Goal: Information Seeking & Learning: Learn about a topic

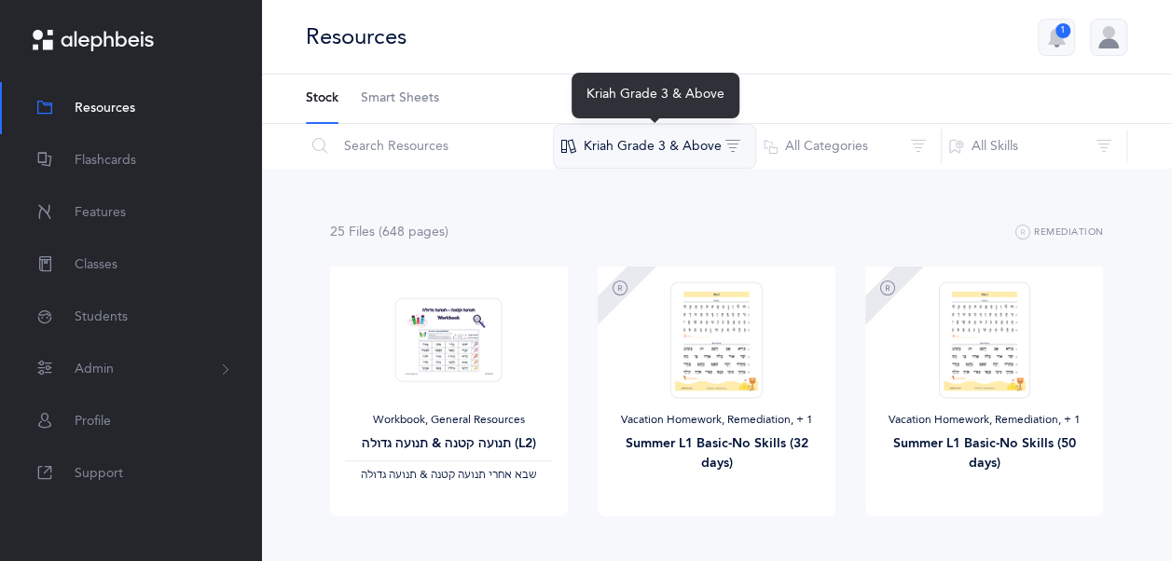
click at [701, 138] on button "Kriah Grade 3 & Above" at bounding box center [654, 146] width 203 height 45
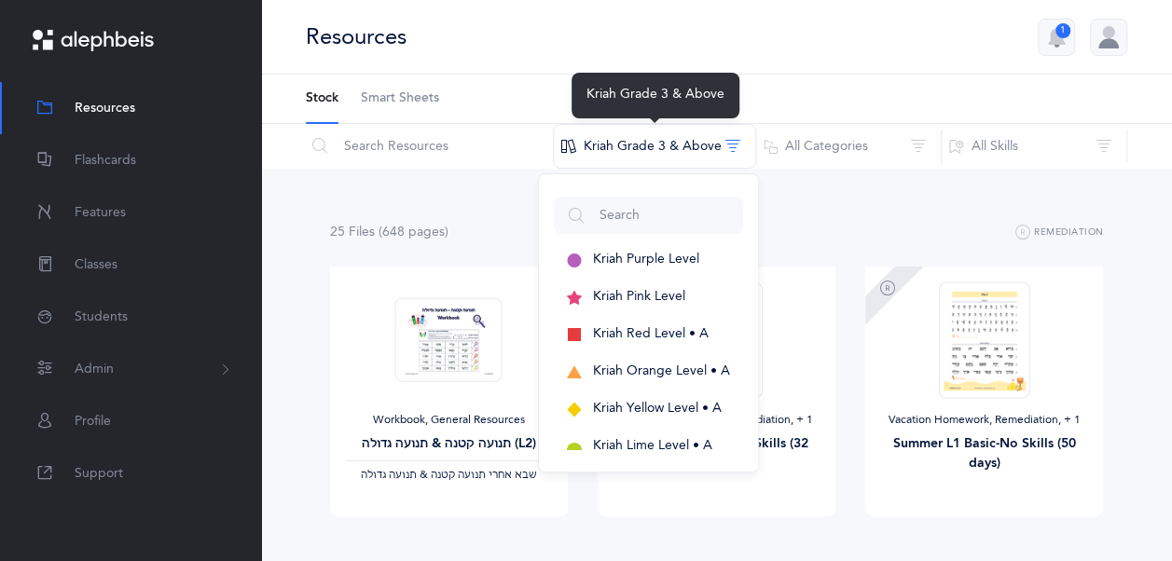
click at [777, 88] on ul "Stock Smart Sheets" at bounding box center [716, 99] width 911 height 49
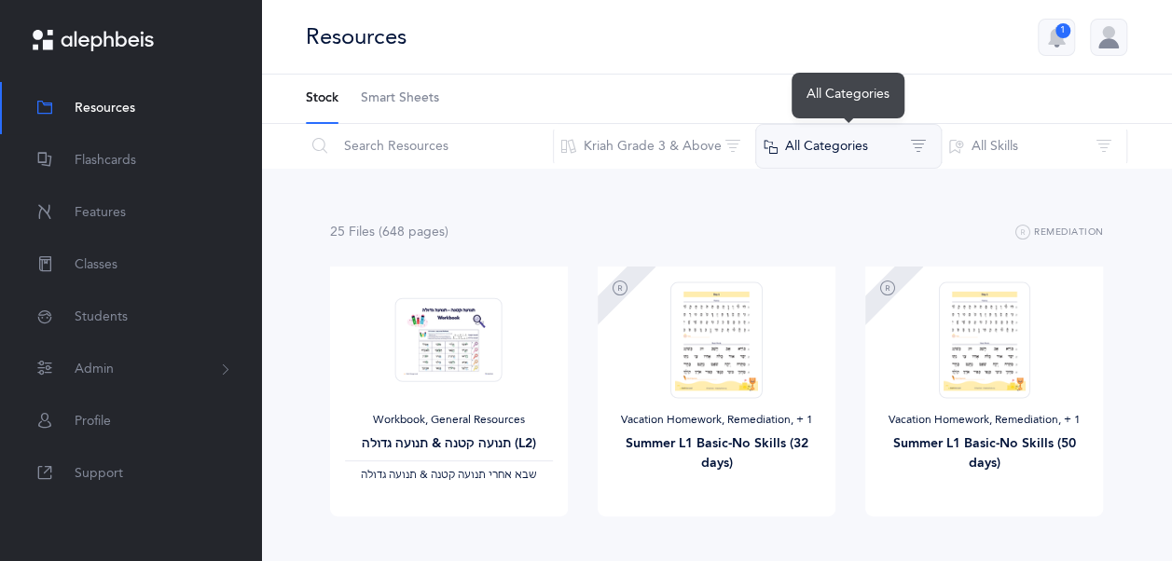
click at [817, 129] on button "All Categories" at bounding box center [848, 146] width 186 height 45
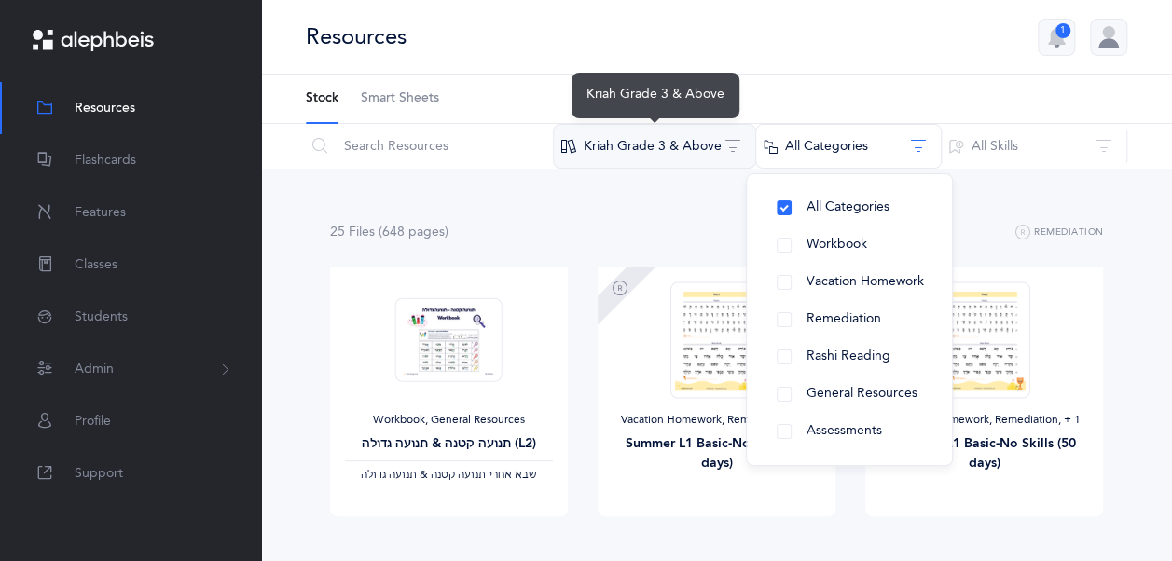
click at [599, 151] on button "Kriah Grade 3 & Above" at bounding box center [654, 146] width 203 height 45
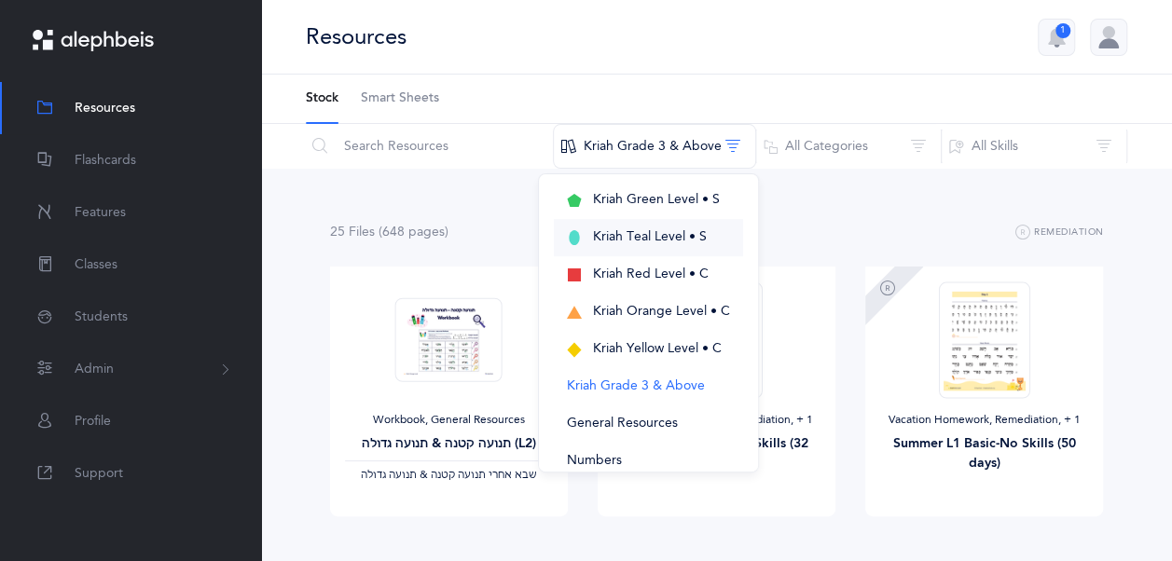
scroll to position [530, 0]
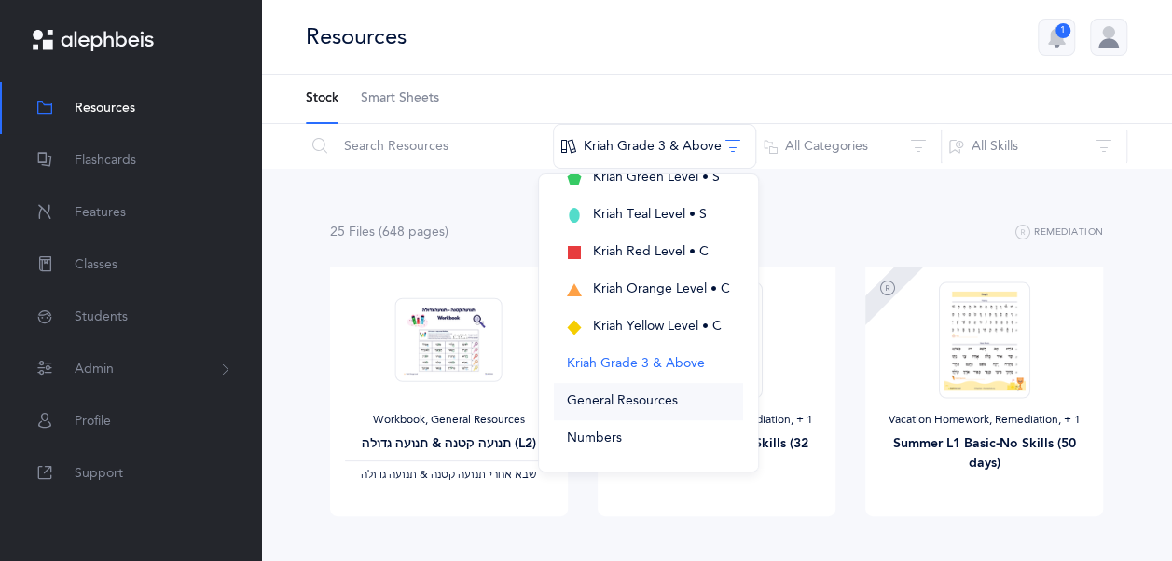
click at [675, 405] on span "General Resources" at bounding box center [622, 400] width 111 height 15
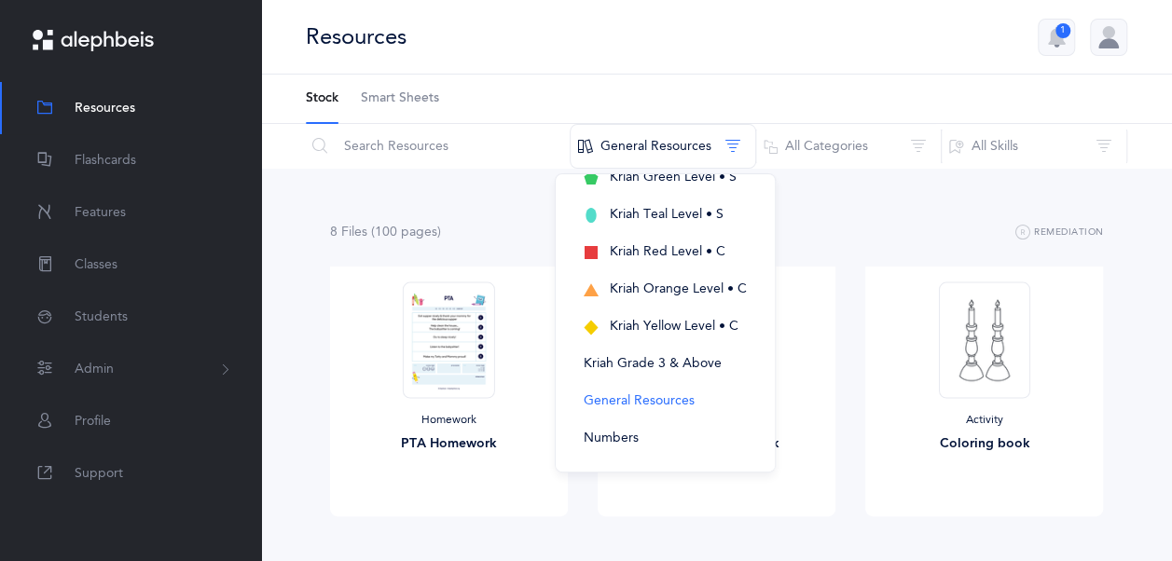
click at [840, 242] on div "8 File s (100 page s ) Remediation" at bounding box center [717, 232] width 774 height 23
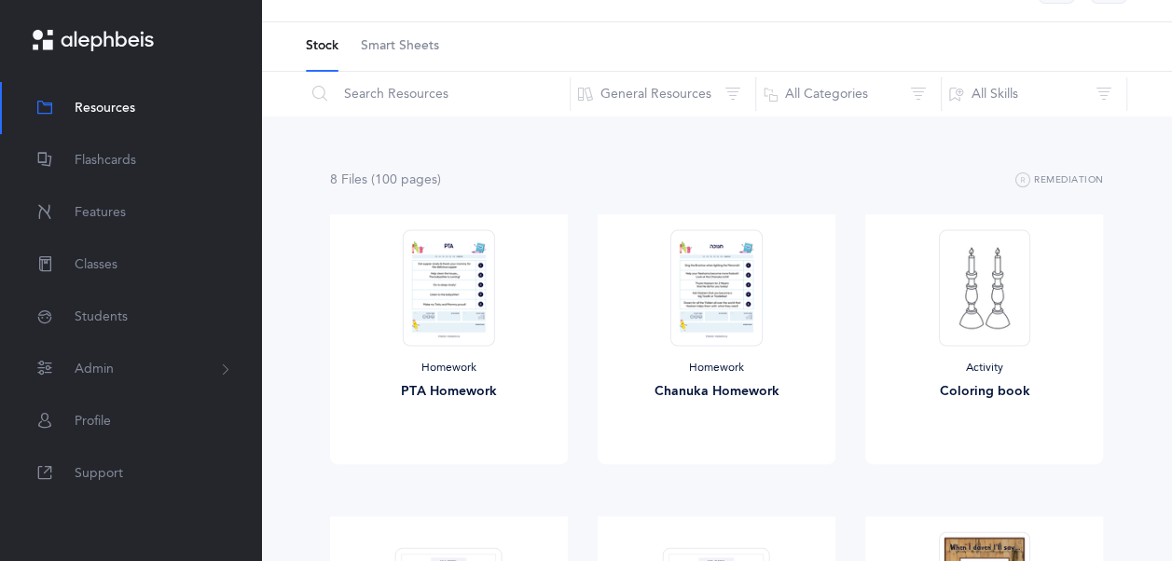
scroll to position [0, 0]
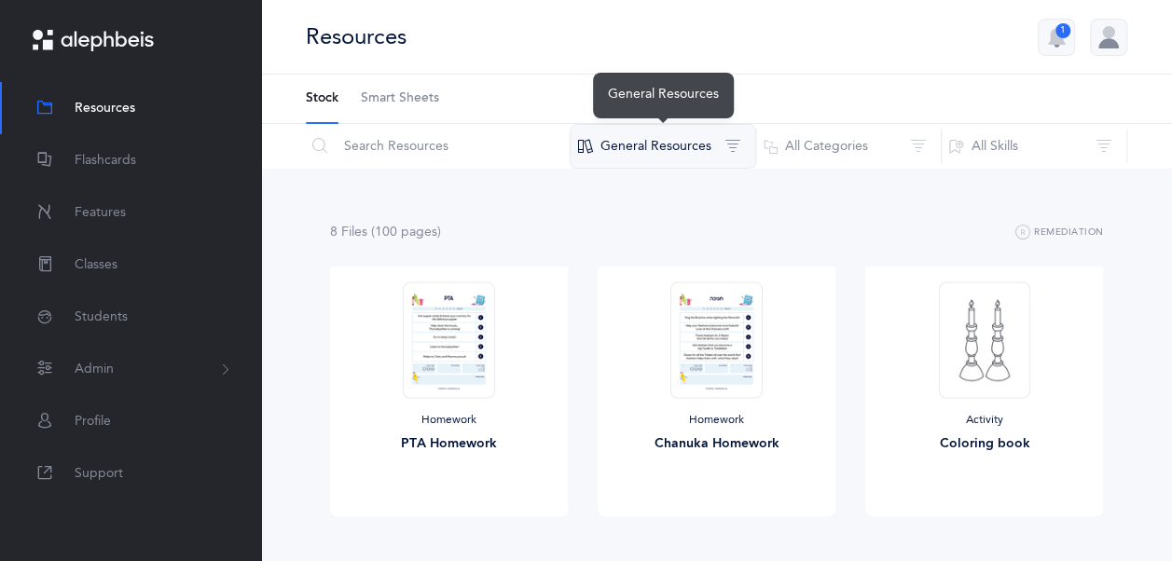
click at [737, 152] on button "General Resources" at bounding box center [663, 146] width 186 height 45
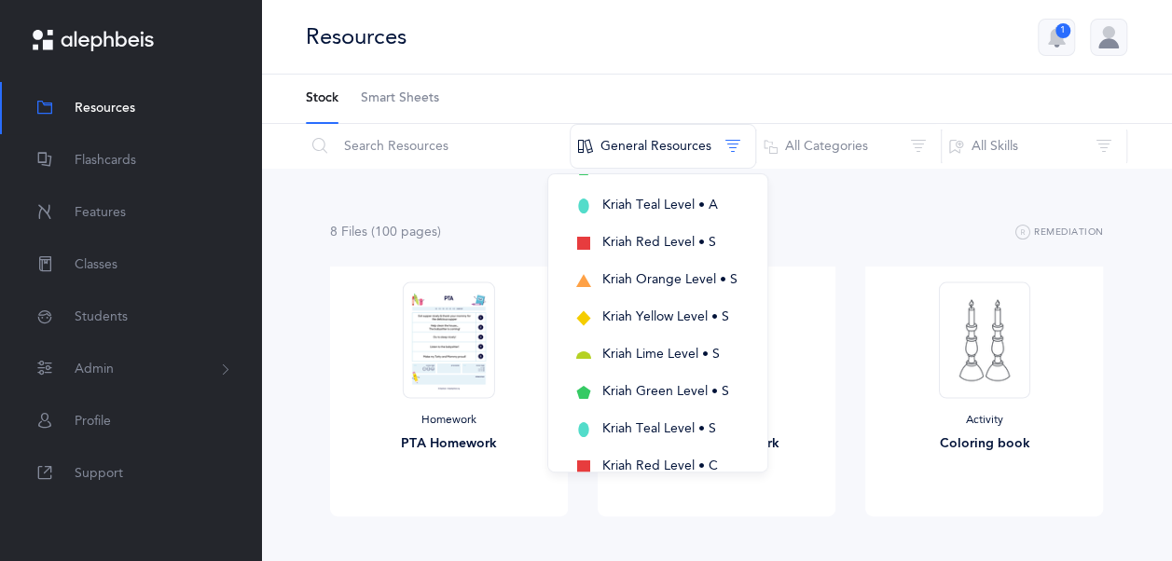
scroll to position [530, 0]
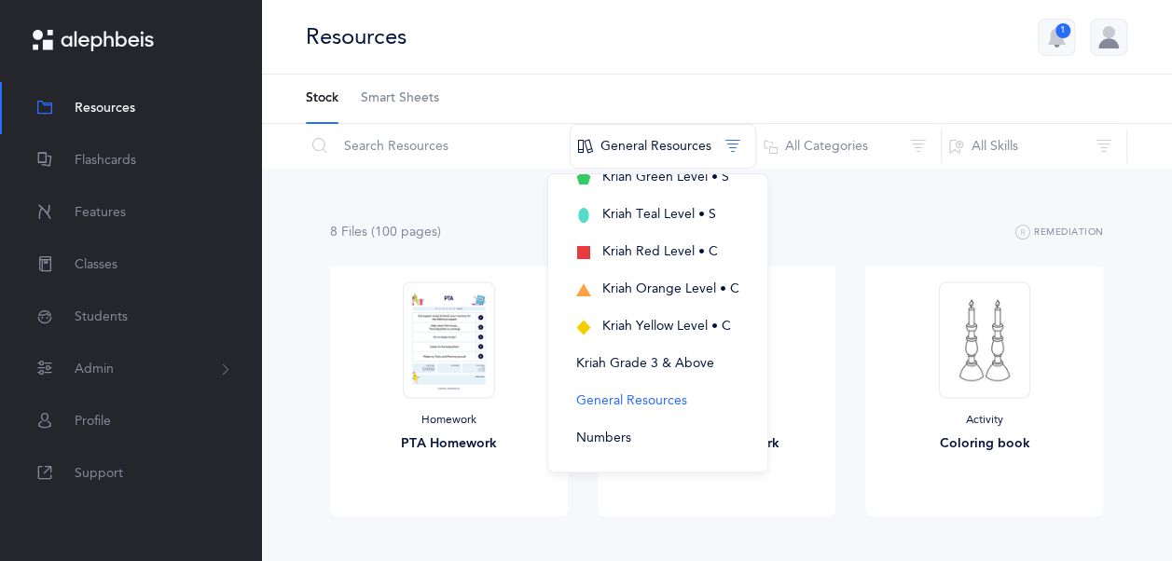
click at [451, 115] on ul "Stock Smart Sheets" at bounding box center [716, 99] width 911 height 49
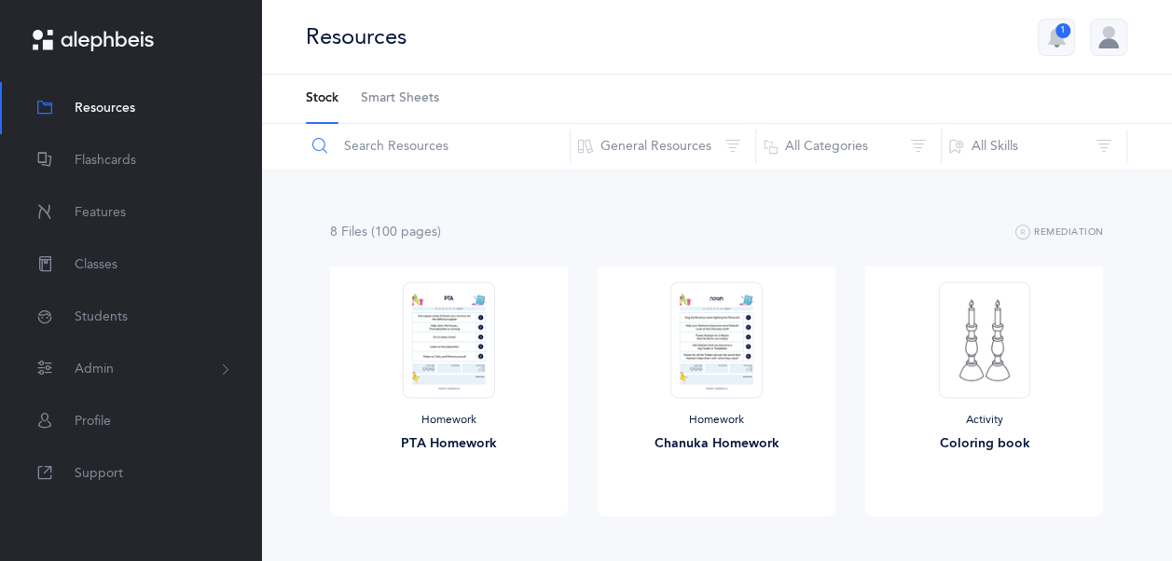
click at [426, 155] on input "text" at bounding box center [438, 146] width 266 height 45
click at [492, 140] on input "text" at bounding box center [438, 146] width 266 height 45
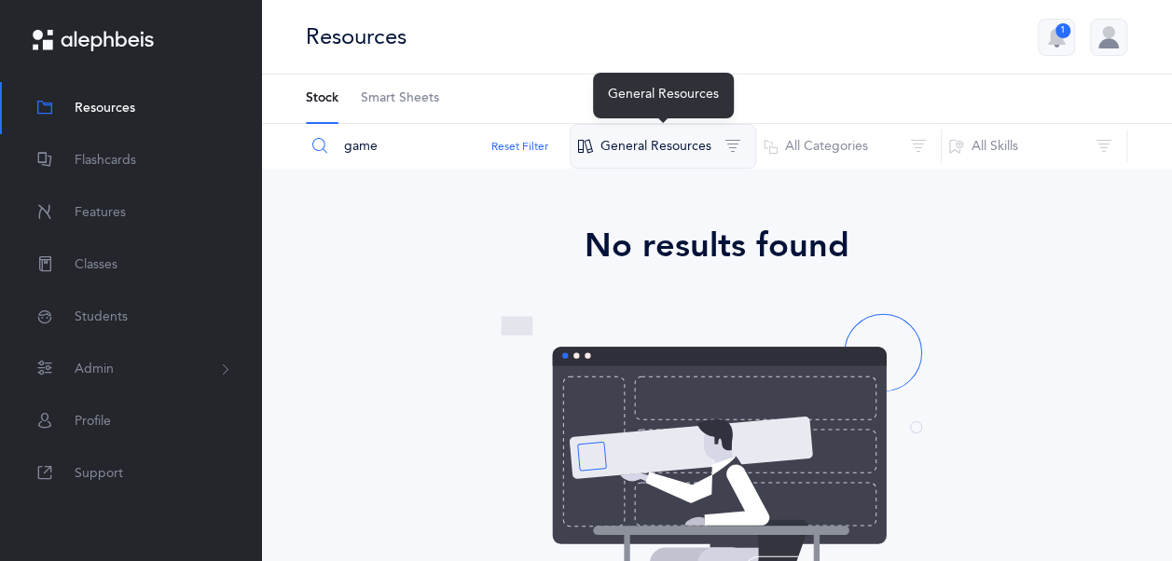
click at [608, 140] on button "General Resources" at bounding box center [663, 146] width 186 height 45
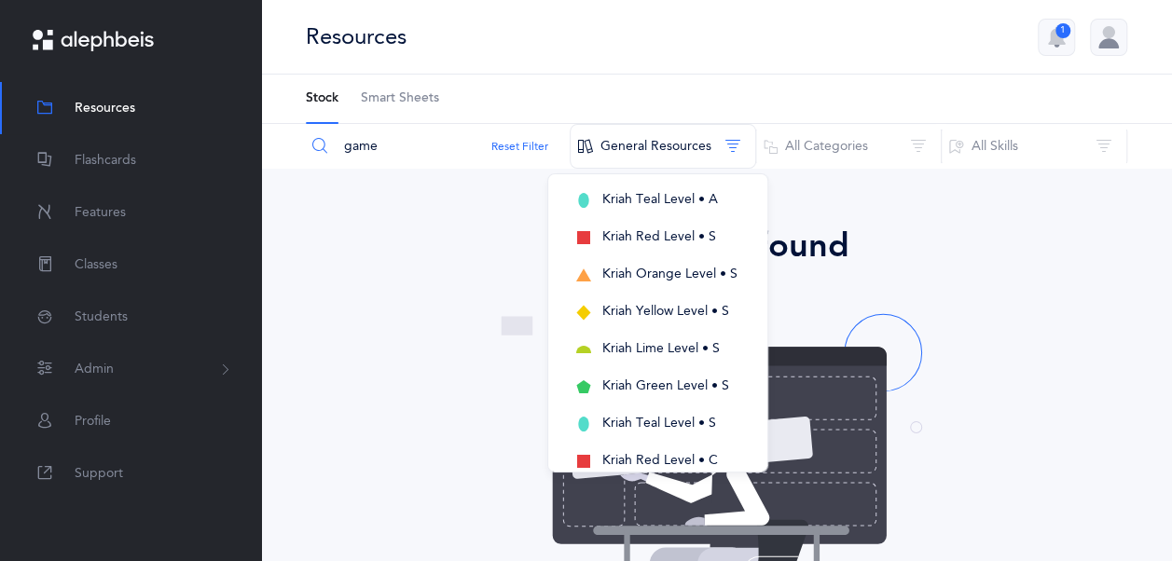
scroll to position [466, 0]
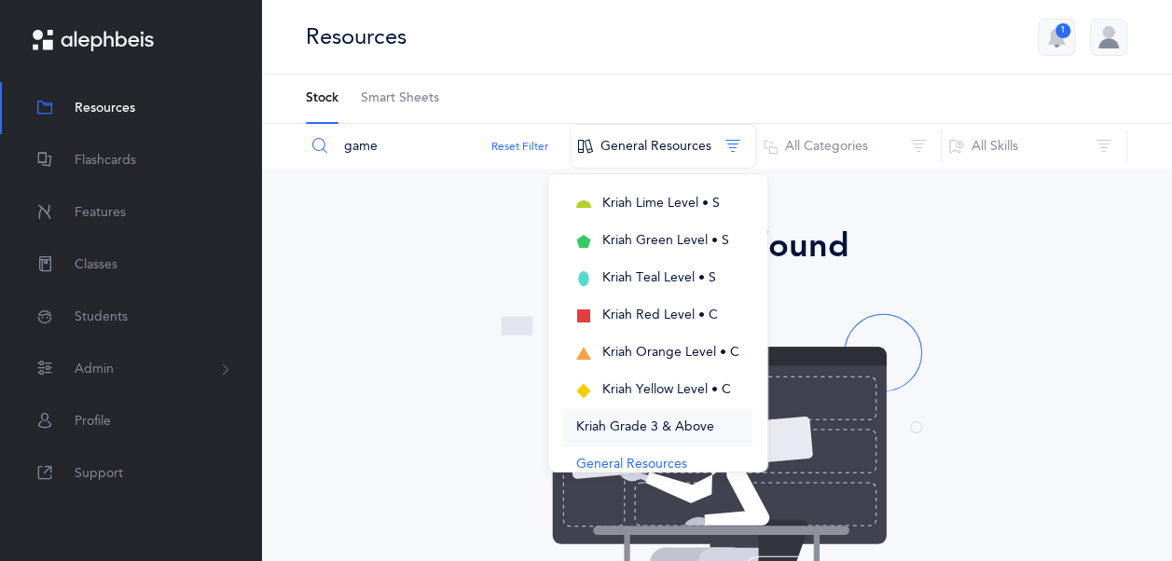
click at [707, 429] on span "Kriah Grade 3 & Above" at bounding box center [645, 427] width 138 height 15
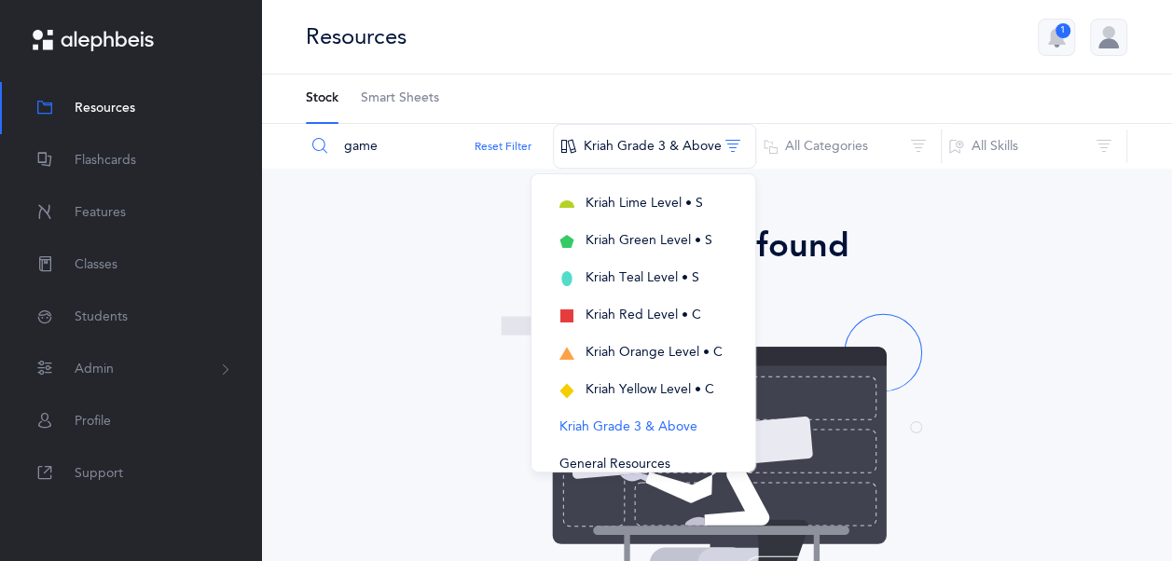
click at [367, 149] on input "game" at bounding box center [429, 146] width 249 height 45
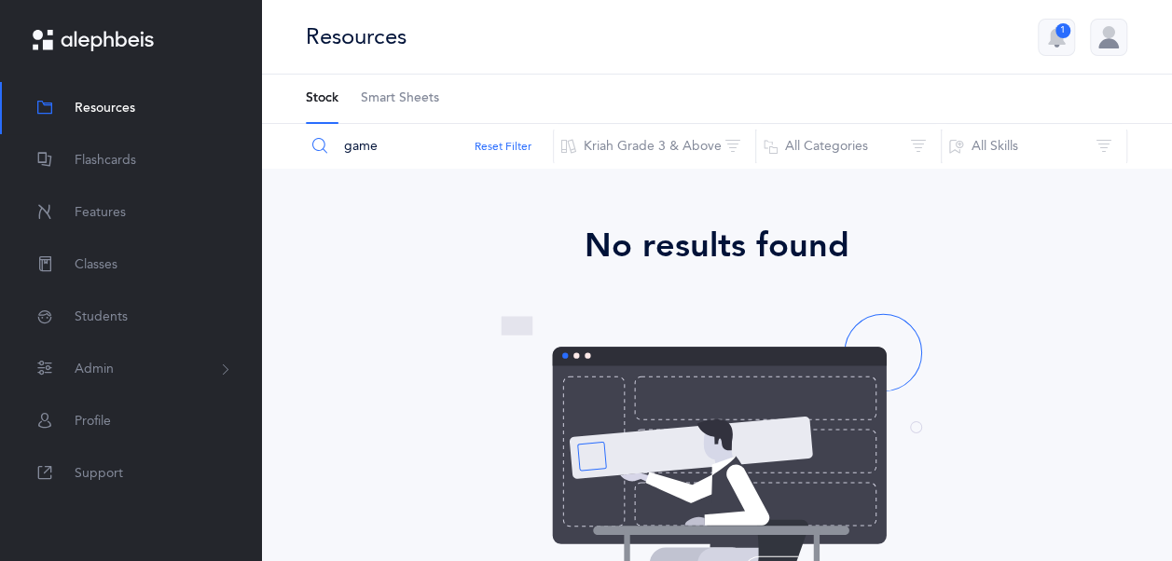
click at [367, 149] on input "game" at bounding box center [429, 146] width 249 height 45
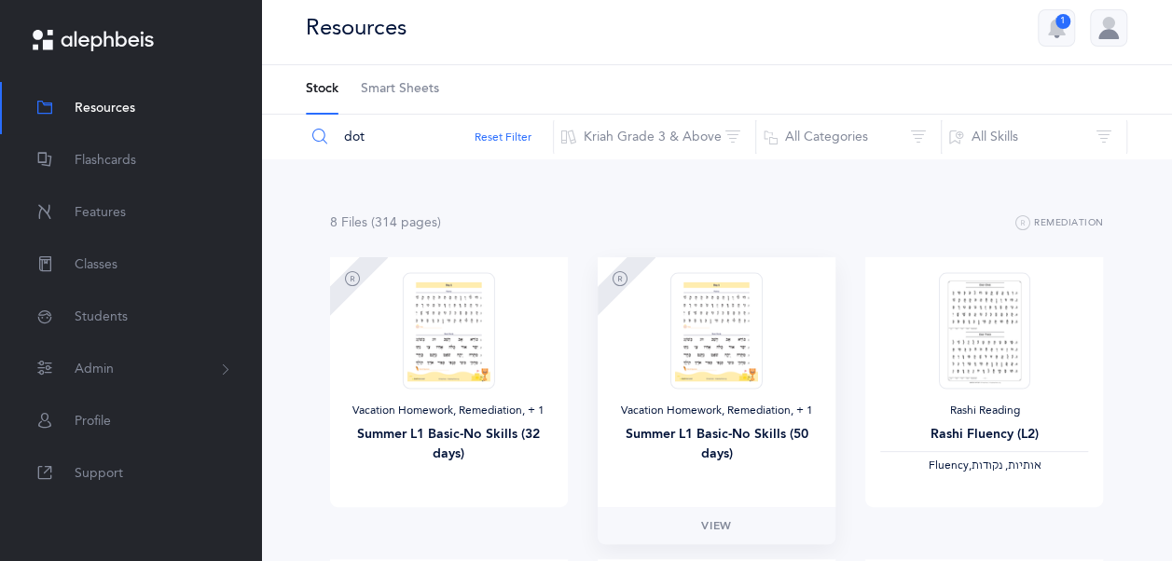
scroll to position [0, 0]
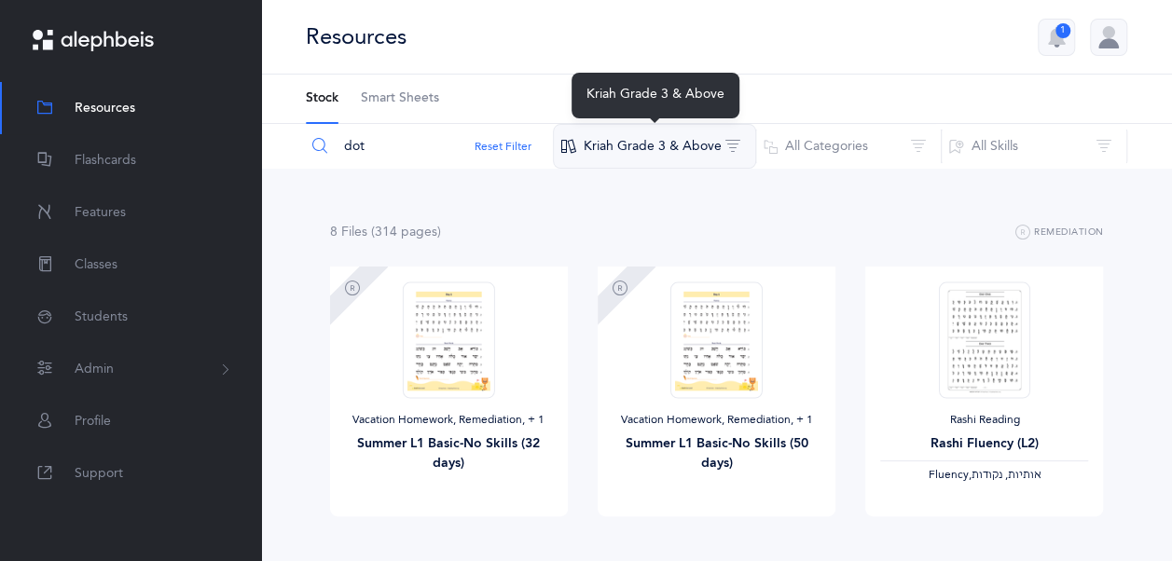
click at [716, 134] on button "Kriah Grade 3 & Above" at bounding box center [654, 146] width 203 height 45
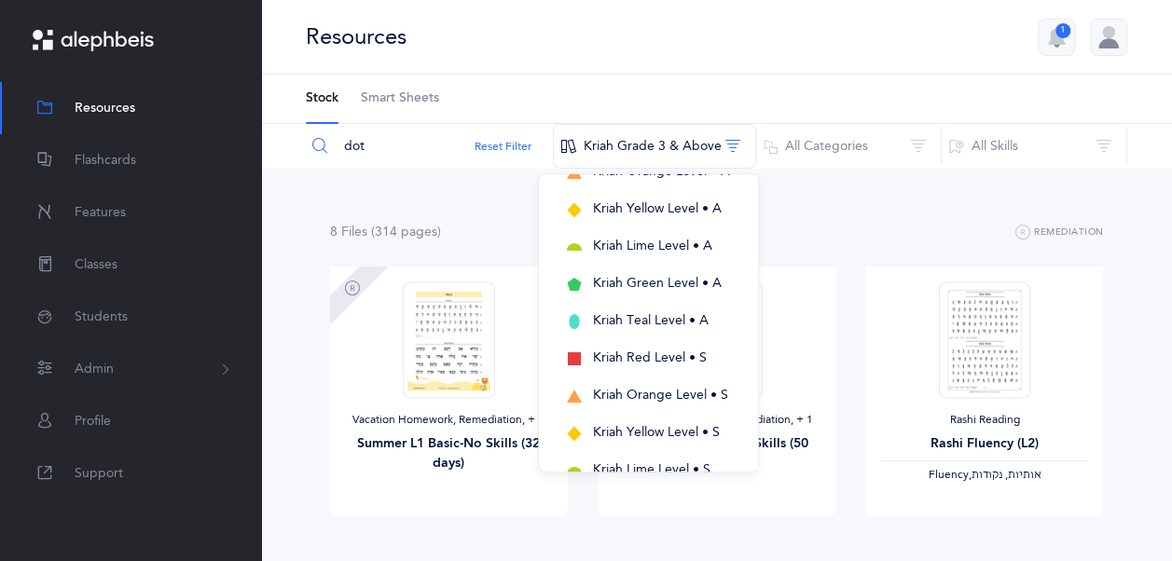
scroll to position [186, 0]
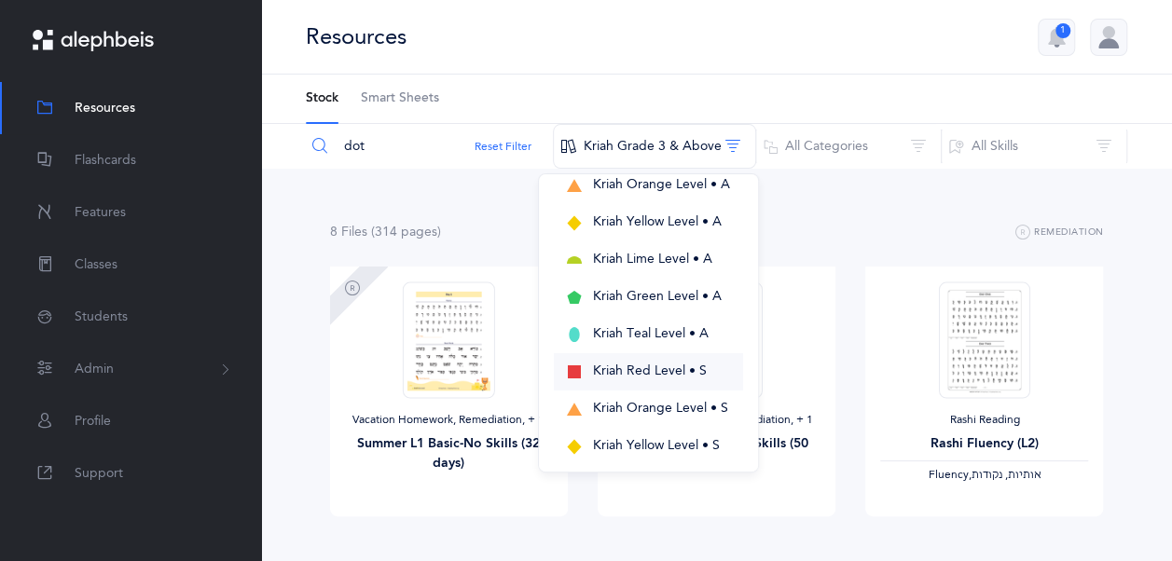
click at [703, 365] on span "Kriah Red Level • S" at bounding box center [650, 371] width 114 height 15
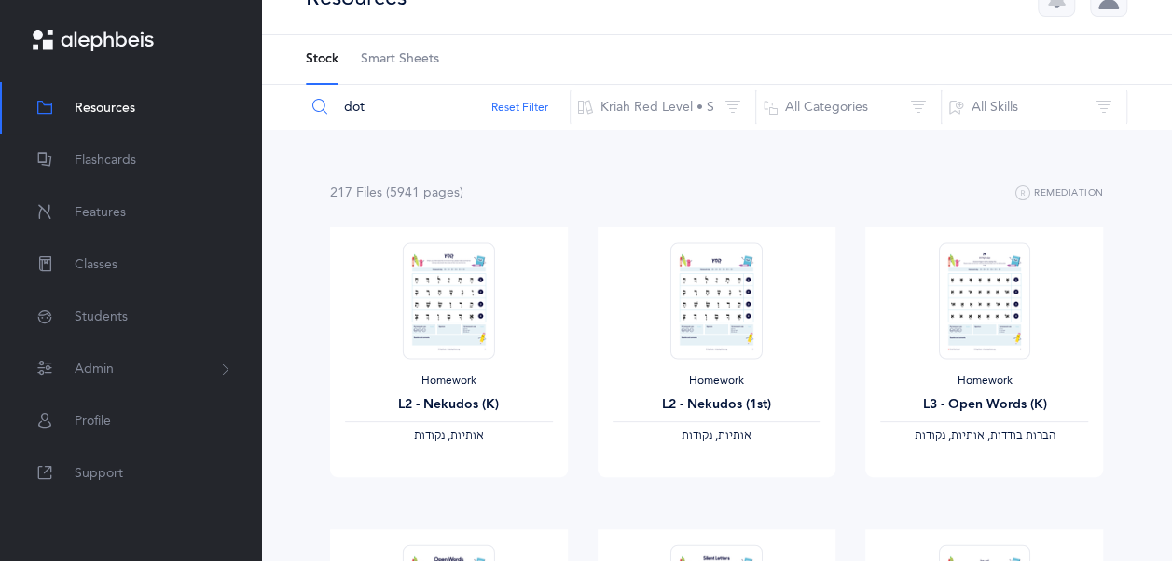
scroll to position [0, 0]
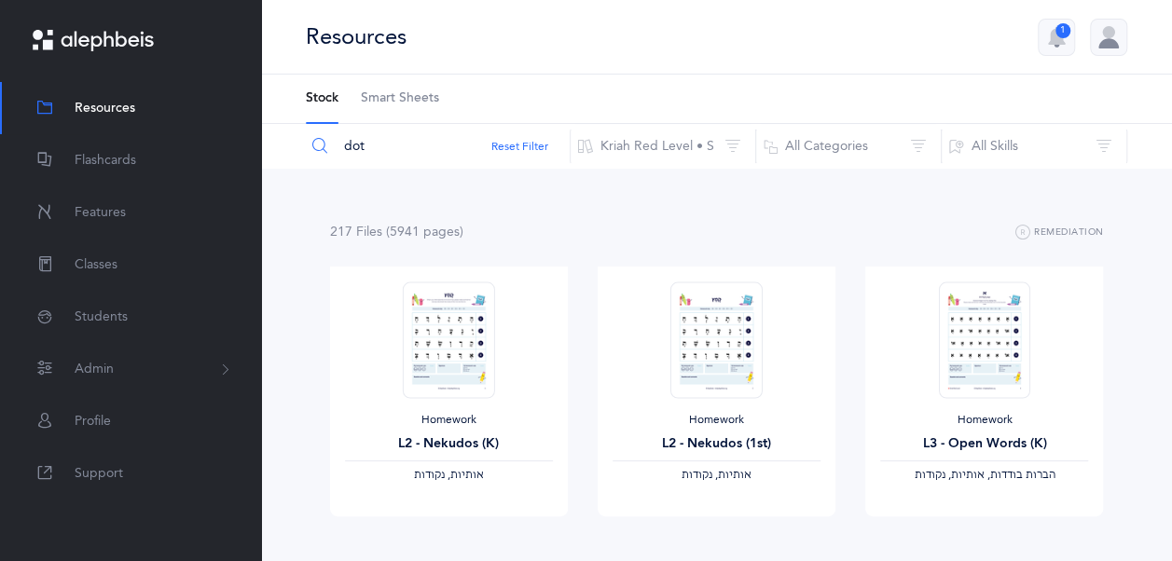
click at [410, 145] on input "dot" at bounding box center [438, 146] width 266 height 45
type input "d"
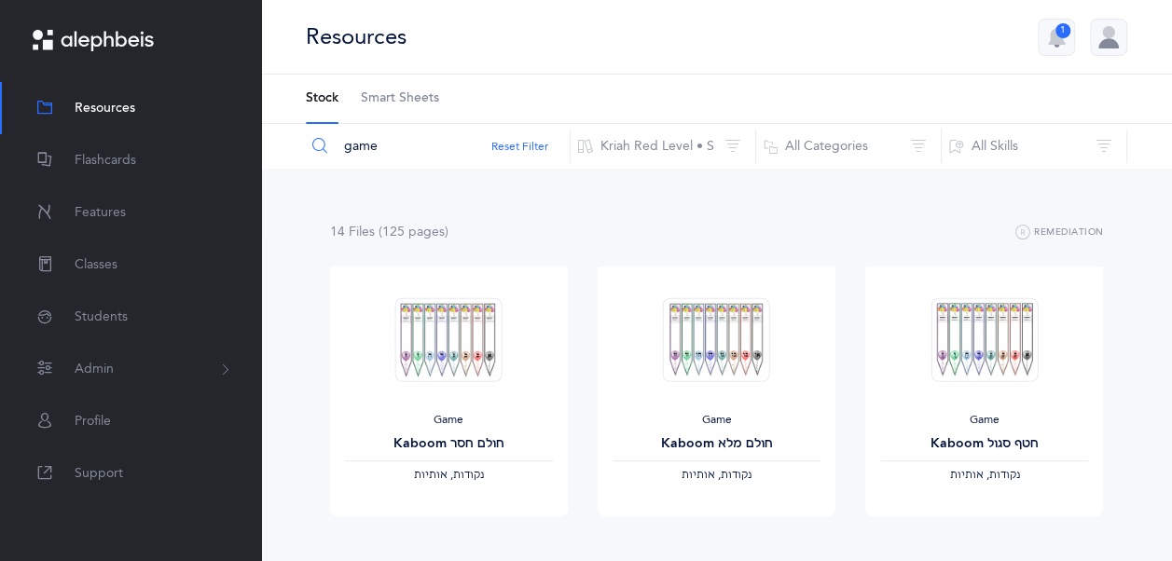
click at [392, 155] on input "game" at bounding box center [438, 146] width 266 height 45
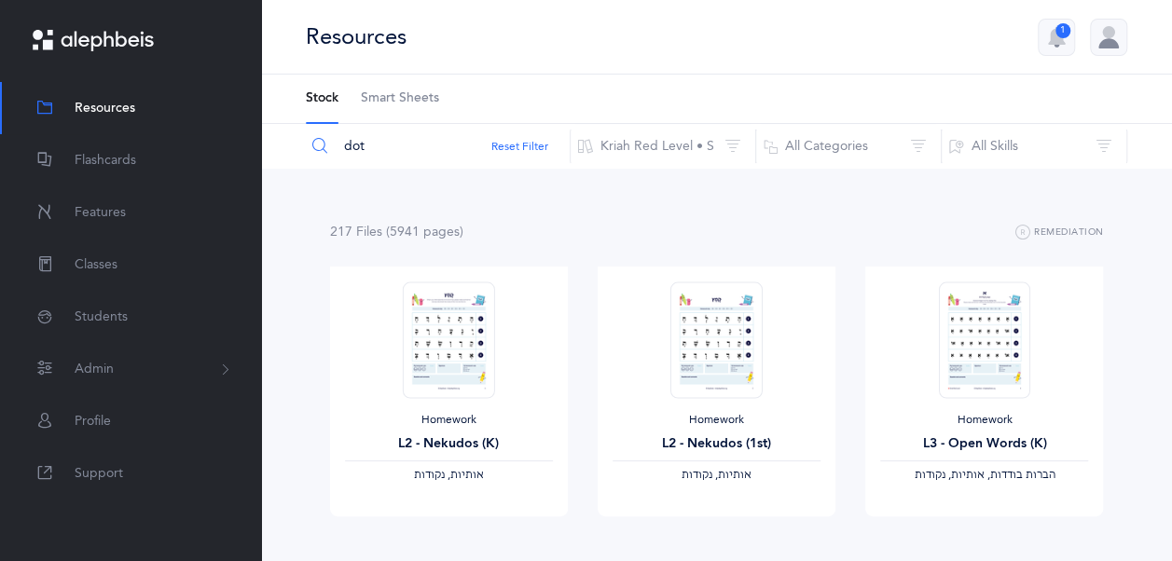
click at [392, 140] on input "dot" at bounding box center [438, 146] width 266 height 45
click at [396, 140] on input "dot" at bounding box center [438, 146] width 266 height 45
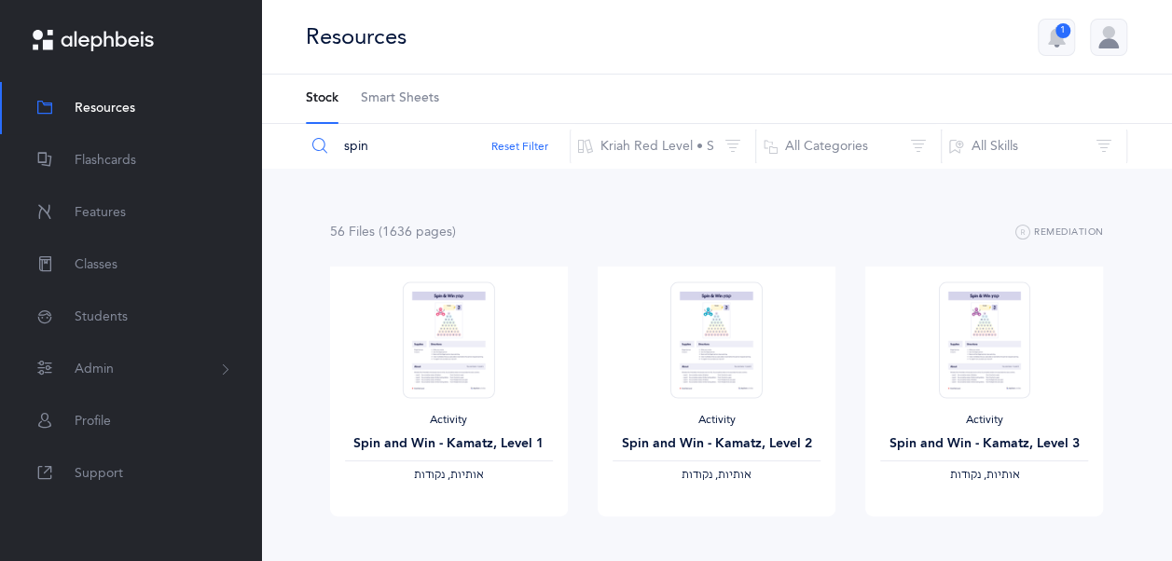
click at [421, 147] on input "spin" at bounding box center [438, 146] width 266 height 45
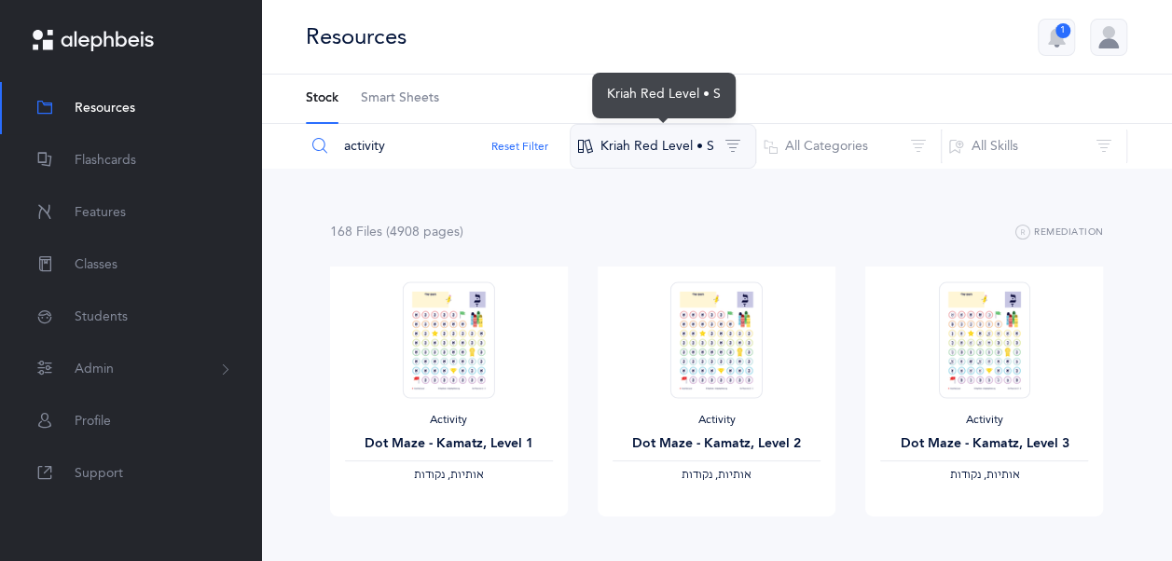
click at [677, 144] on button "Kriah Red Level • S" at bounding box center [663, 146] width 186 height 45
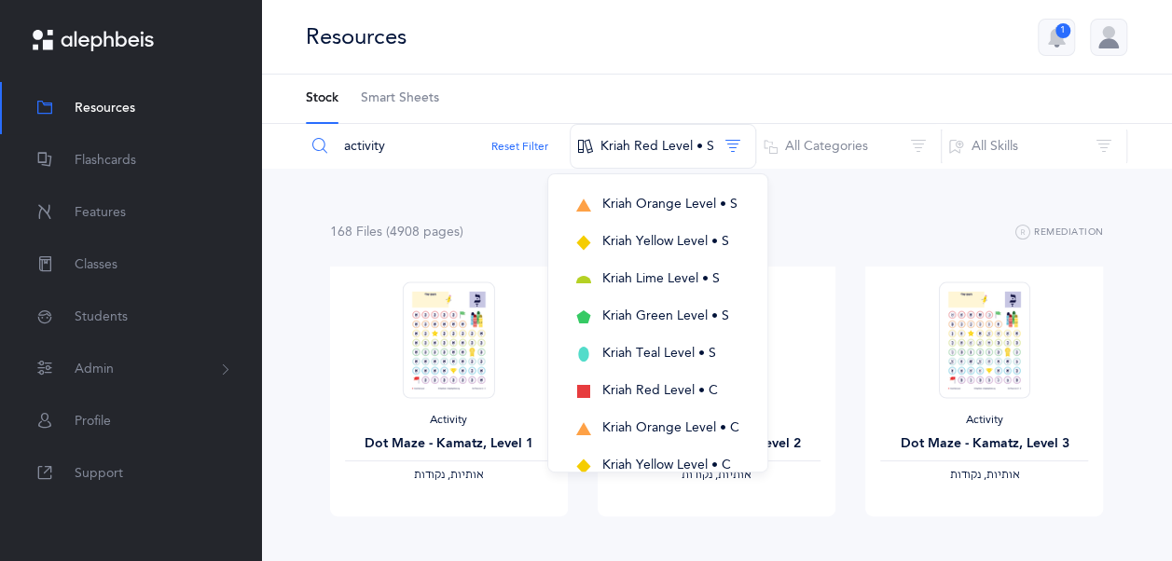
scroll to position [530, 0]
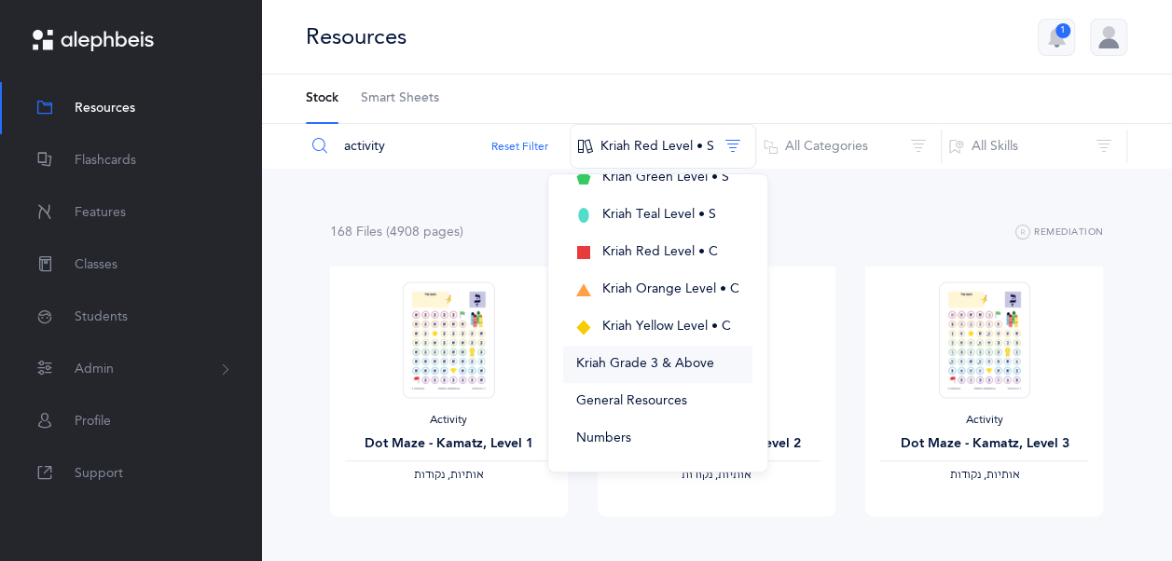
click at [700, 374] on button "Kriah Grade 3 & Above" at bounding box center [657, 364] width 189 height 37
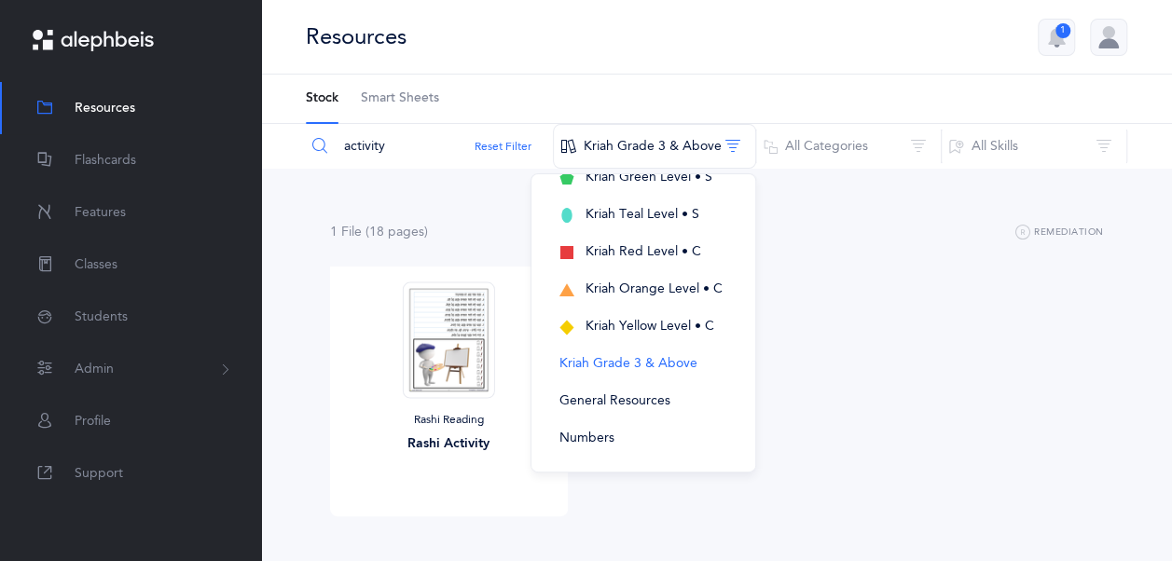
click at [911, 333] on div "Rashi Reading Rashi Activity View" at bounding box center [717, 418] width 804 height 302
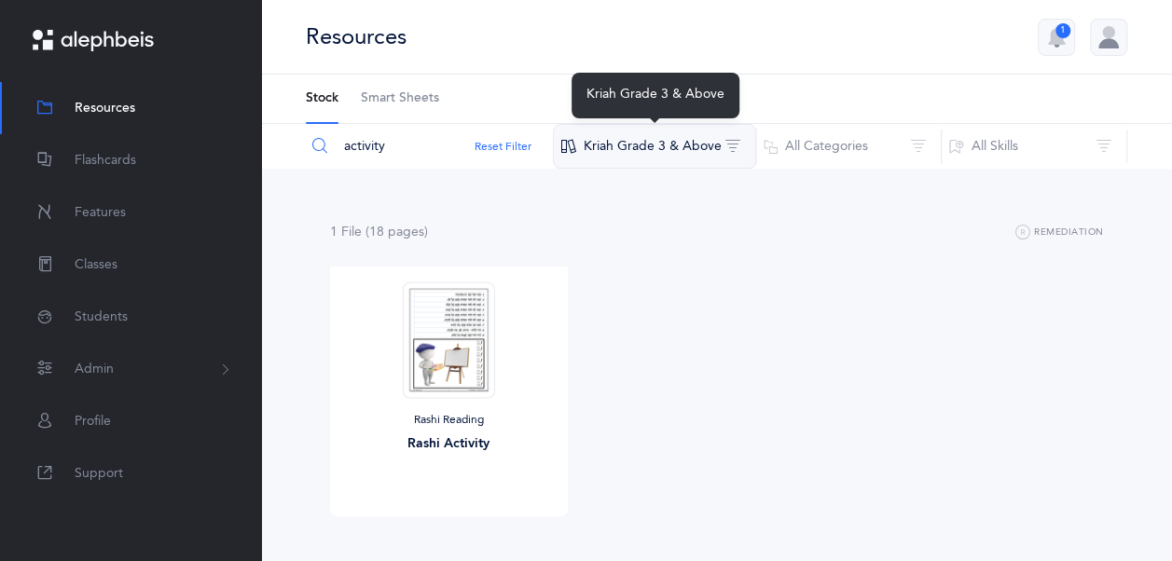
click at [682, 162] on button "Kriah Grade 3 & Above" at bounding box center [654, 146] width 203 height 45
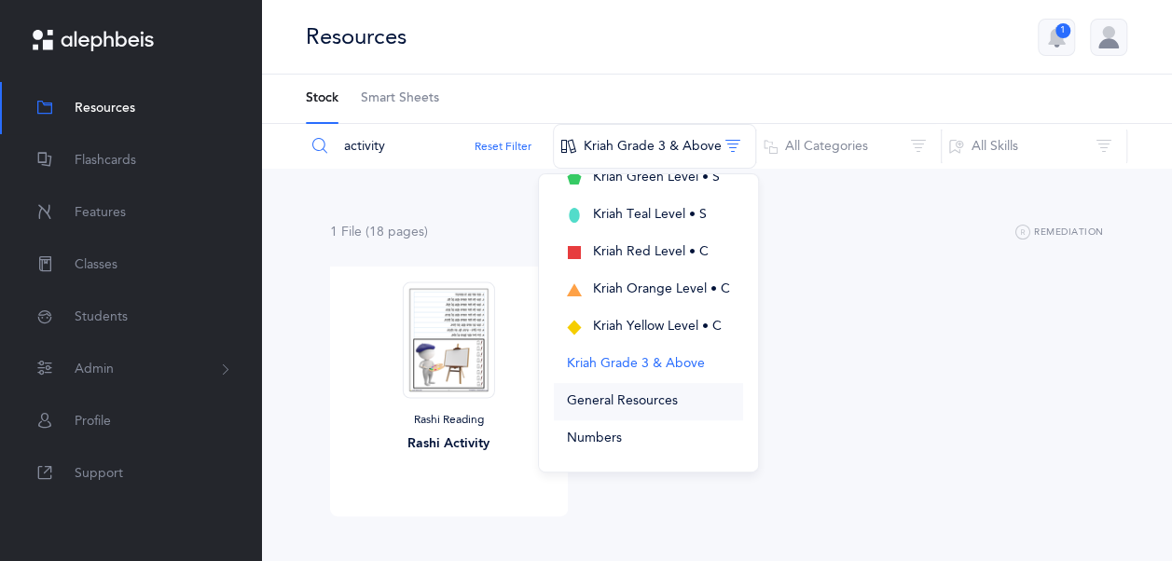
click at [676, 401] on span "General Resources" at bounding box center [622, 400] width 111 height 15
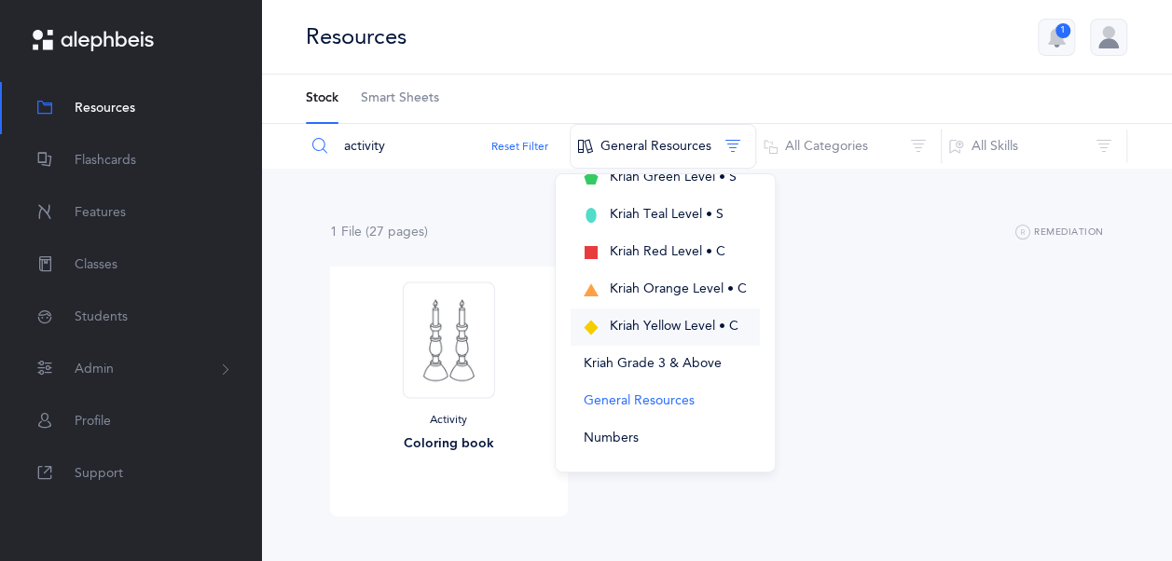
click at [688, 315] on button "Kriah Yellow Level • C" at bounding box center [665, 327] width 189 height 37
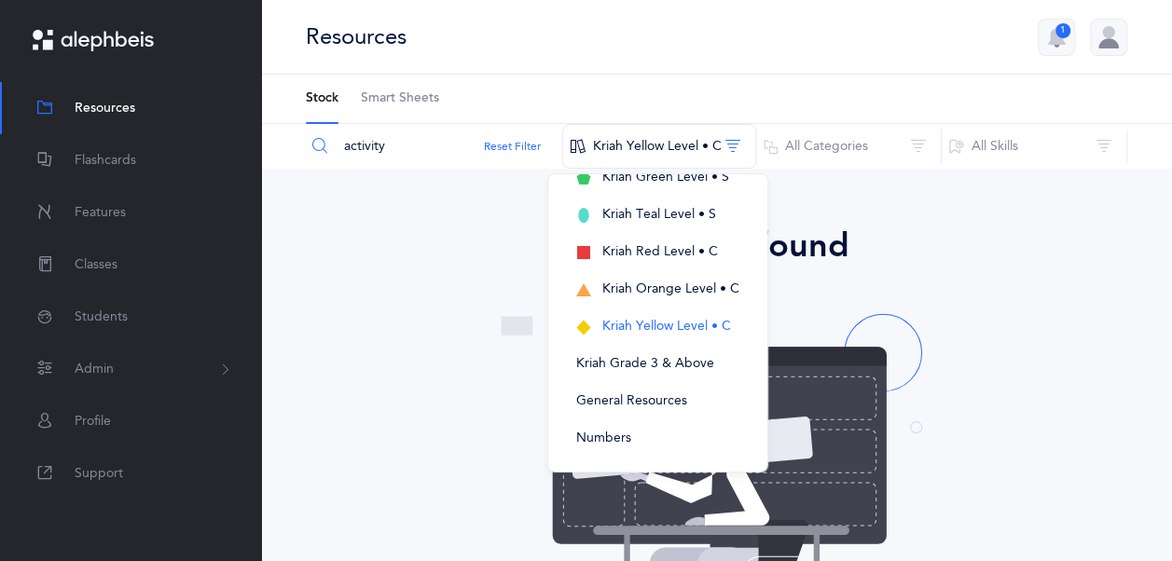
click at [399, 141] on input "activity" at bounding box center [434, 146] width 258 height 45
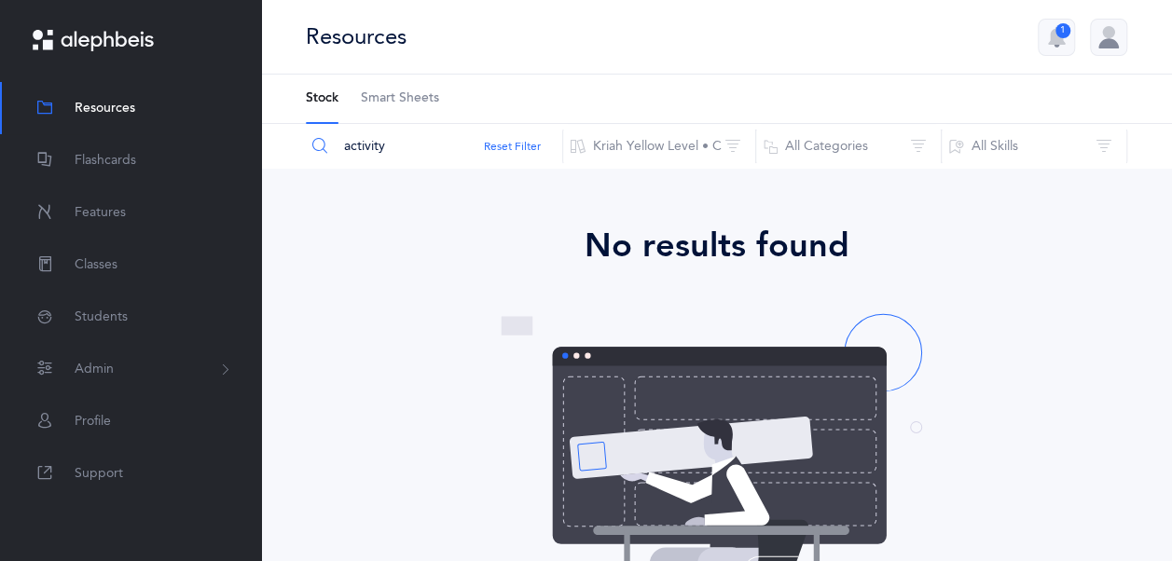
click at [399, 141] on input "activity" at bounding box center [434, 146] width 258 height 45
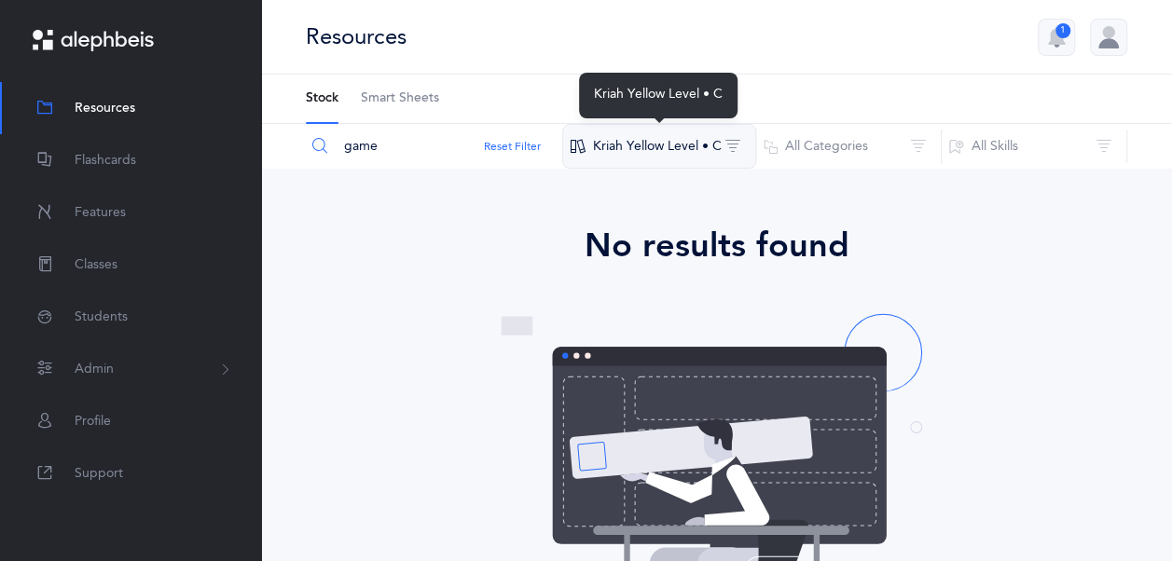
click at [640, 142] on button "Kriah Yellow Level • C" at bounding box center [659, 146] width 194 height 45
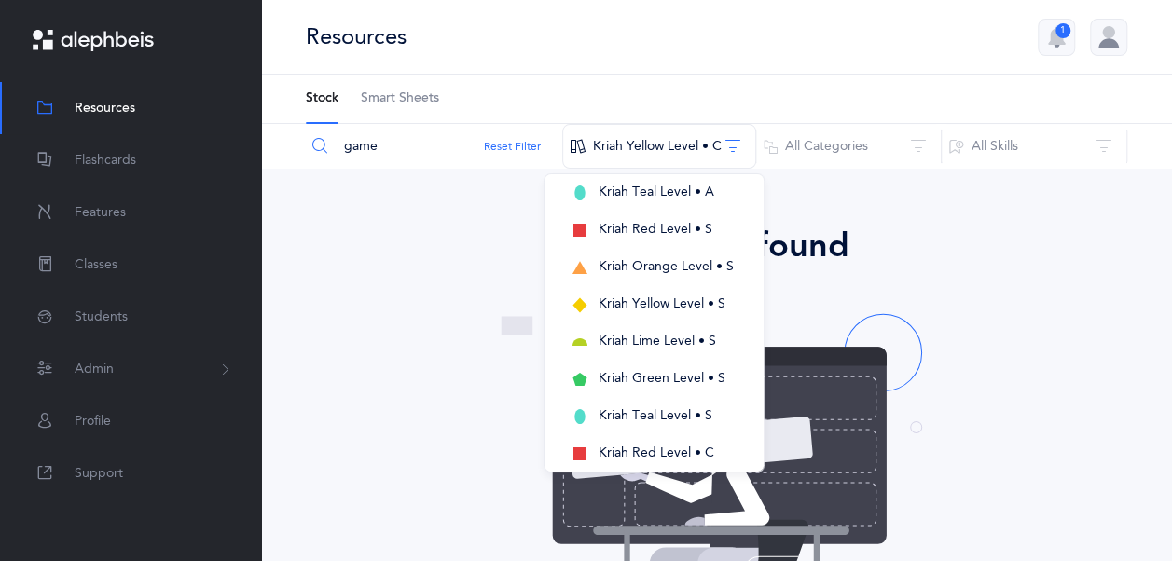
scroll to position [466, 0]
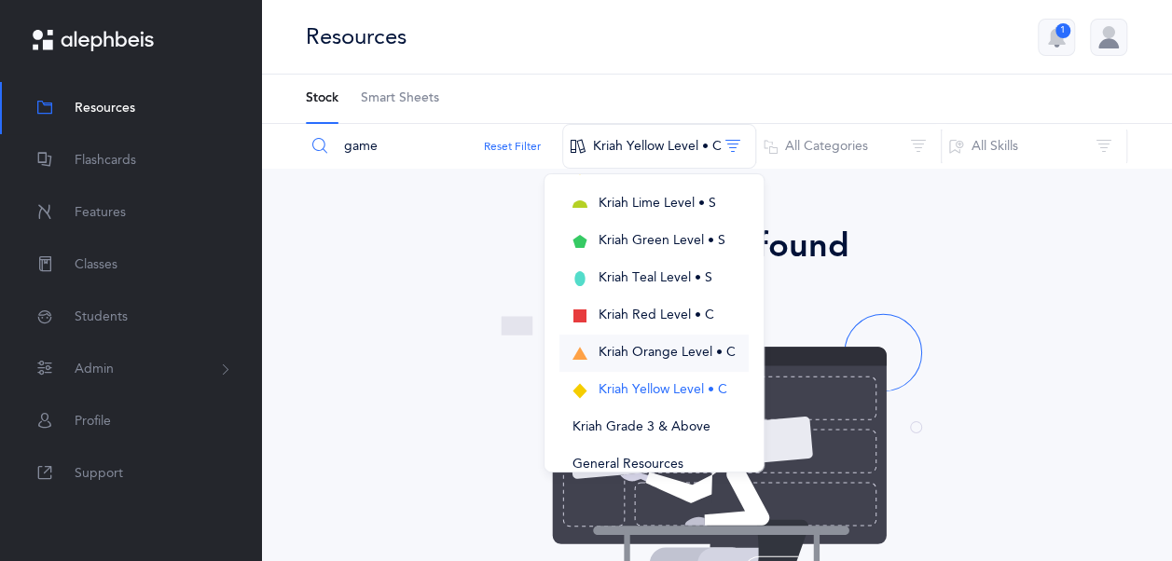
click at [670, 348] on span "Kriah Orange Level • C" at bounding box center [667, 352] width 137 height 15
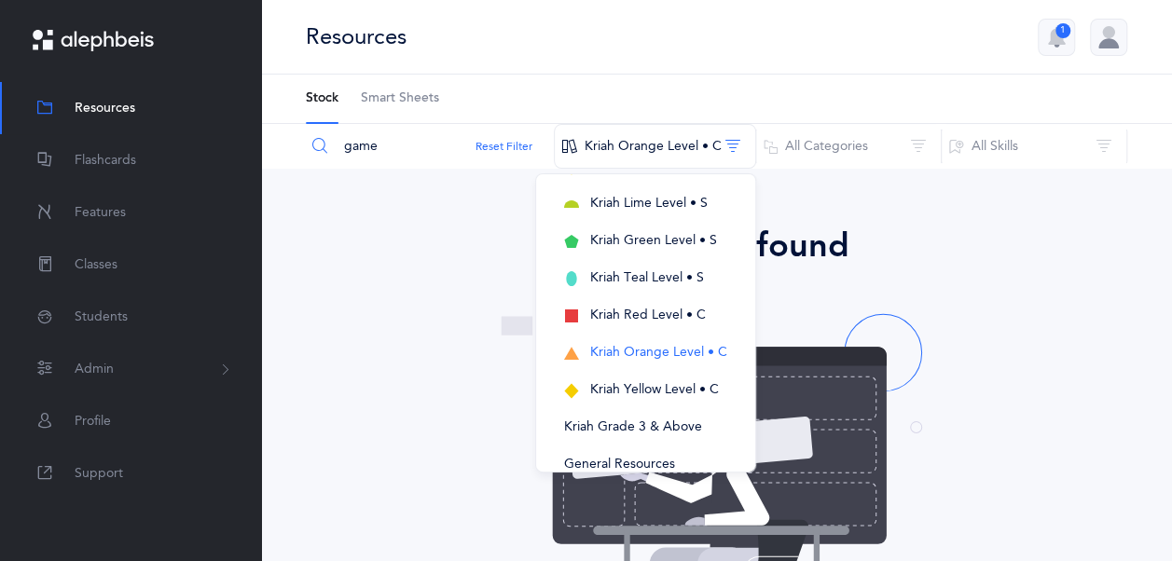
click at [399, 158] on input "game" at bounding box center [430, 146] width 250 height 45
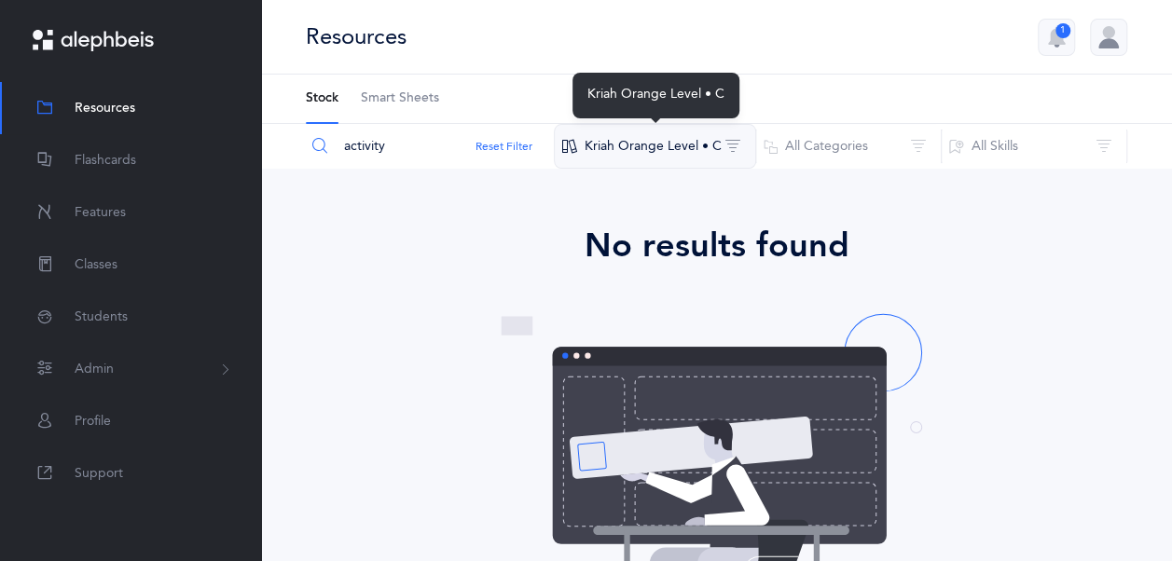
click at [725, 146] on button "Kriah Orange Level • C" at bounding box center [655, 146] width 202 height 45
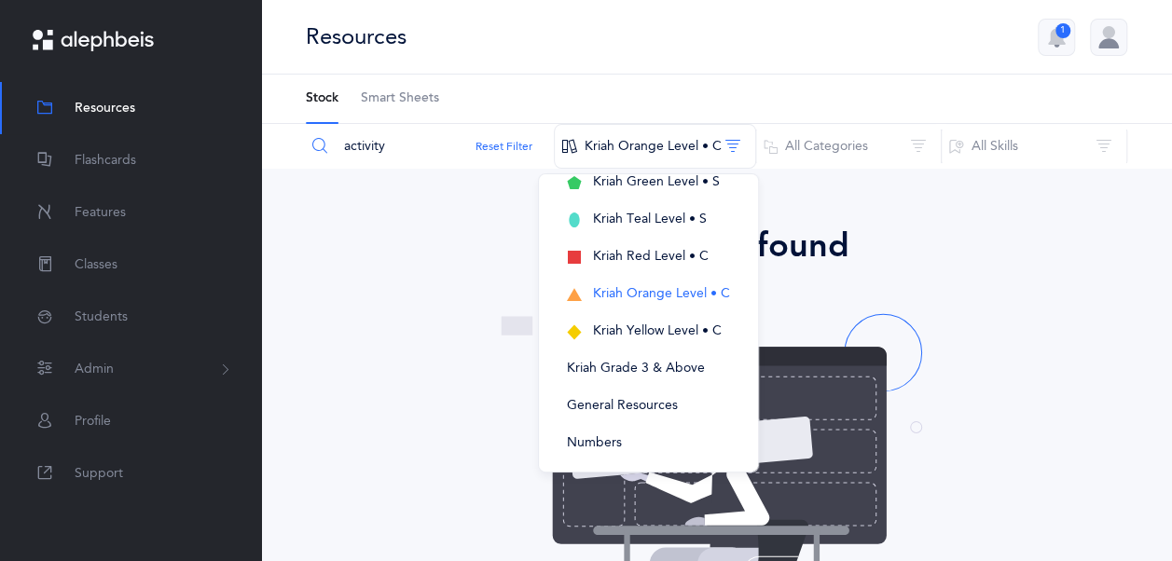
scroll to position [530, 0]
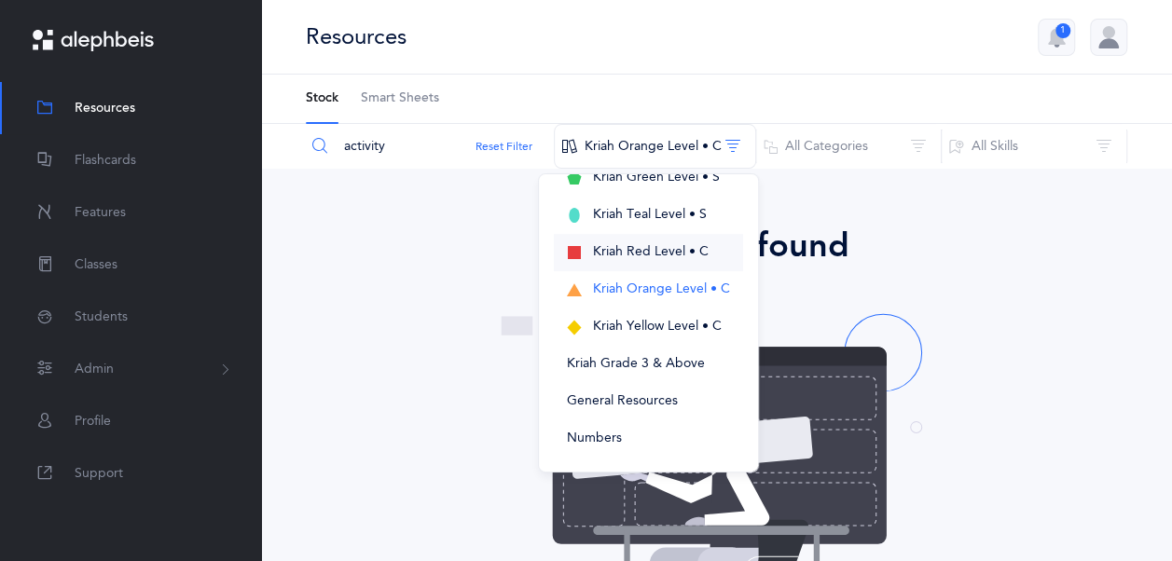
click at [684, 244] on span "Kriah Red Level • C" at bounding box center [651, 251] width 116 height 15
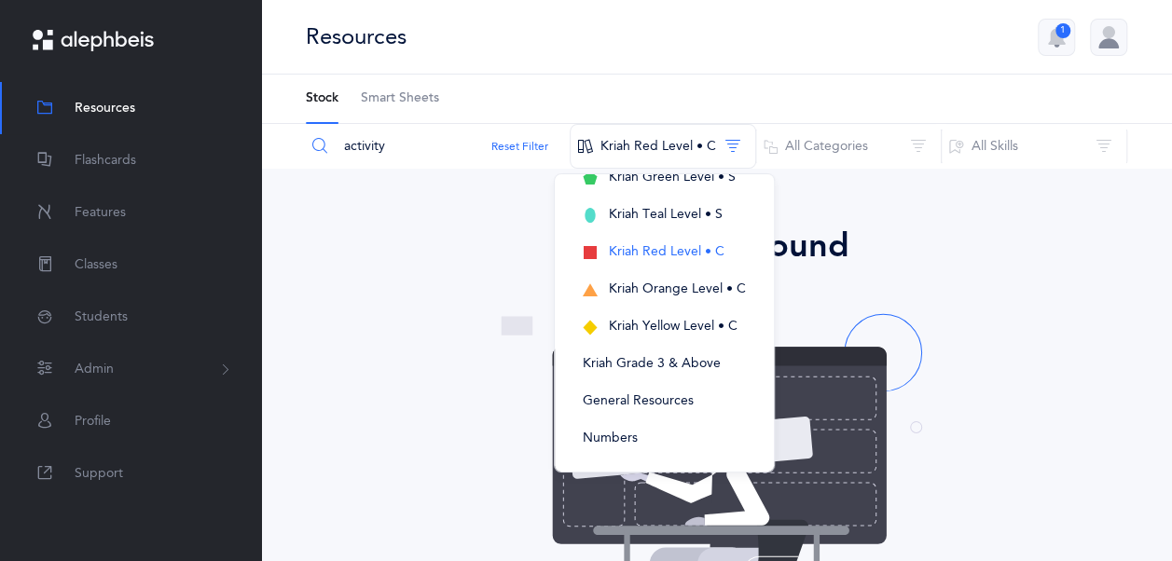
click at [406, 144] on input "activity" at bounding box center [438, 146] width 266 height 45
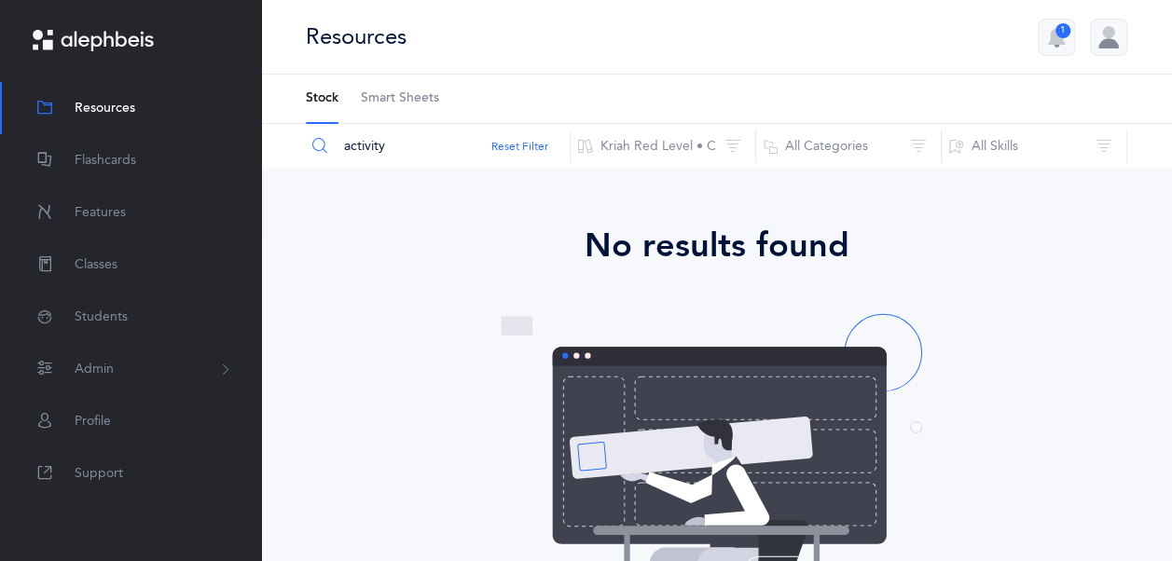
click at [406, 144] on input "activity" at bounding box center [438, 146] width 266 height 45
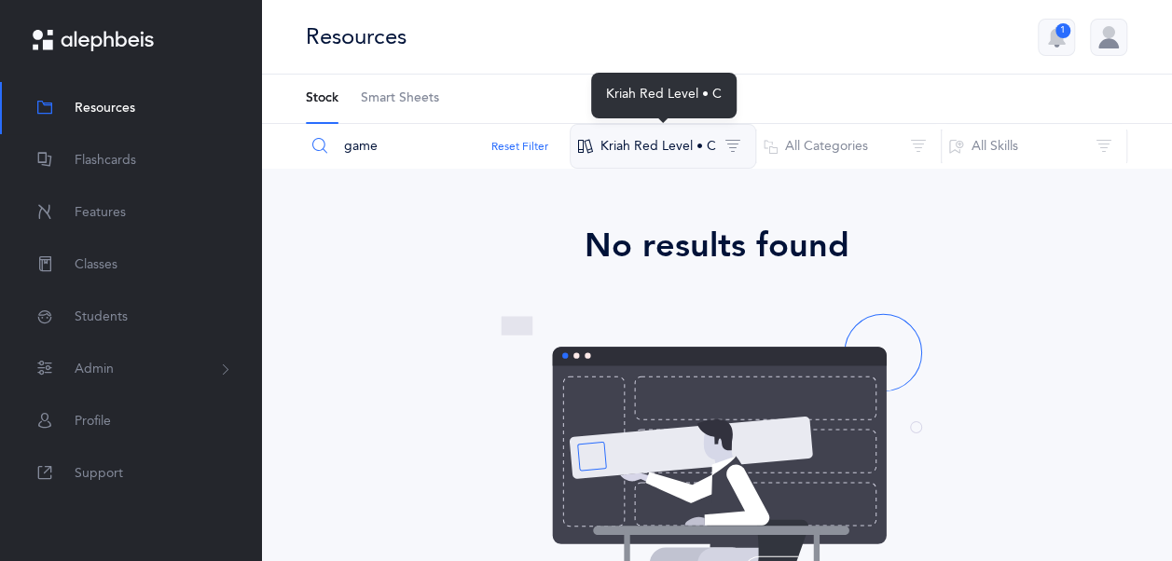
click at [640, 149] on button "Kriah Red Level • C" at bounding box center [663, 146] width 186 height 45
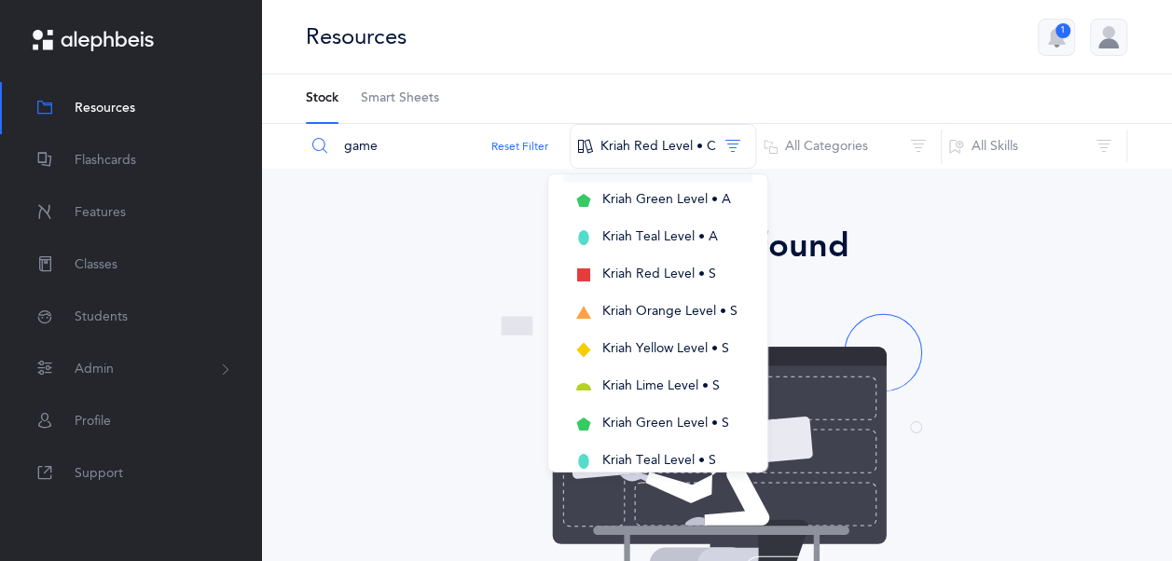
scroll to position [280, 0]
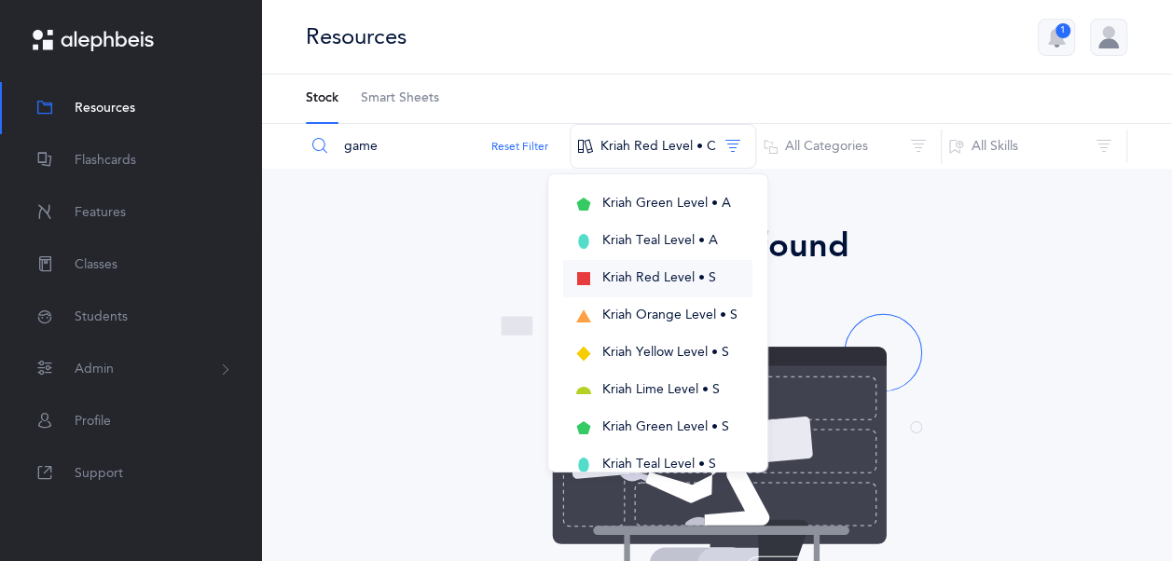
click at [679, 283] on span "Kriah Red Level • S" at bounding box center [659, 277] width 114 height 15
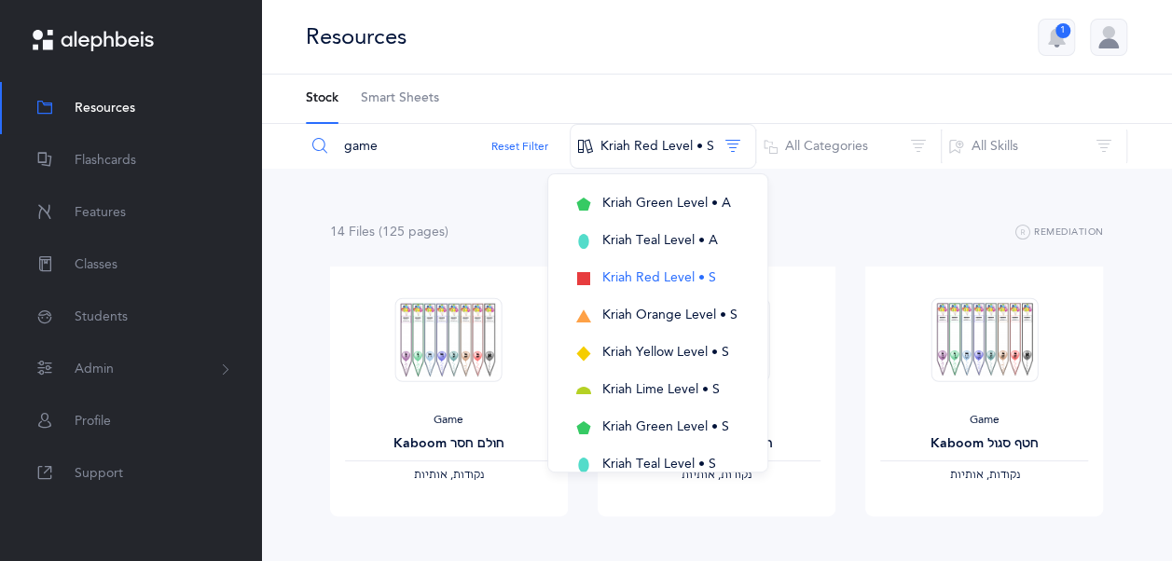
click at [462, 149] on input "game" at bounding box center [438, 146] width 266 height 45
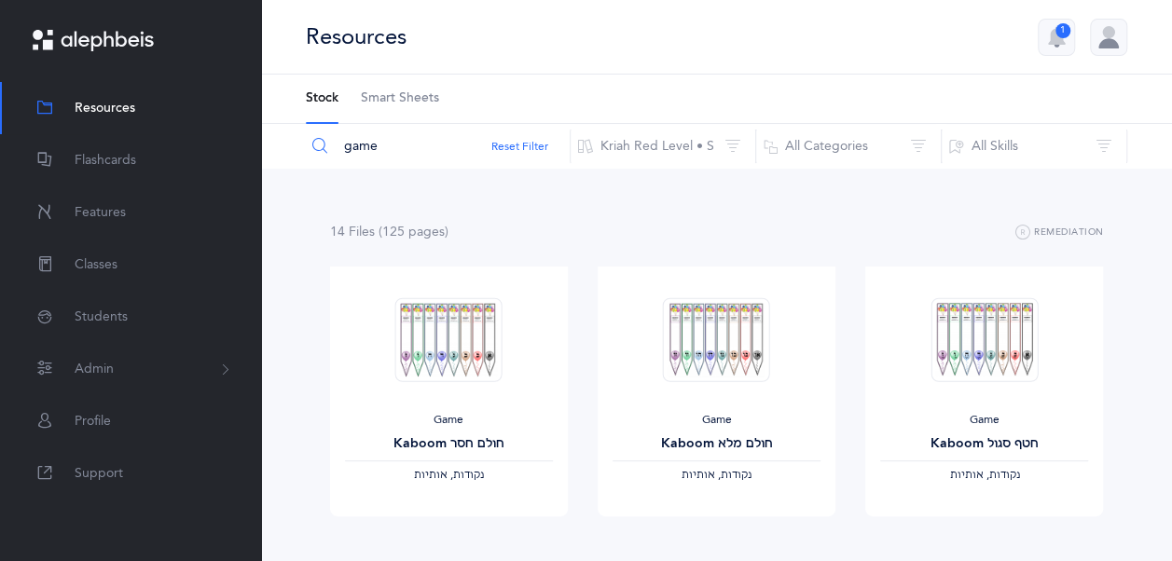
click at [462, 149] on input "game" at bounding box center [438, 146] width 266 height 45
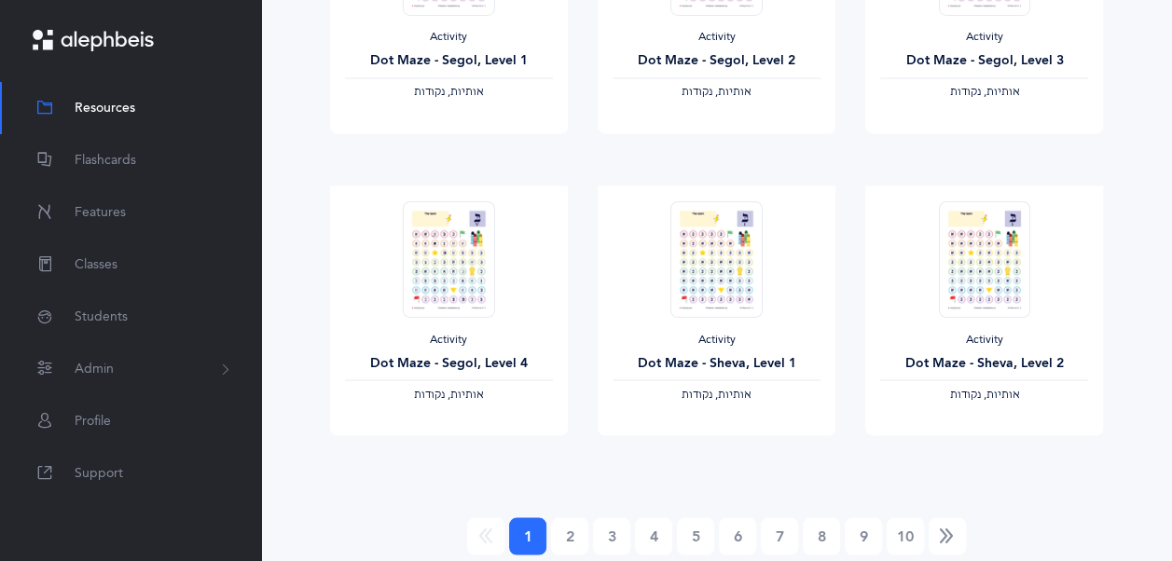
scroll to position [1659, 0]
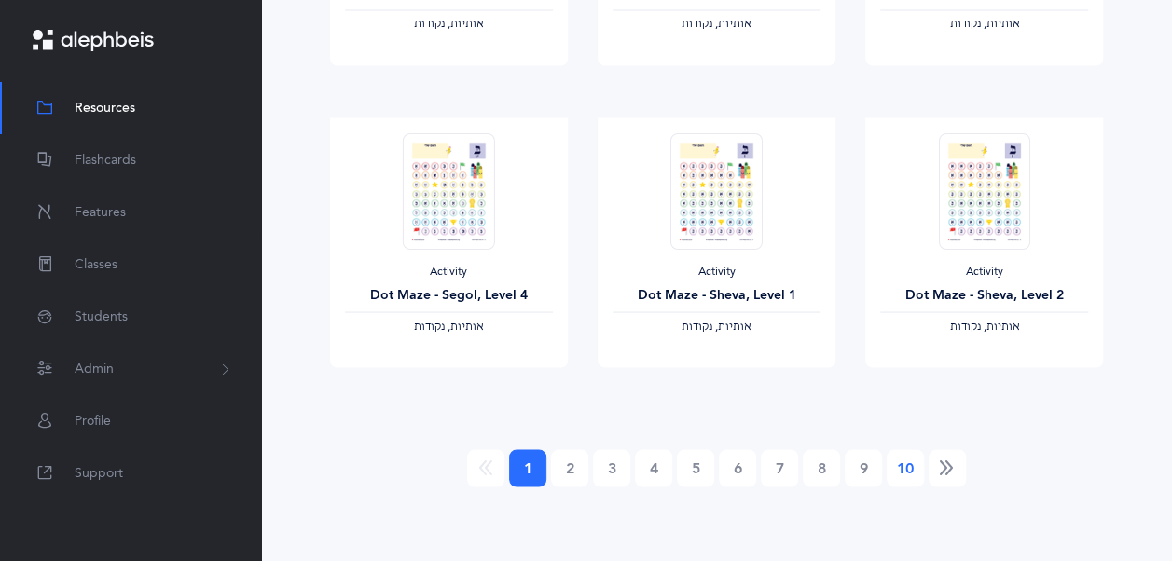
click at [906, 464] on link "10" at bounding box center [905, 467] width 37 height 37
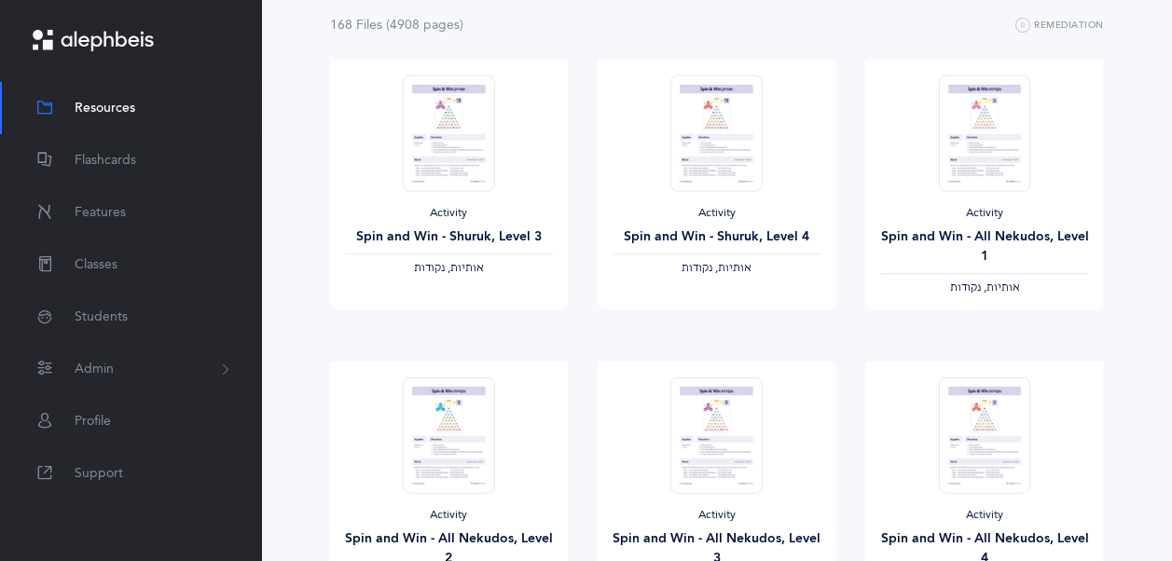
scroll to position [451, 0]
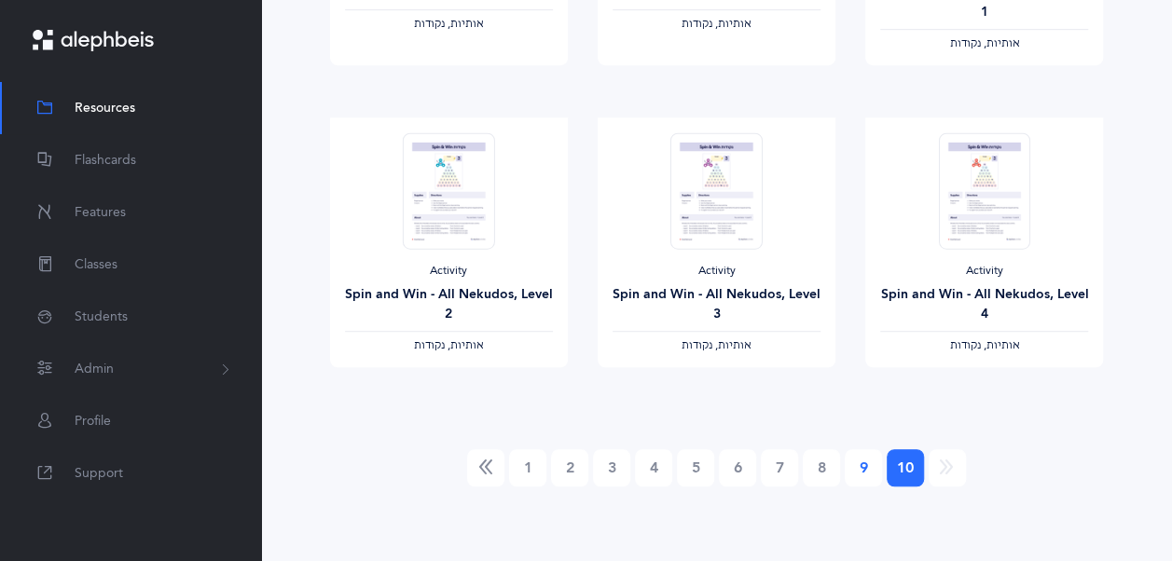
click at [871, 463] on link "9" at bounding box center [863, 467] width 37 height 37
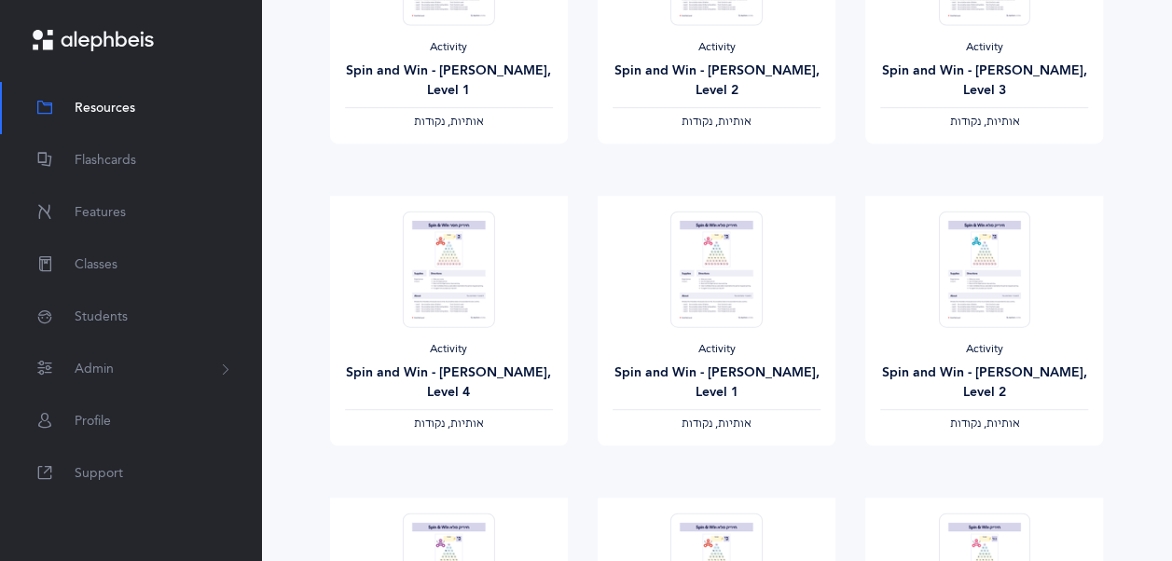
scroll to position [0, 0]
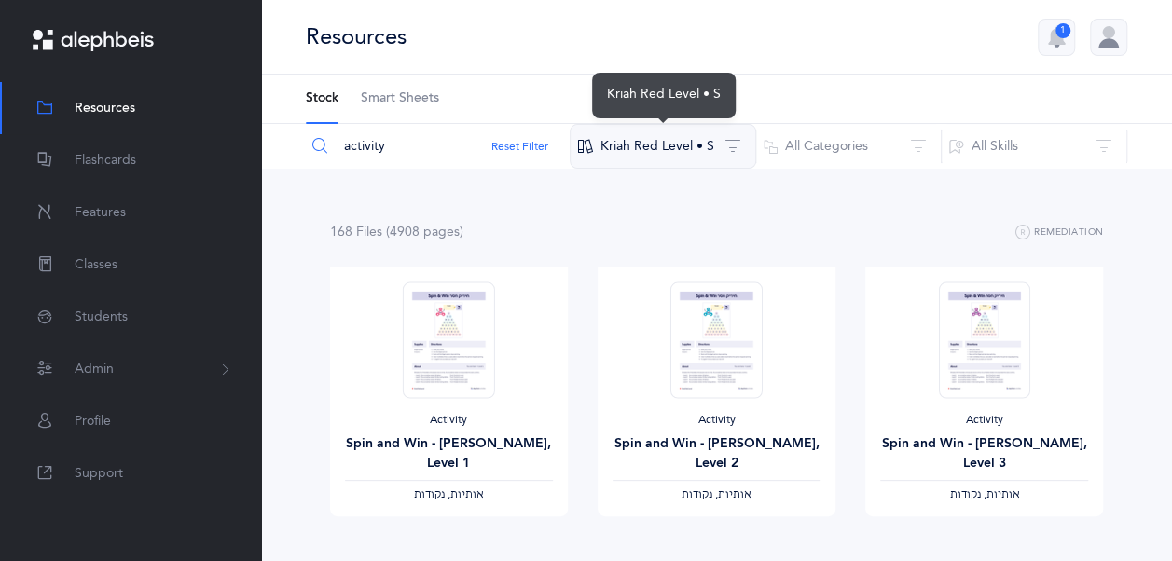
click at [654, 144] on button "Kriah Red Level • S" at bounding box center [663, 146] width 186 height 45
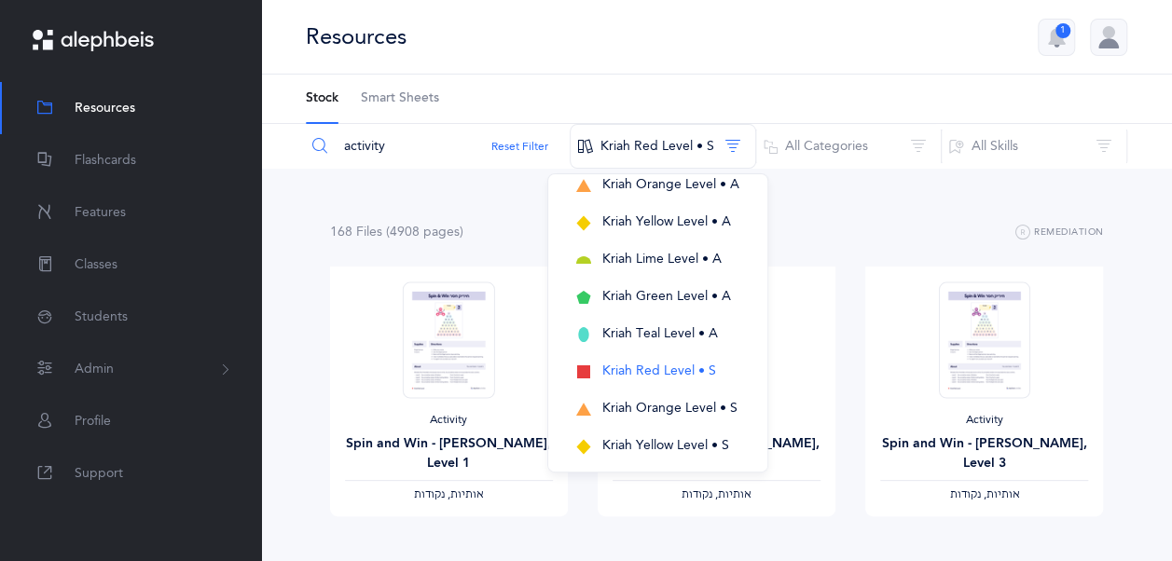
scroll to position [373, 0]
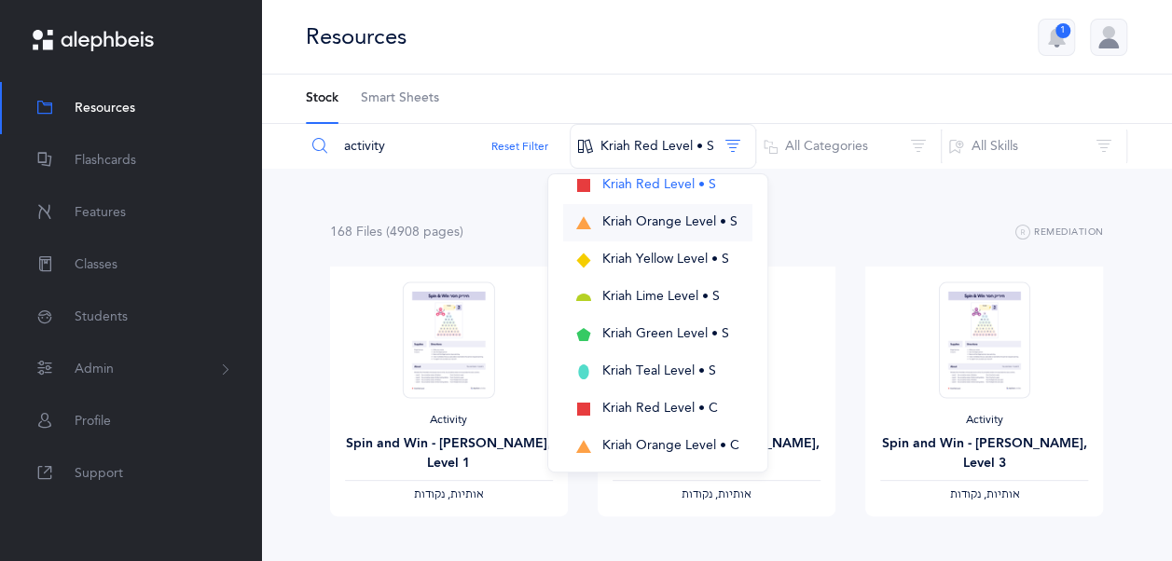
click at [701, 210] on button "Kriah Orange Level • S" at bounding box center [657, 222] width 189 height 37
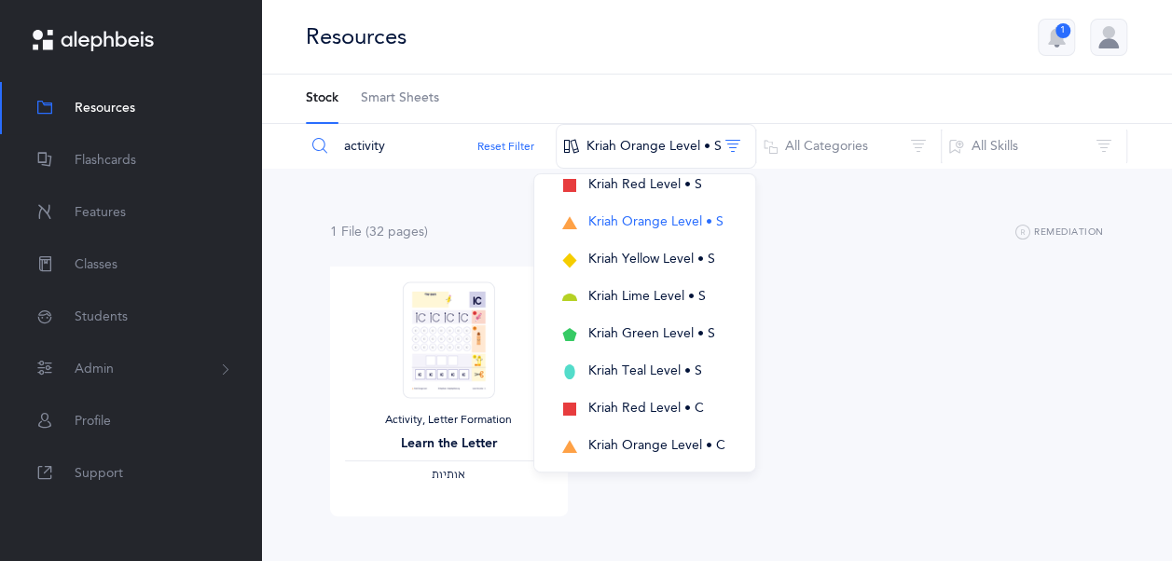
click at [824, 310] on div "Activity, Letter Formation Learn the Letter ‫אותיות‬ View" at bounding box center [717, 418] width 804 height 302
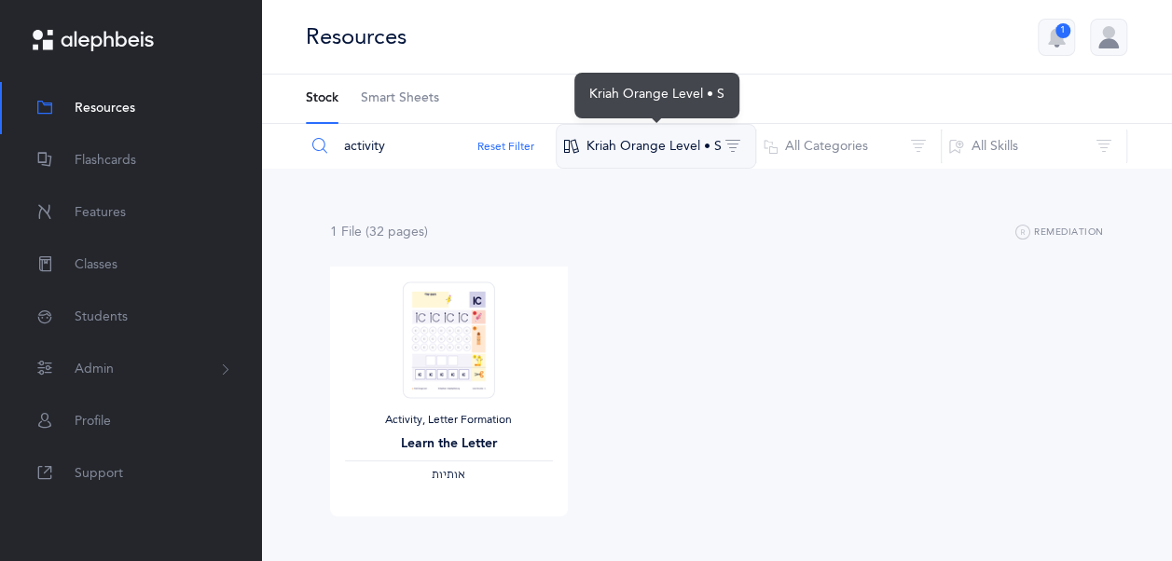
click at [709, 150] on button "Kriah Orange Level • S" at bounding box center [656, 146] width 200 height 45
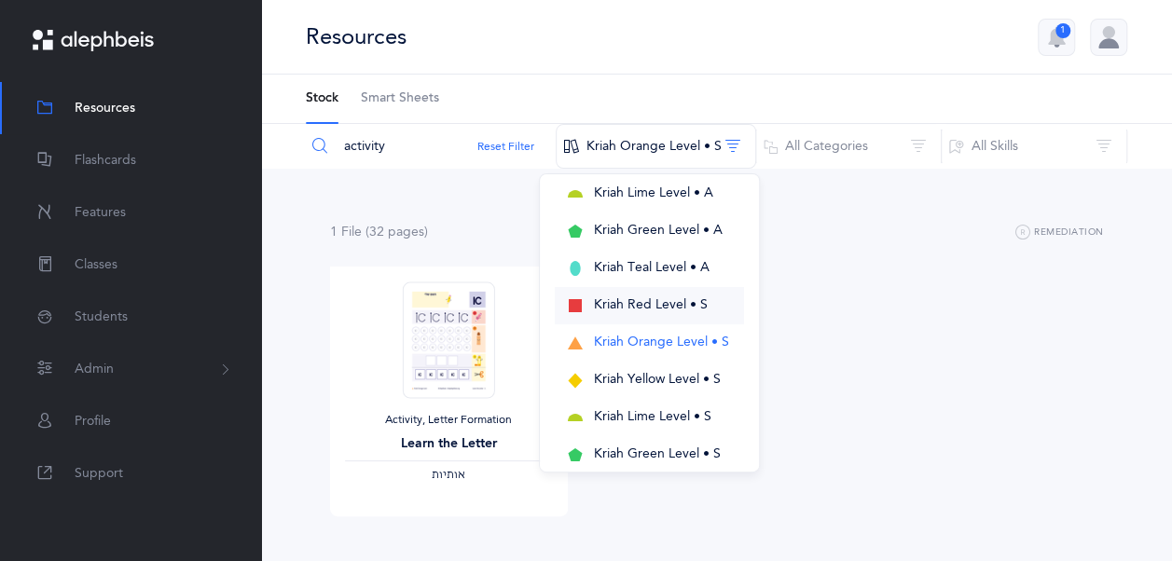
scroll to position [280, 0]
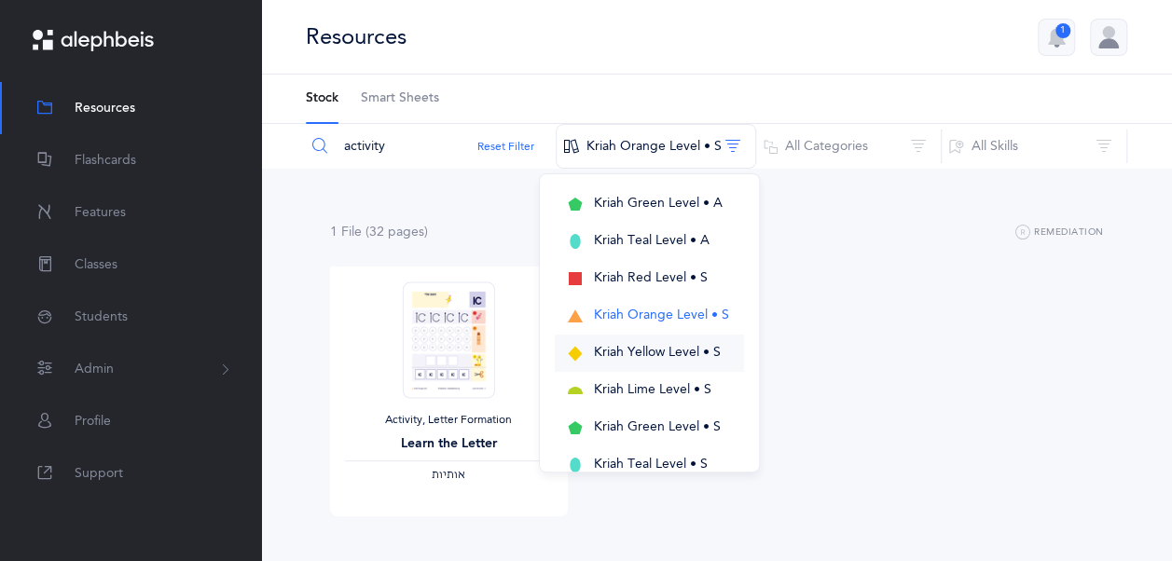
click at [725, 358] on button "Kriah Yellow Level • S" at bounding box center [649, 353] width 189 height 37
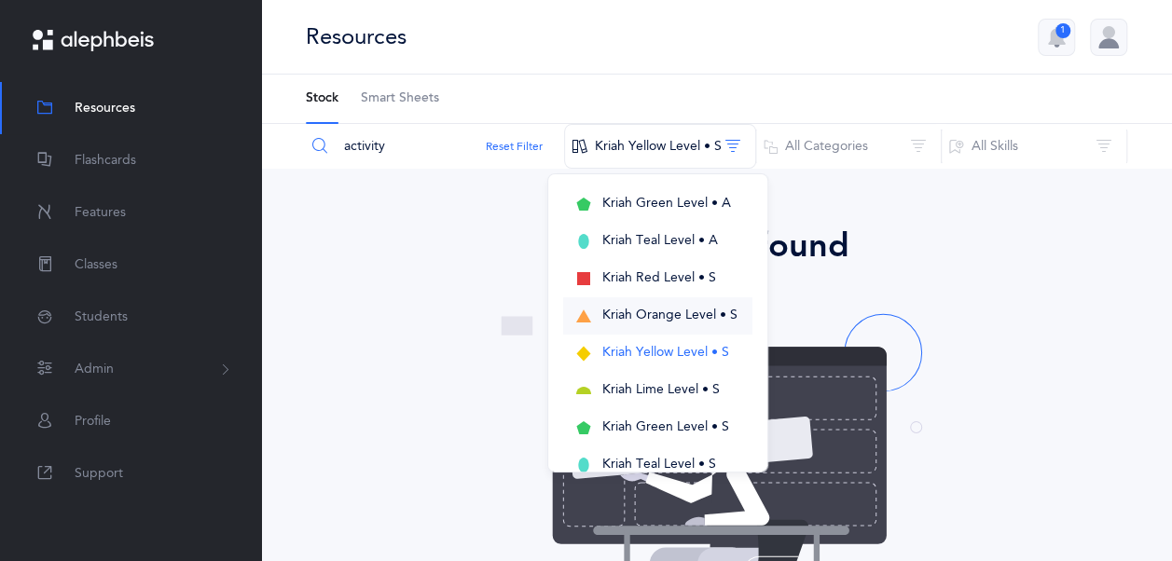
click at [725, 320] on span "Kriah Orange Level • S" at bounding box center [669, 315] width 135 height 15
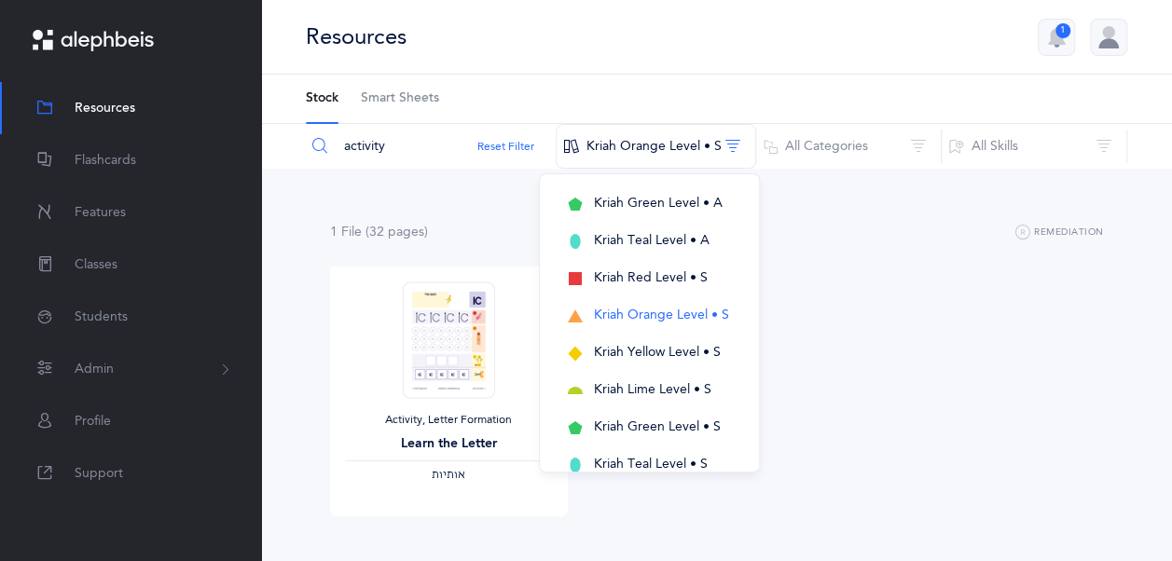
click at [433, 150] on input "activity" at bounding box center [431, 146] width 252 height 45
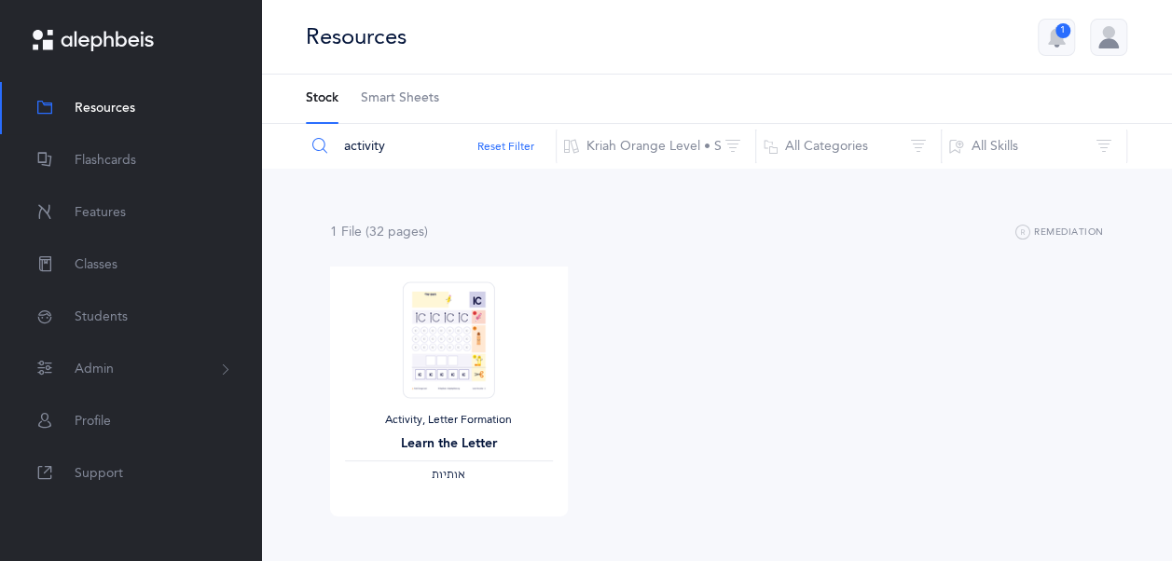
click at [433, 150] on input "activity" at bounding box center [431, 146] width 252 height 45
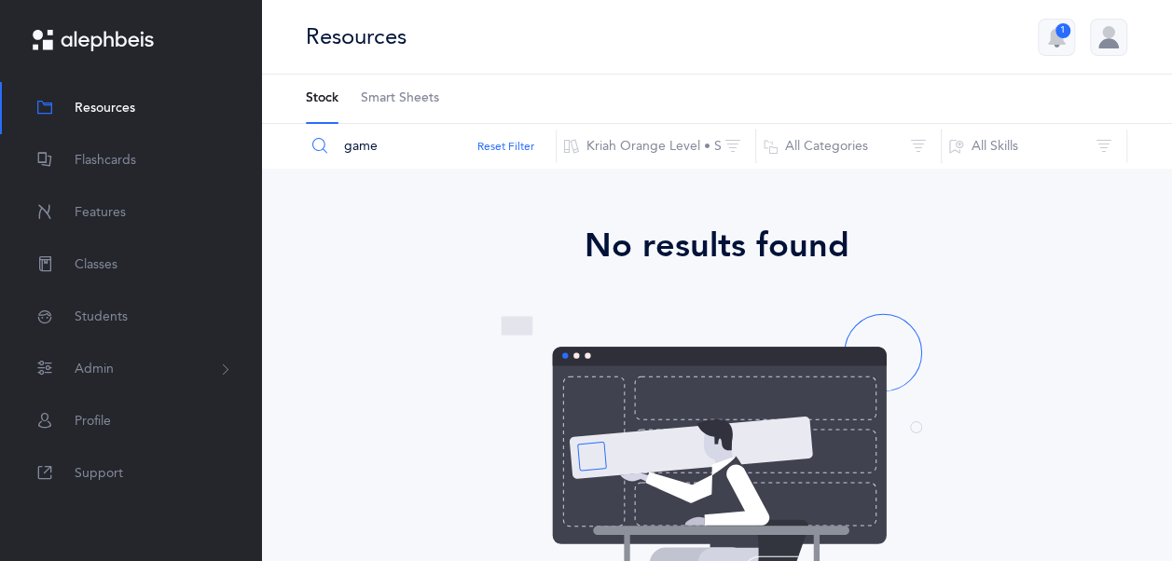
click at [449, 150] on input "game" at bounding box center [431, 146] width 252 height 45
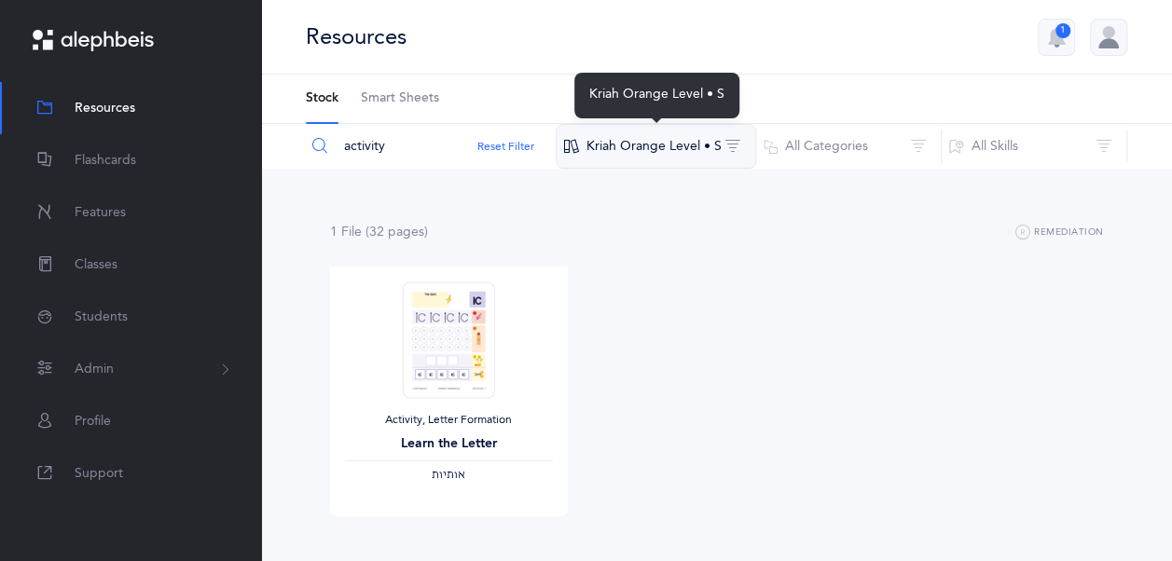
click at [714, 141] on button "Kriah Orange Level • S" at bounding box center [656, 146] width 200 height 45
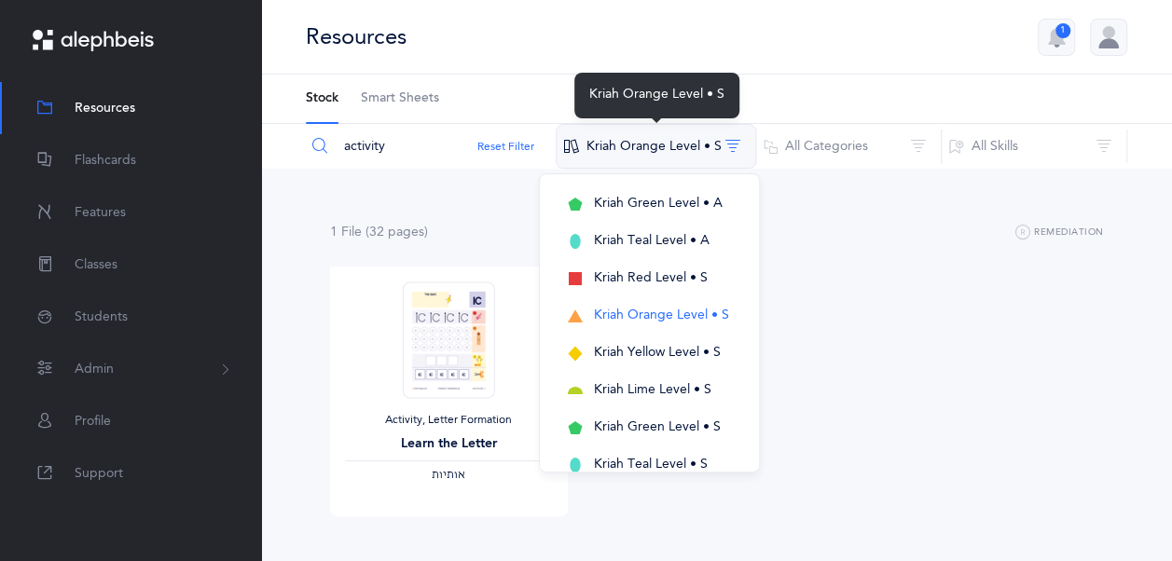
scroll to position [0, 0]
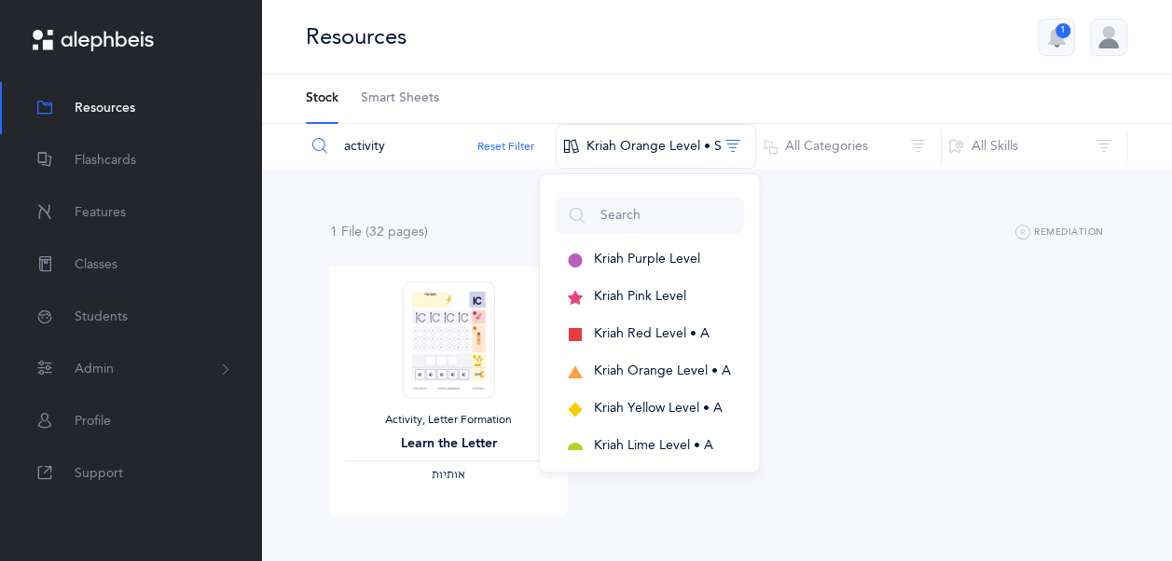
click at [902, 231] on div "1 File (32 page s ) Remediation" at bounding box center [717, 232] width 774 height 23
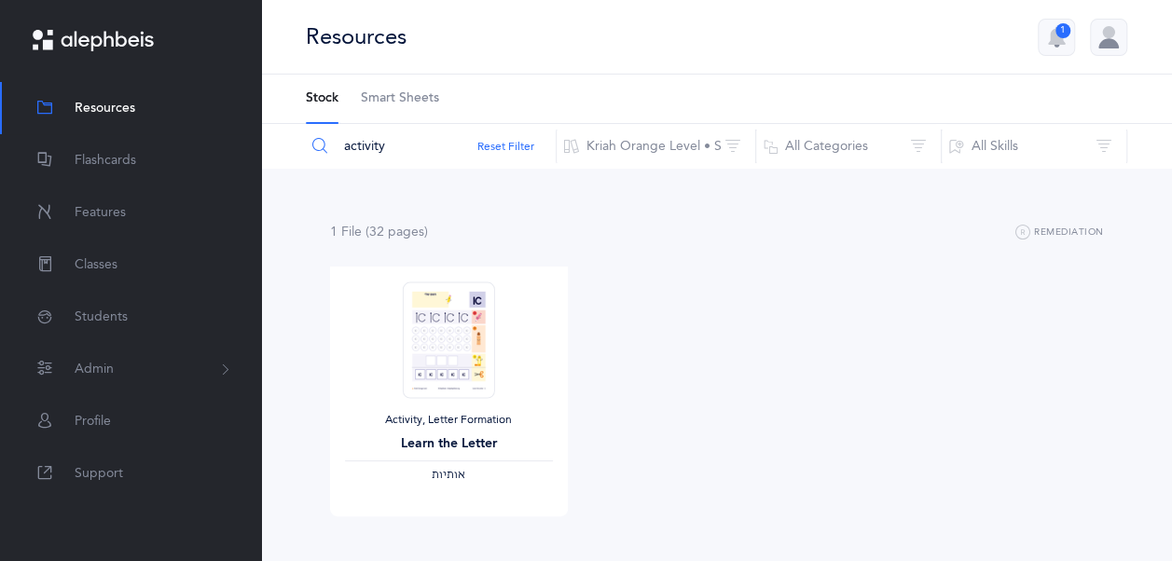
scroll to position [82, 0]
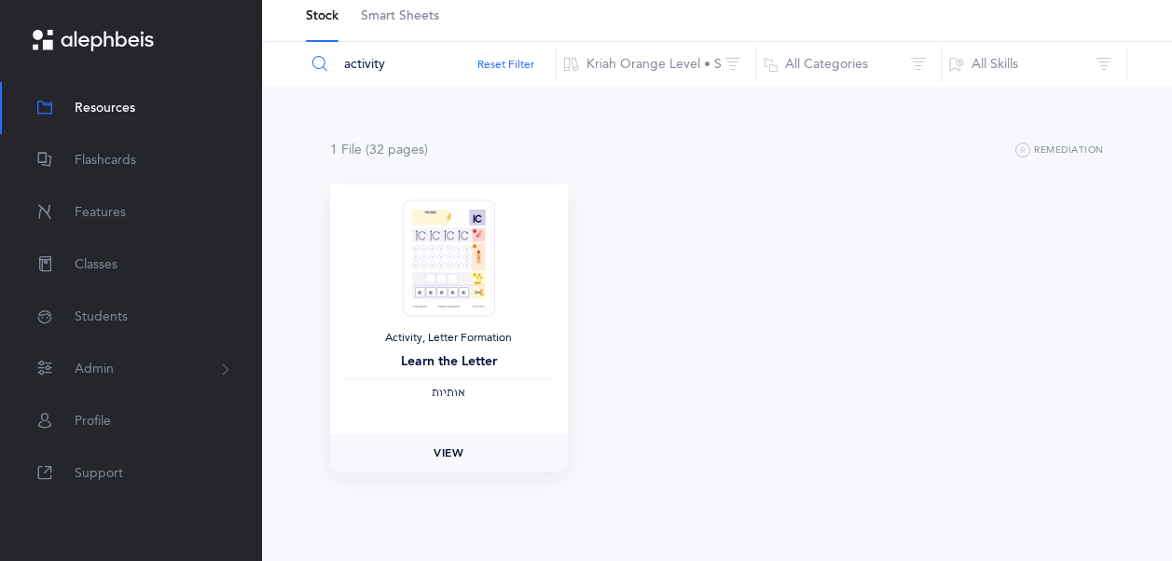
click at [484, 460] on link "View" at bounding box center [449, 452] width 238 height 37
click at [444, 282] on img at bounding box center [448, 258] width 91 height 117
click at [455, 455] on span "View" at bounding box center [448, 453] width 30 height 17
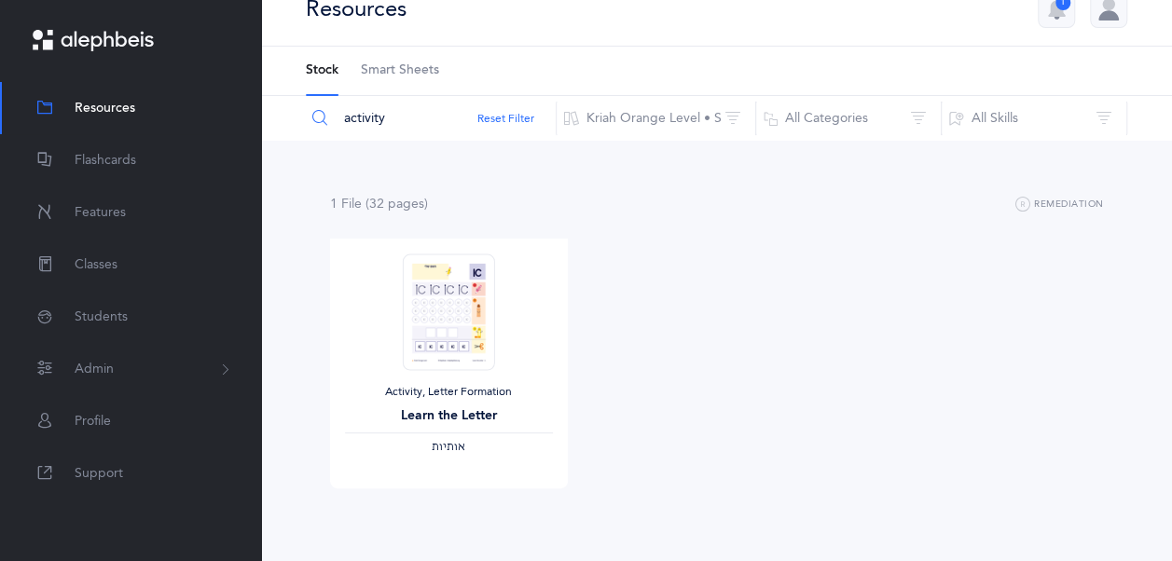
scroll to position [0, 0]
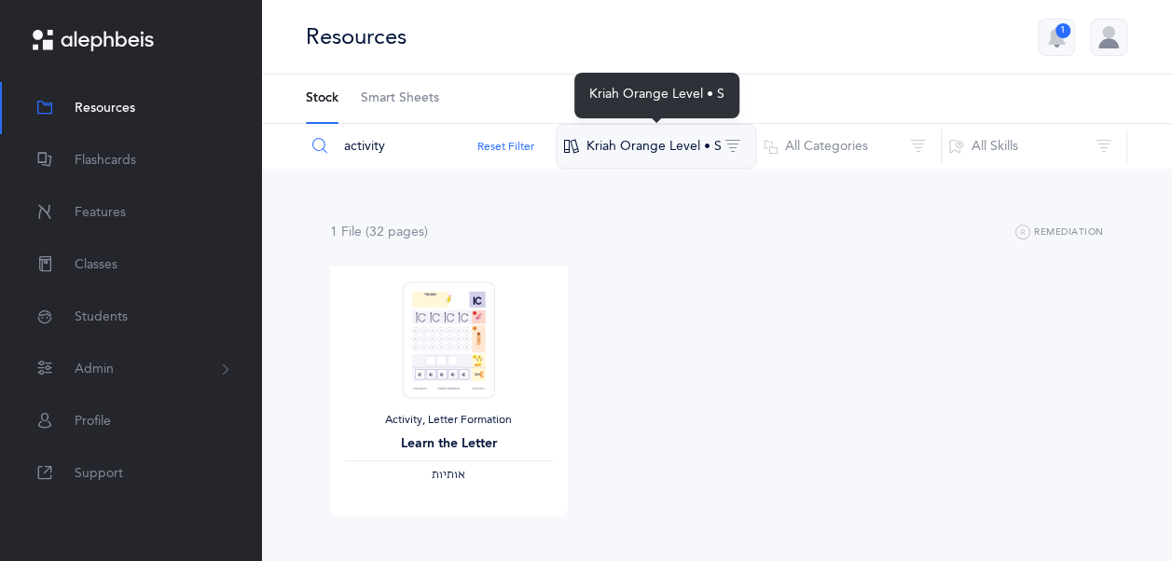
click at [710, 142] on button "Kriah Orange Level • S" at bounding box center [656, 146] width 200 height 45
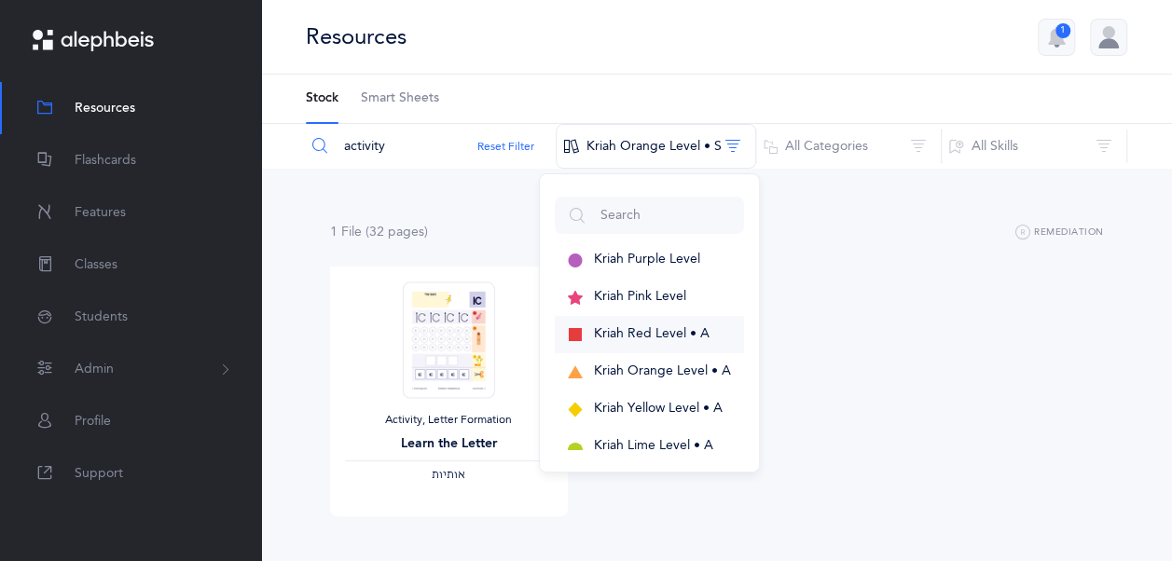
click at [714, 331] on button "Kriah Red Level • A" at bounding box center [649, 334] width 189 height 37
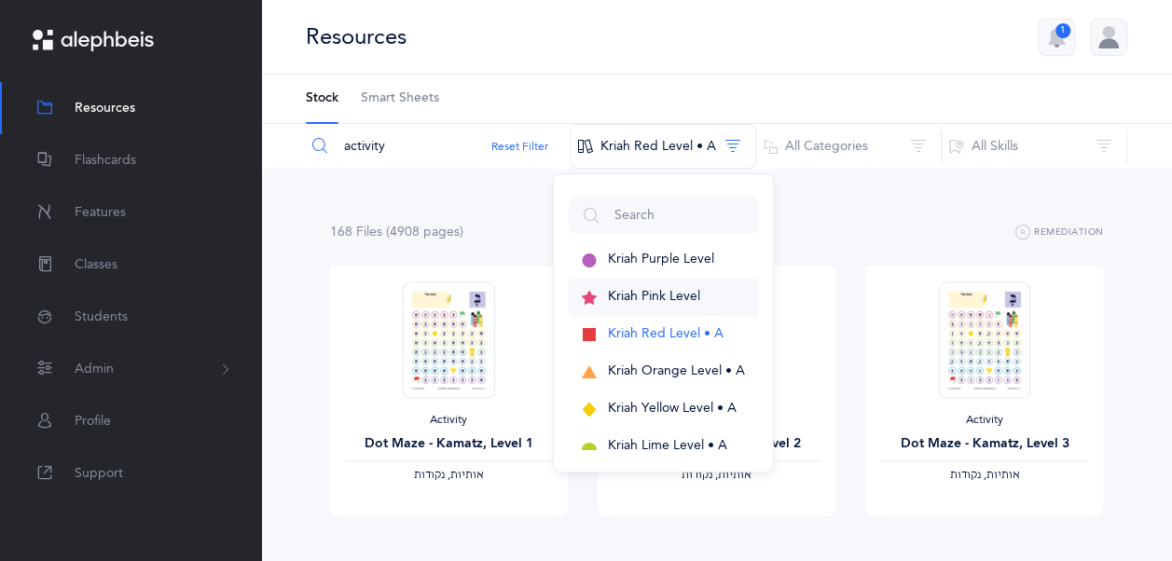
click at [717, 284] on button "Kriah Pink Level" at bounding box center [663, 297] width 189 height 37
click at [722, 325] on button "Kriah Red Level • A" at bounding box center [663, 334] width 189 height 37
click at [711, 264] on span "Kriah Purple Level" at bounding box center [661, 259] width 106 height 15
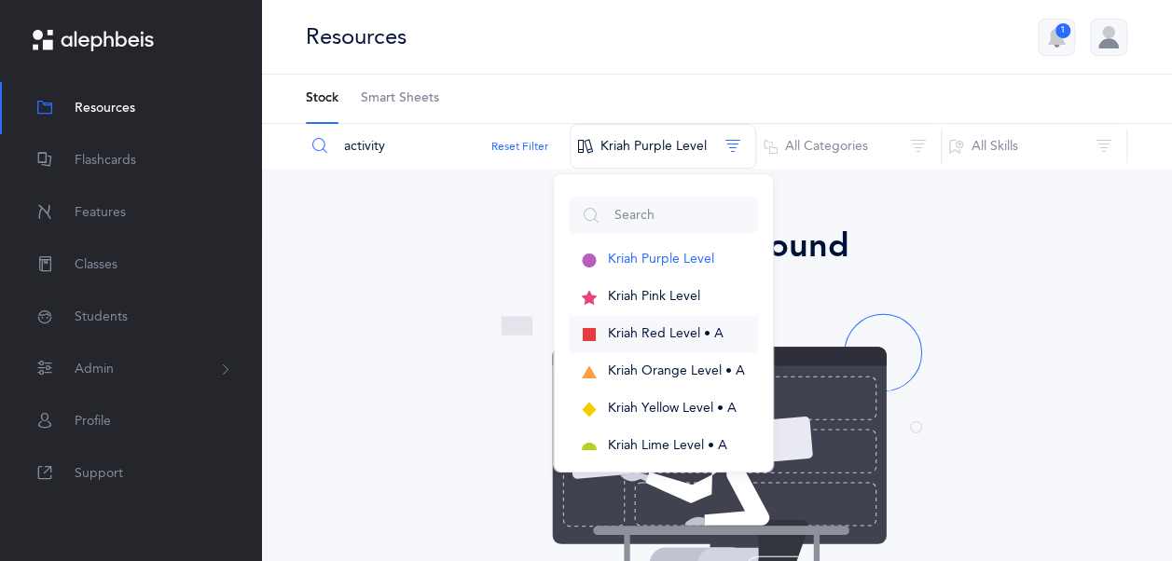
click at [722, 323] on button "Kriah Red Level • A" at bounding box center [663, 334] width 189 height 37
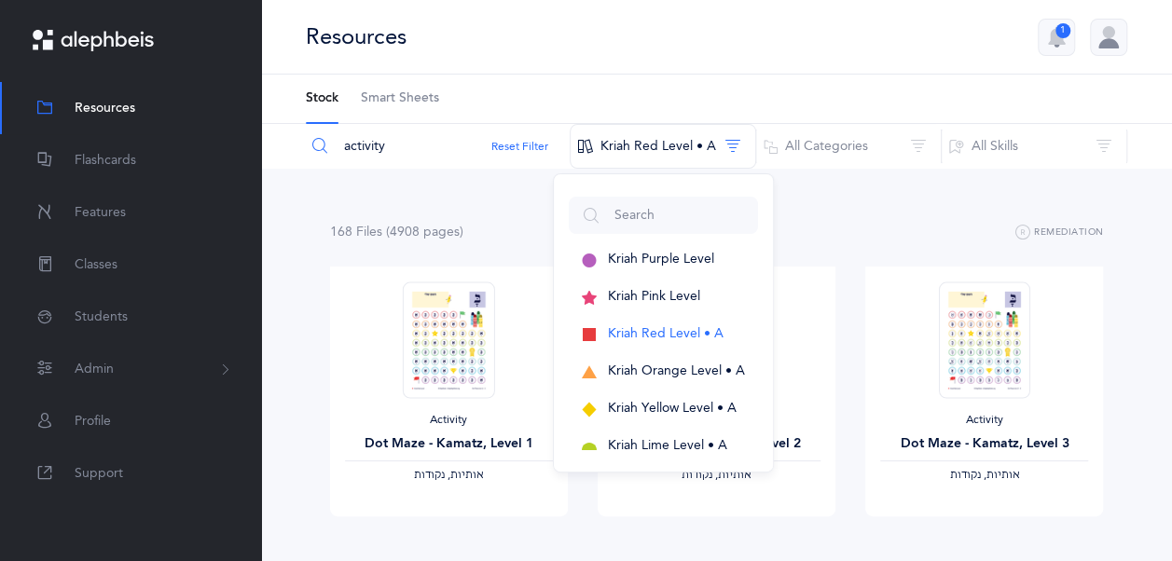
click at [412, 153] on input "activity" at bounding box center [438, 146] width 266 height 45
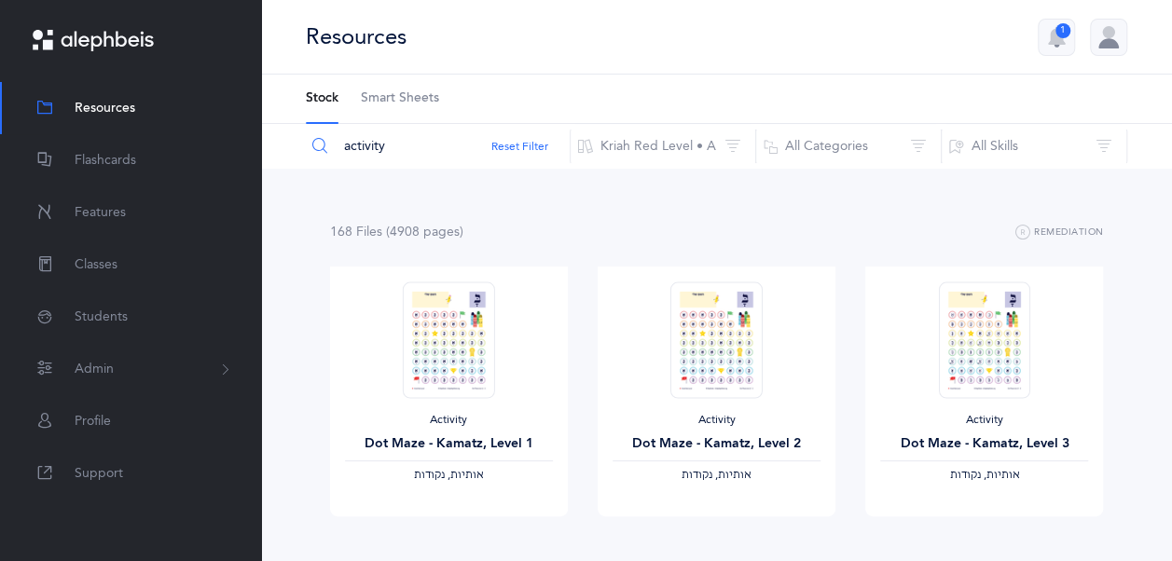
click at [412, 153] on input "activity" at bounding box center [438, 146] width 266 height 45
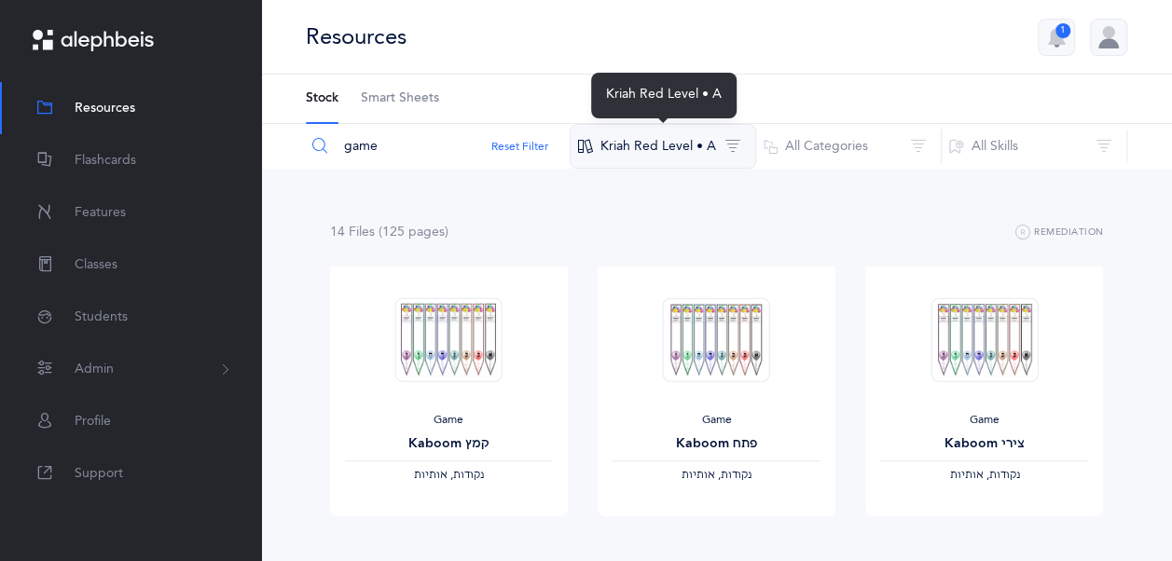
click at [647, 148] on button "Kriah Red Level • A" at bounding box center [663, 146] width 186 height 45
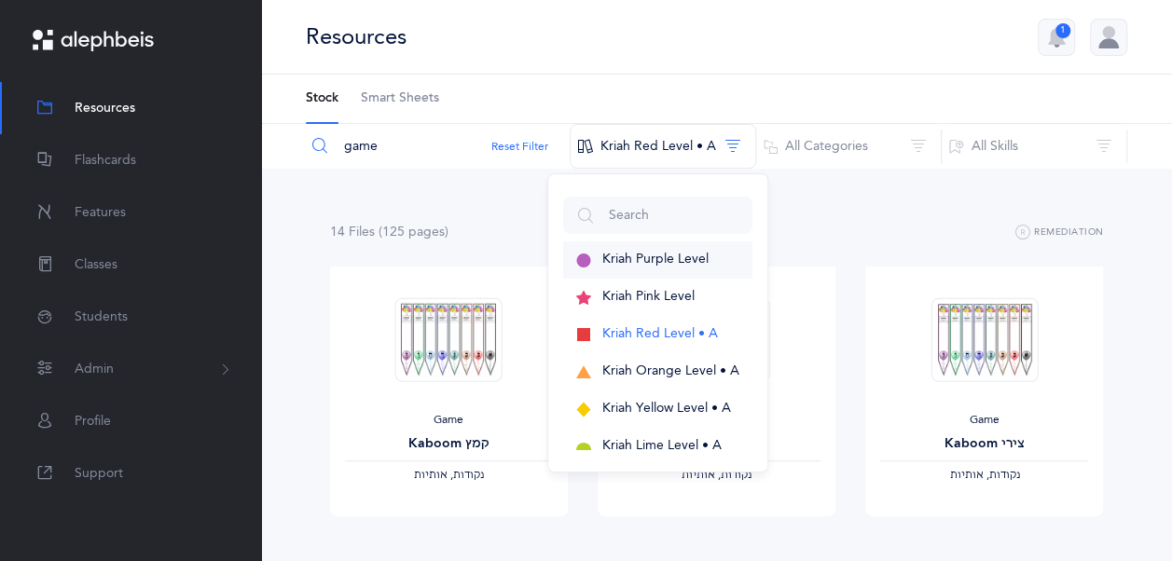
click at [659, 269] on button "Kriah Purple Level" at bounding box center [657, 259] width 189 height 37
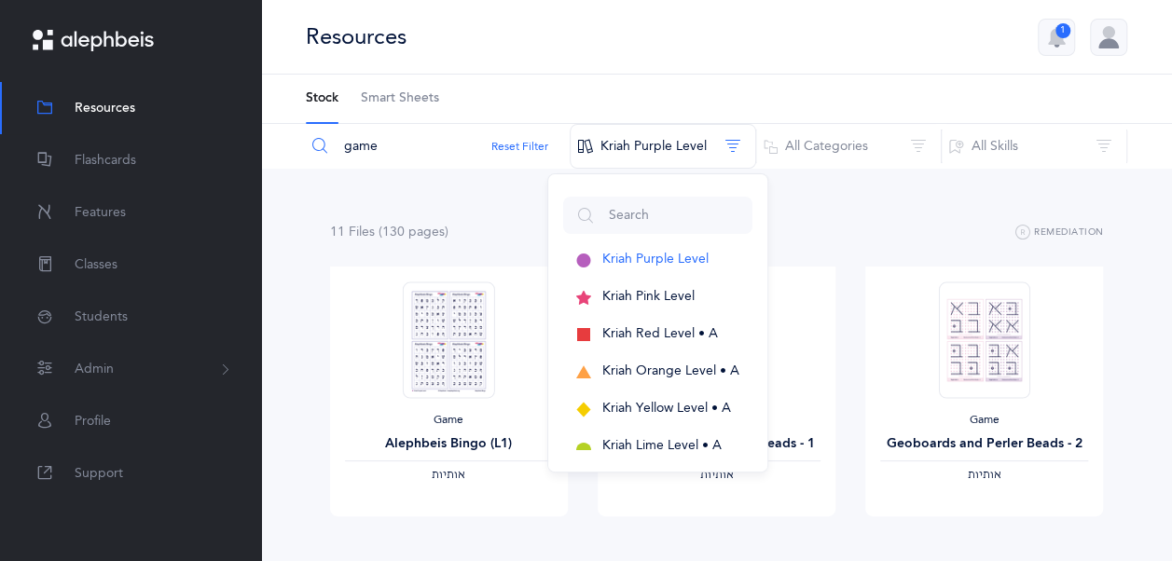
click at [811, 221] on div "11 File s (130 page s ) Remediation" at bounding box center [717, 232] width 774 height 23
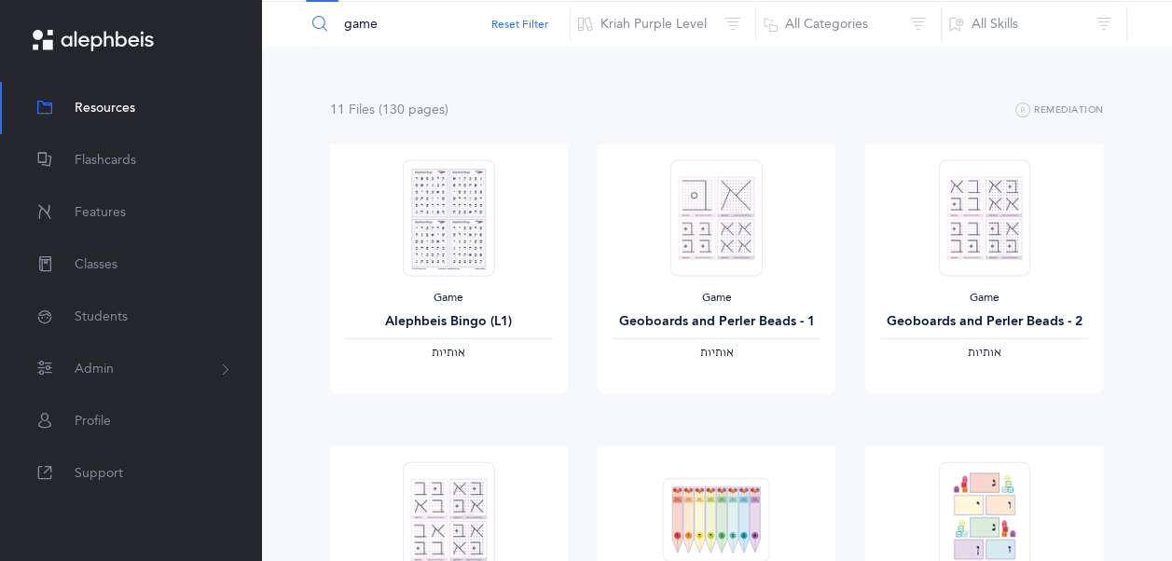
scroll to position [93, 0]
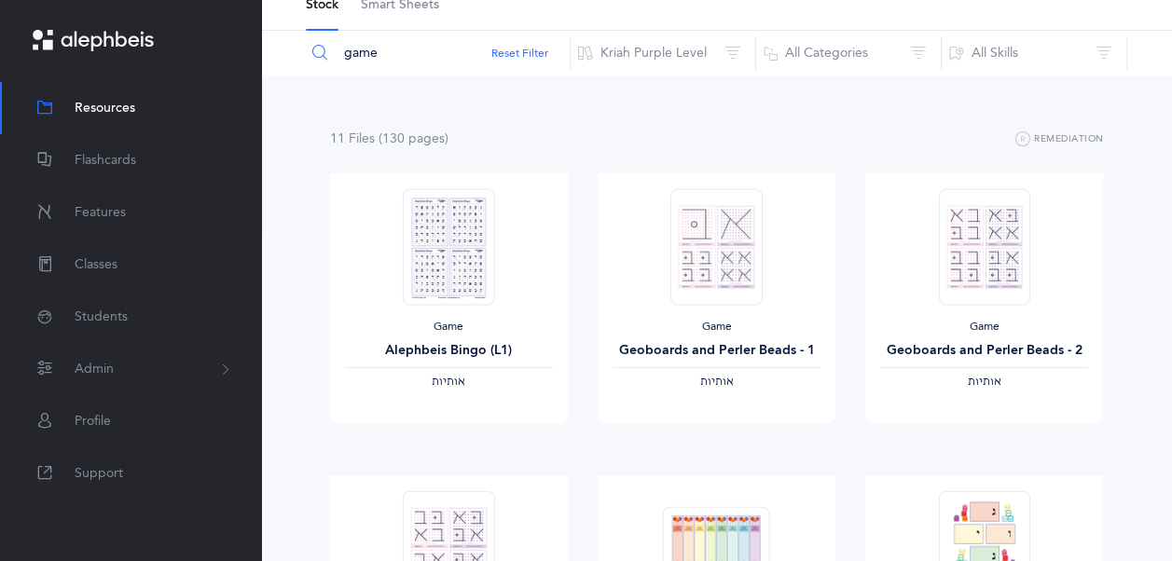
click at [374, 58] on input "game" at bounding box center [438, 53] width 266 height 45
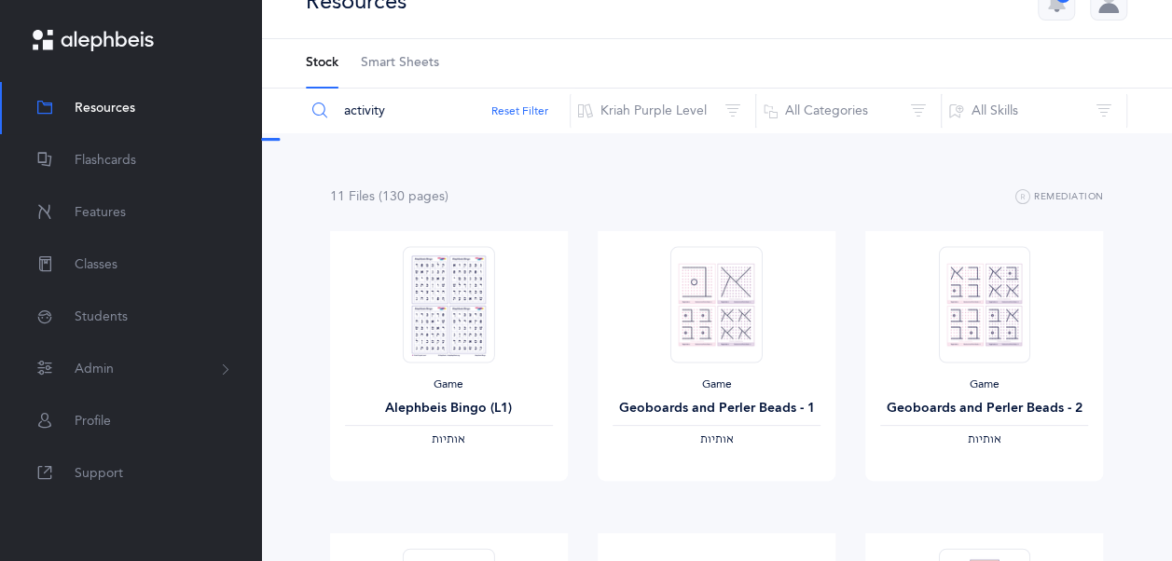
scroll to position [0, 0]
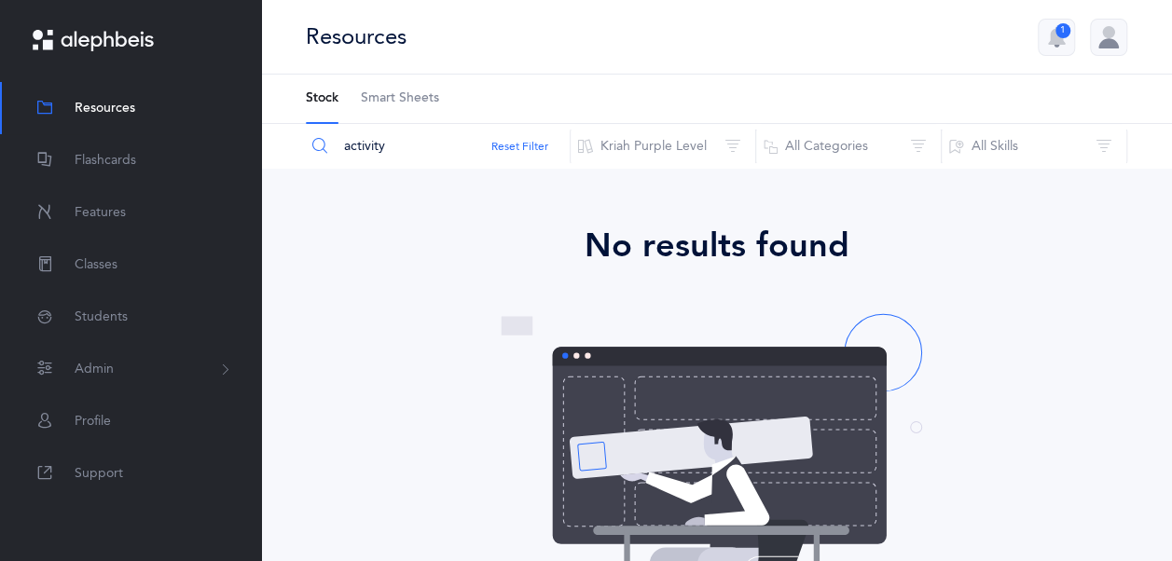
click at [403, 142] on input "activity" at bounding box center [438, 146] width 266 height 45
click at [401, 141] on input "activity" at bounding box center [438, 146] width 266 height 45
drag, startPoint x: 384, startPoint y: 140, endPoint x: 323, endPoint y: 140, distance: 61.5
click at [323, 141] on div "activitygame" at bounding box center [438, 146] width 266 height 45
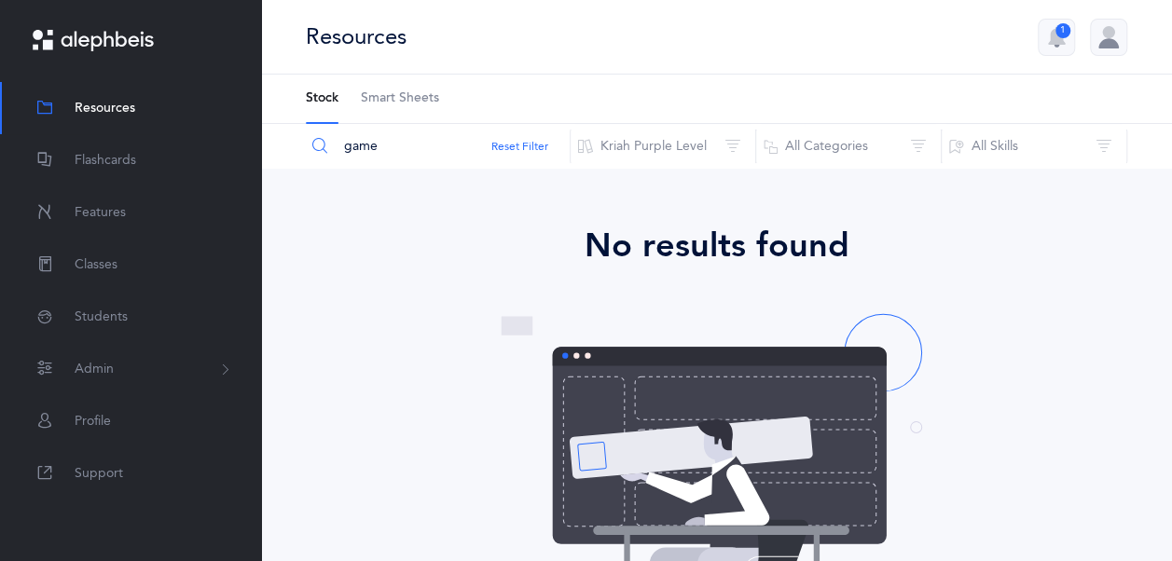
type input "game"
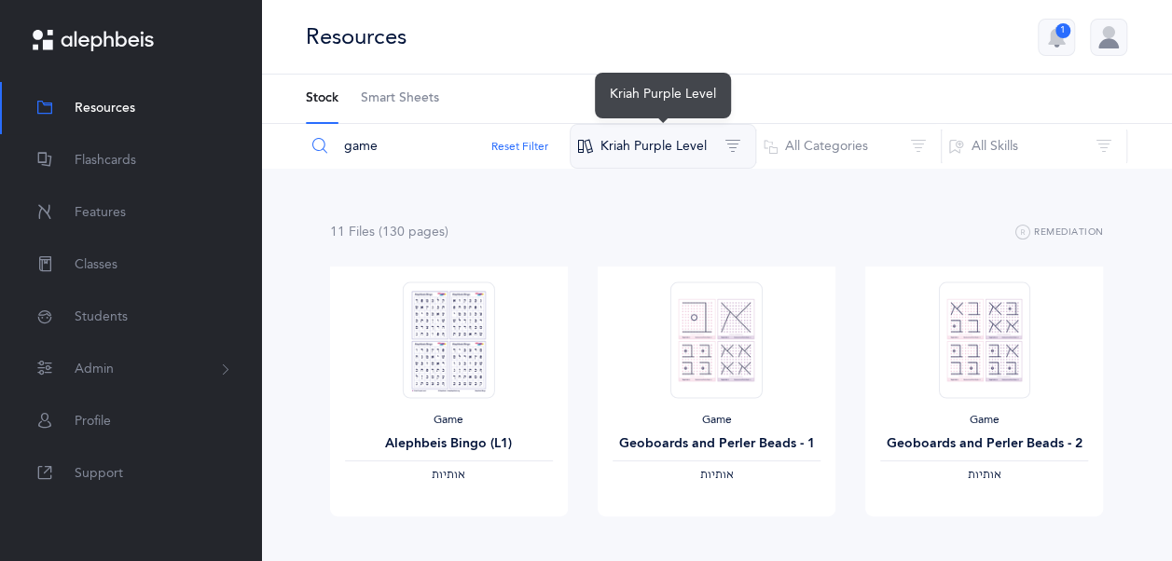
click at [695, 144] on button "Kriah Purple Level" at bounding box center [663, 146] width 186 height 45
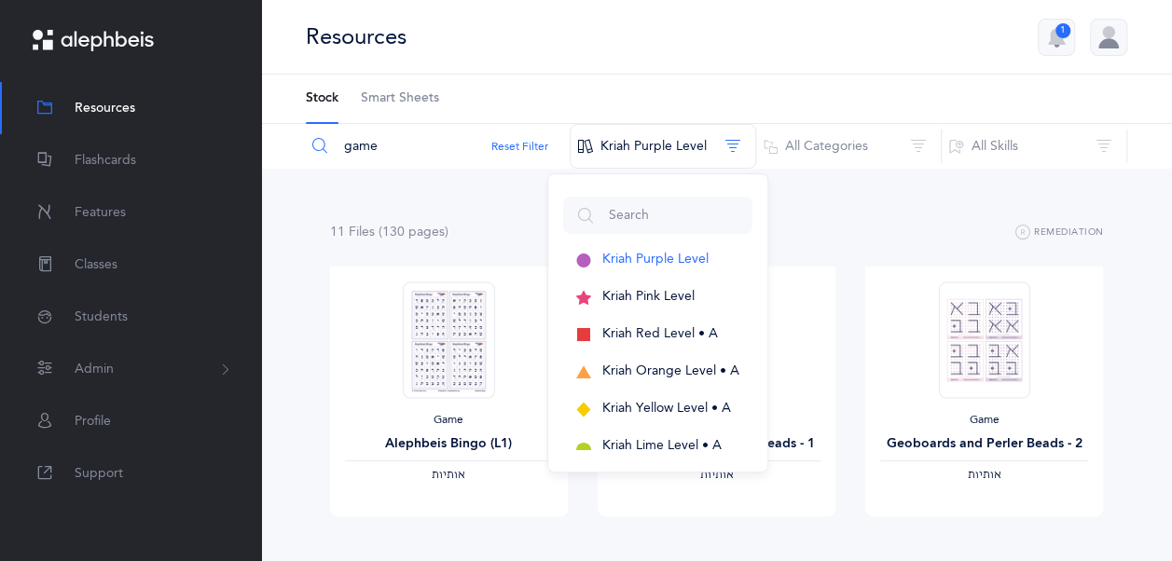
click at [404, 145] on input "game" at bounding box center [438, 146] width 266 height 45
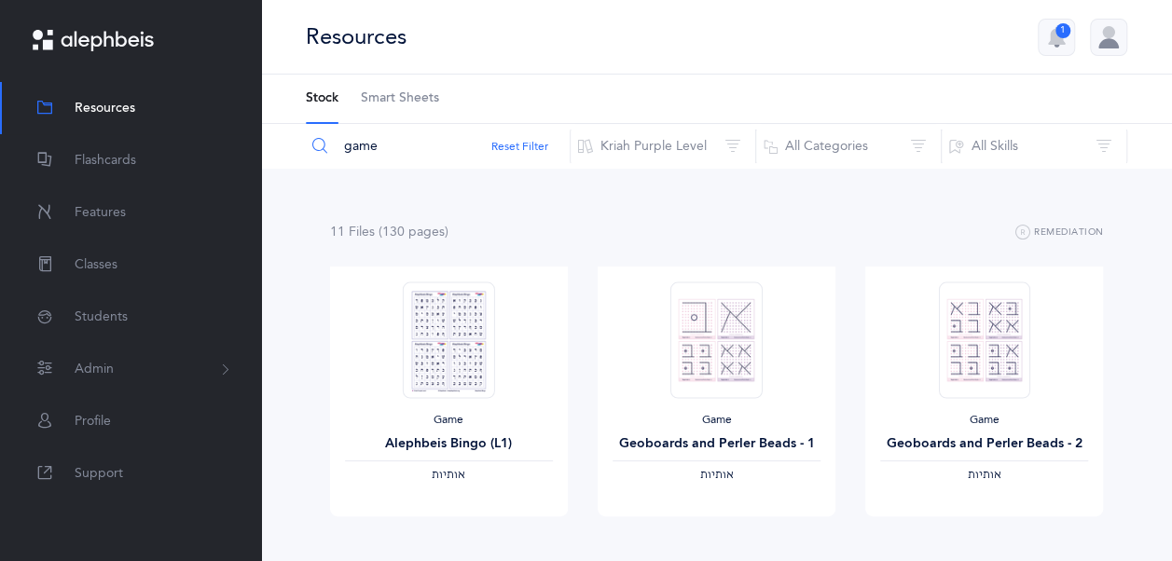
click at [404, 145] on input "game" at bounding box center [438, 146] width 266 height 45
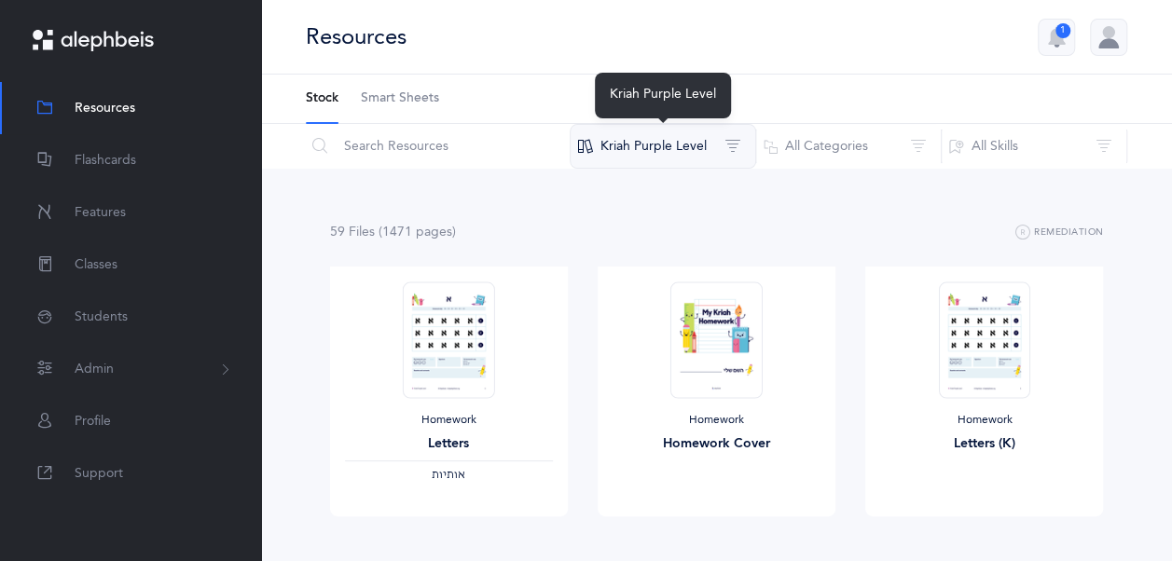
click at [632, 132] on button "Kriah Purple Level" at bounding box center [663, 146] width 186 height 45
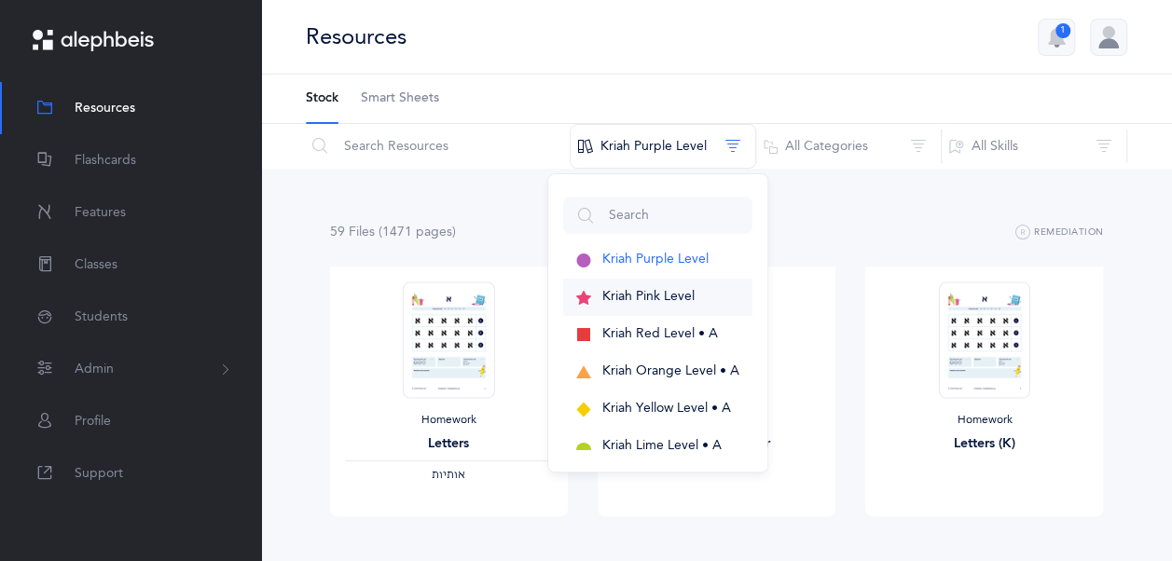
click at [661, 310] on button "Kriah Pink Level" at bounding box center [657, 297] width 189 height 37
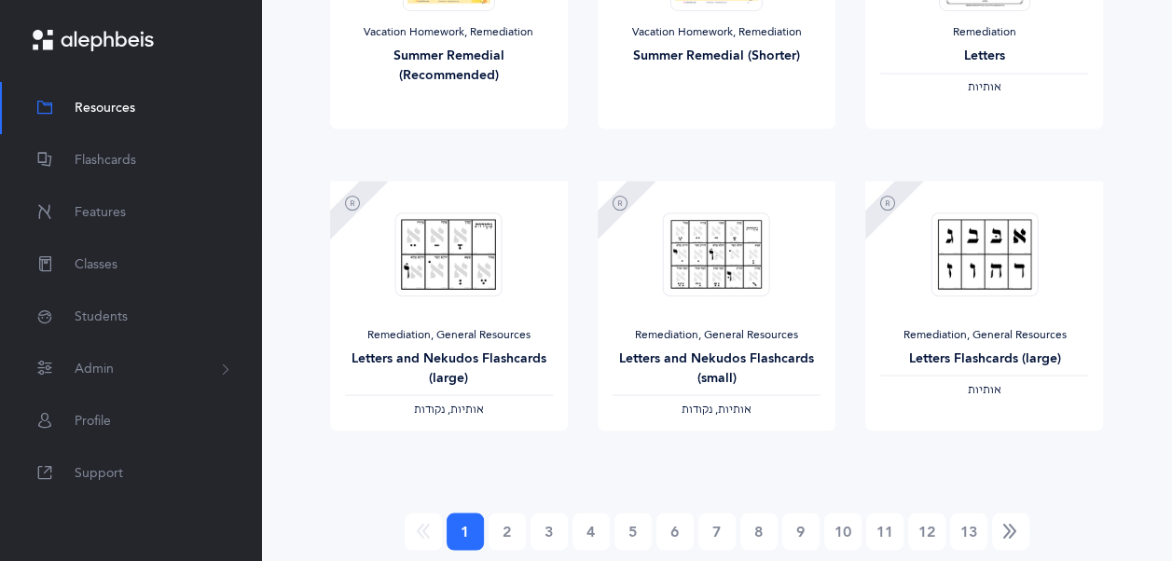
scroll to position [1659, 0]
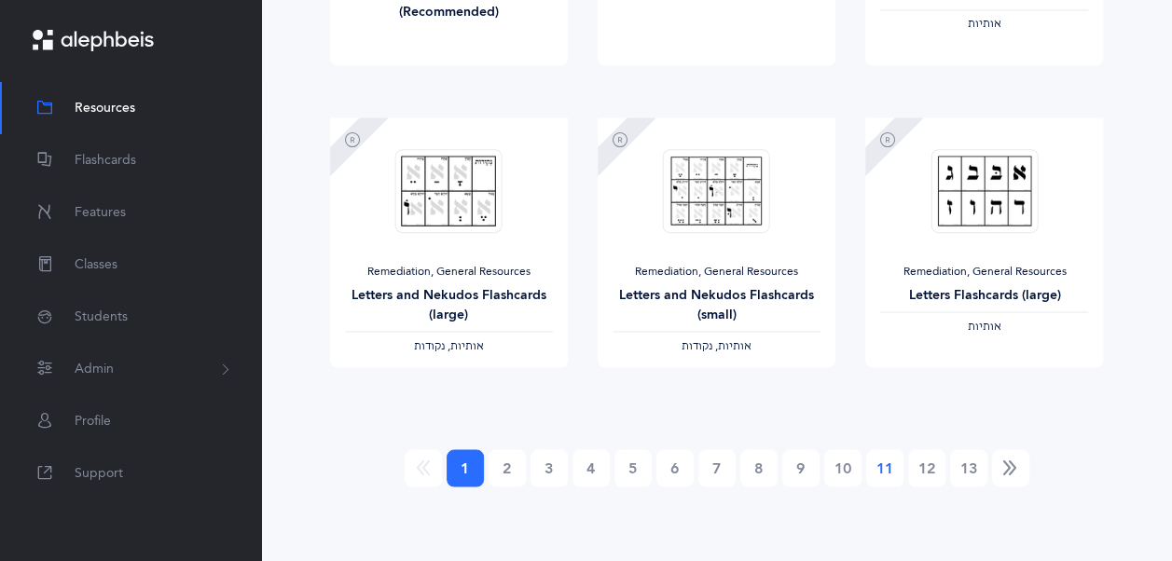
click at [899, 461] on link "11" at bounding box center [884, 467] width 37 height 37
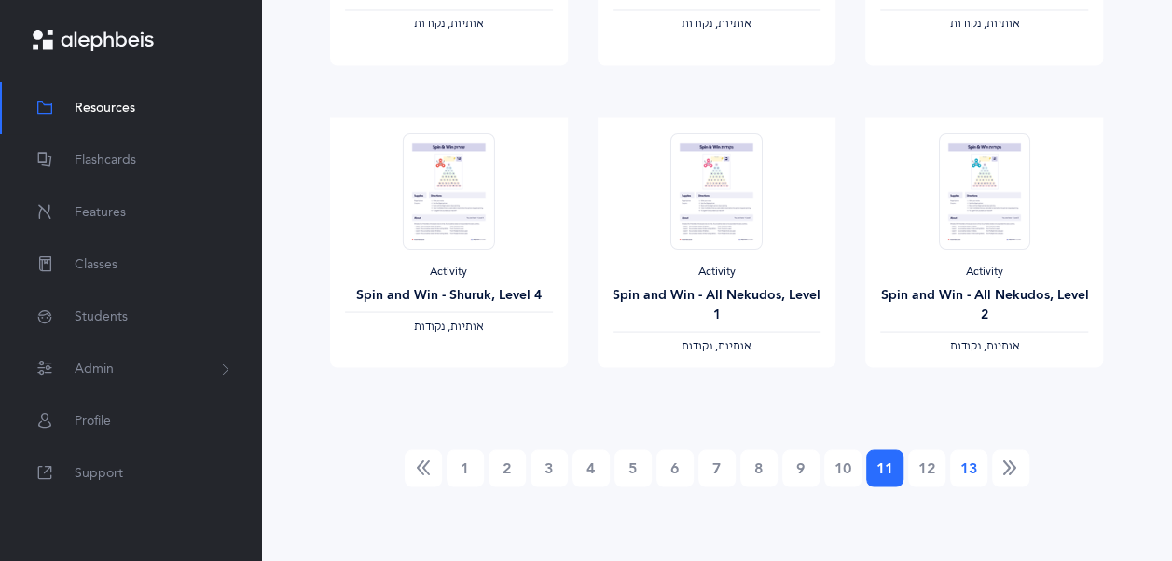
click at [969, 453] on link "13" at bounding box center [968, 467] width 37 height 37
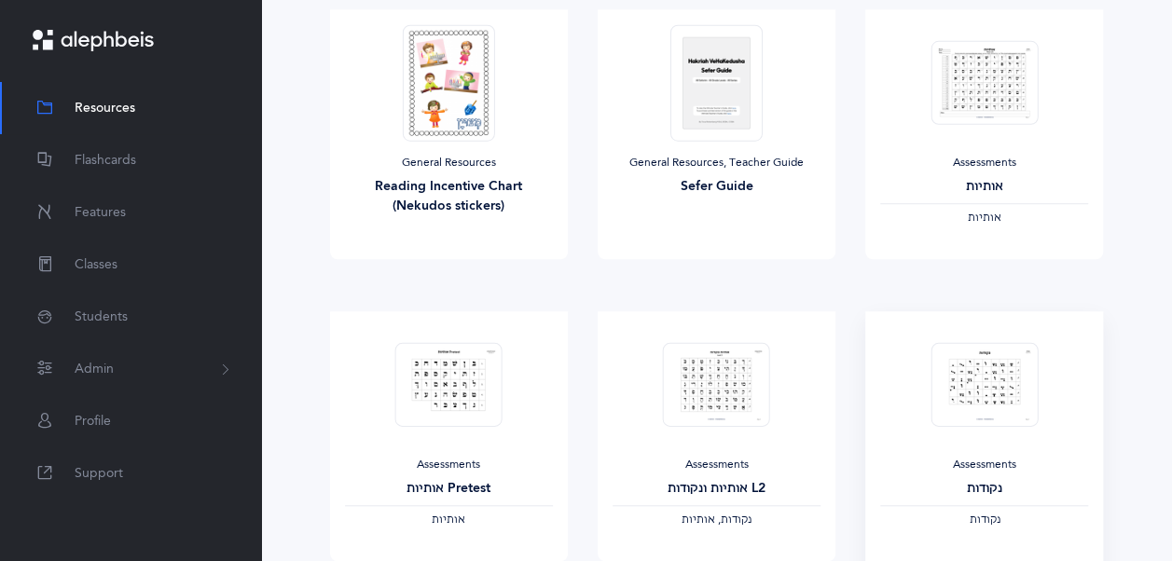
scroll to position [753, 0]
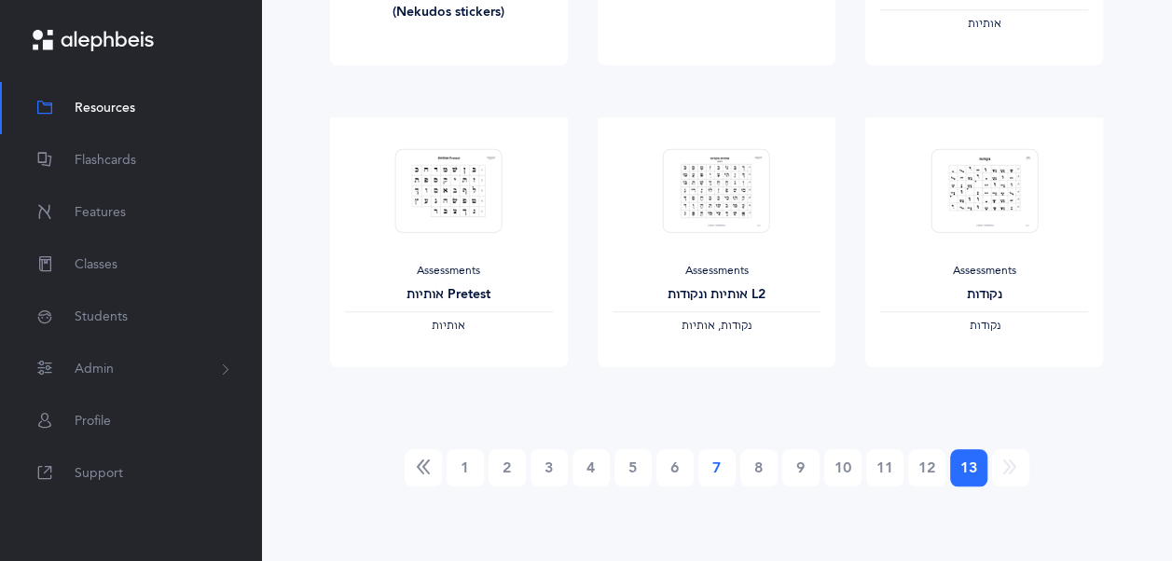
click at [711, 472] on link "7" at bounding box center [716, 467] width 37 height 37
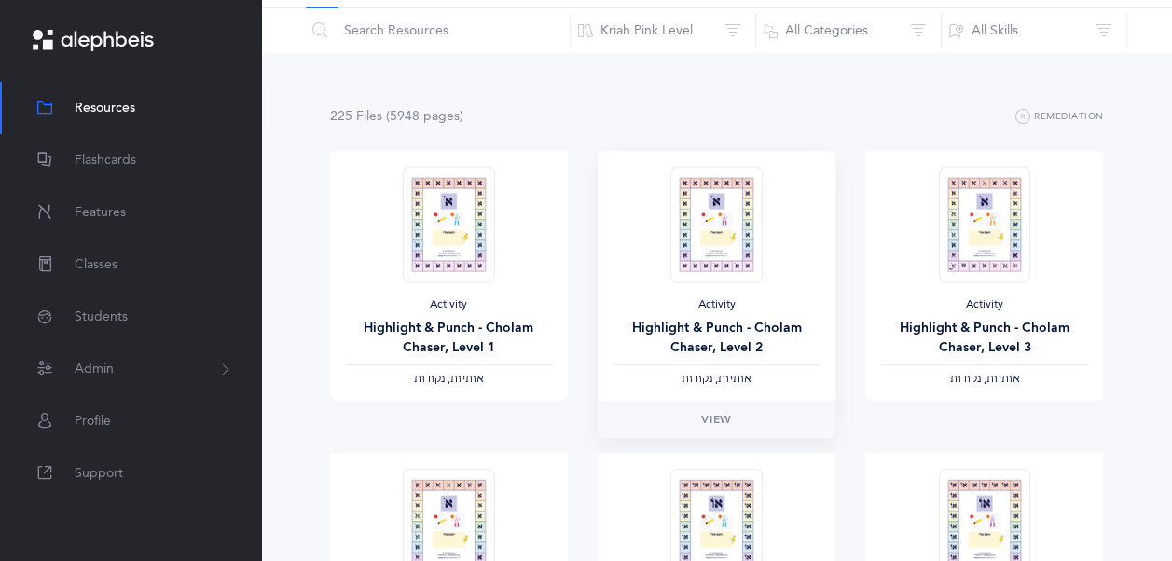
scroll to position [0, 0]
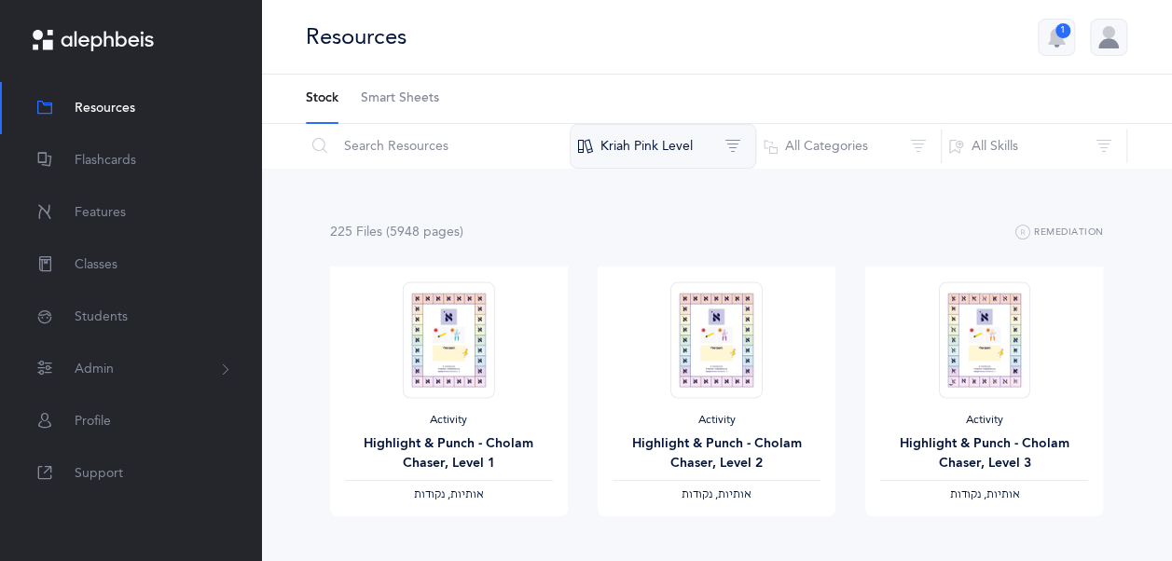
click at [660, 139] on button "Kriah Pink Level" at bounding box center [663, 146] width 186 height 45
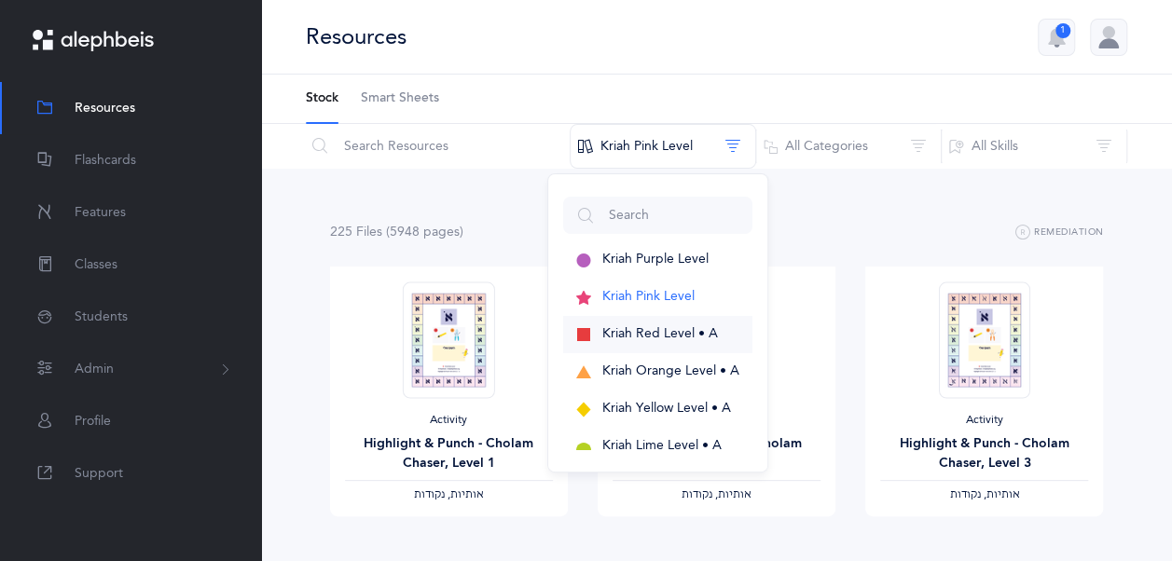
click at [695, 343] on button "Kriah Red Level • A" at bounding box center [657, 334] width 189 height 37
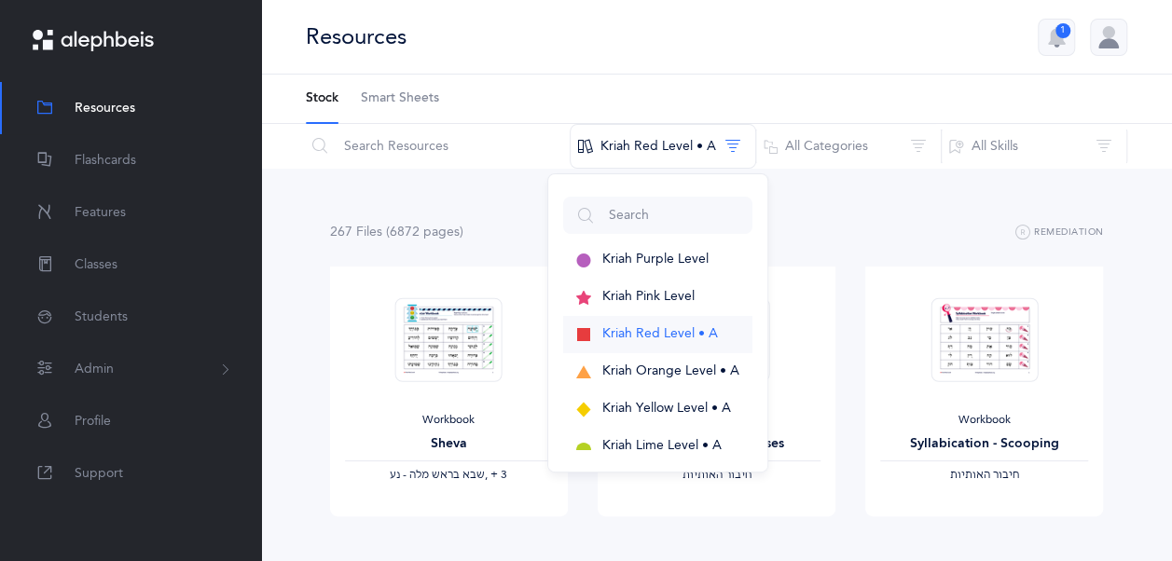
click at [655, 326] on span "Kriah Red Level • A" at bounding box center [660, 333] width 116 height 15
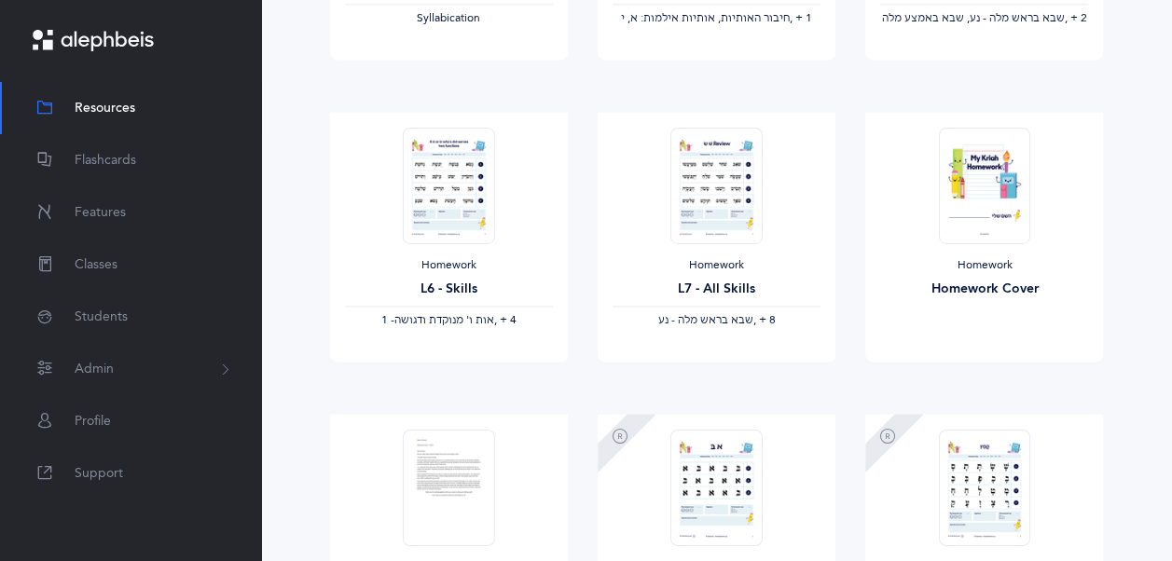
scroll to position [1659, 0]
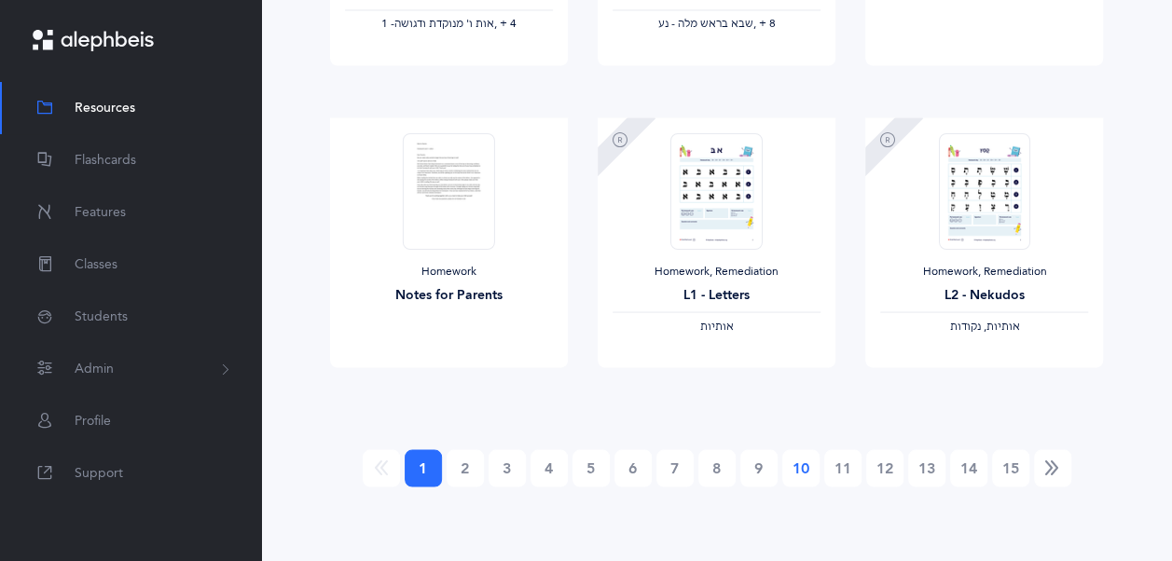
click at [798, 474] on link "10" at bounding box center [800, 467] width 37 height 37
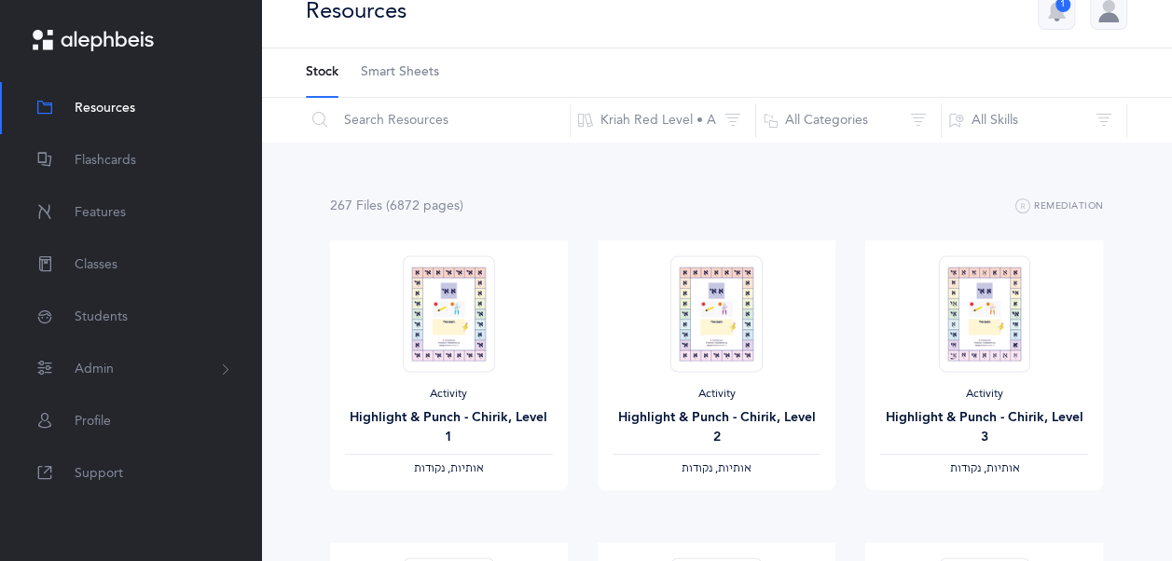
scroll to position [0, 0]
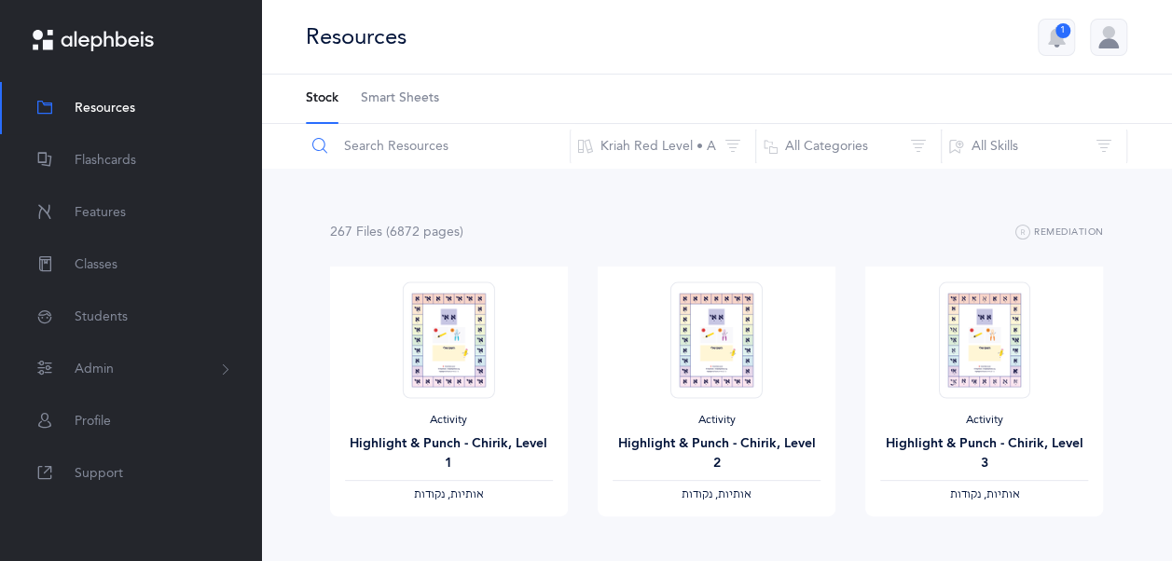
click at [466, 165] on input "text" at bounding box center [438, 146] width 266 height 45
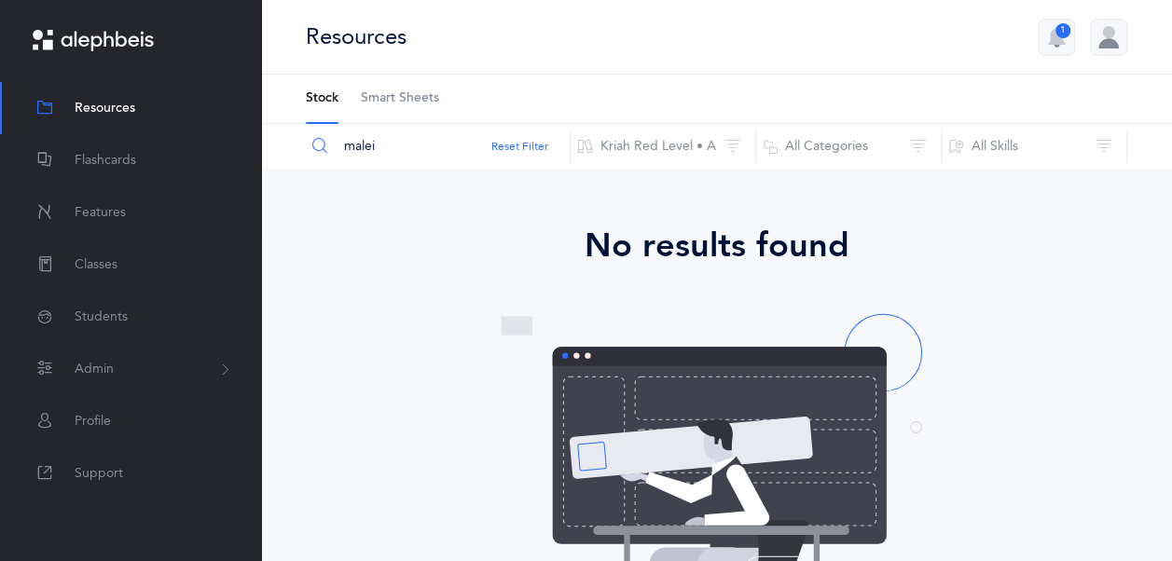
click at [447, 142] on input "malei" at bounding box center [438, 146] width 266 height 45
type input "c"
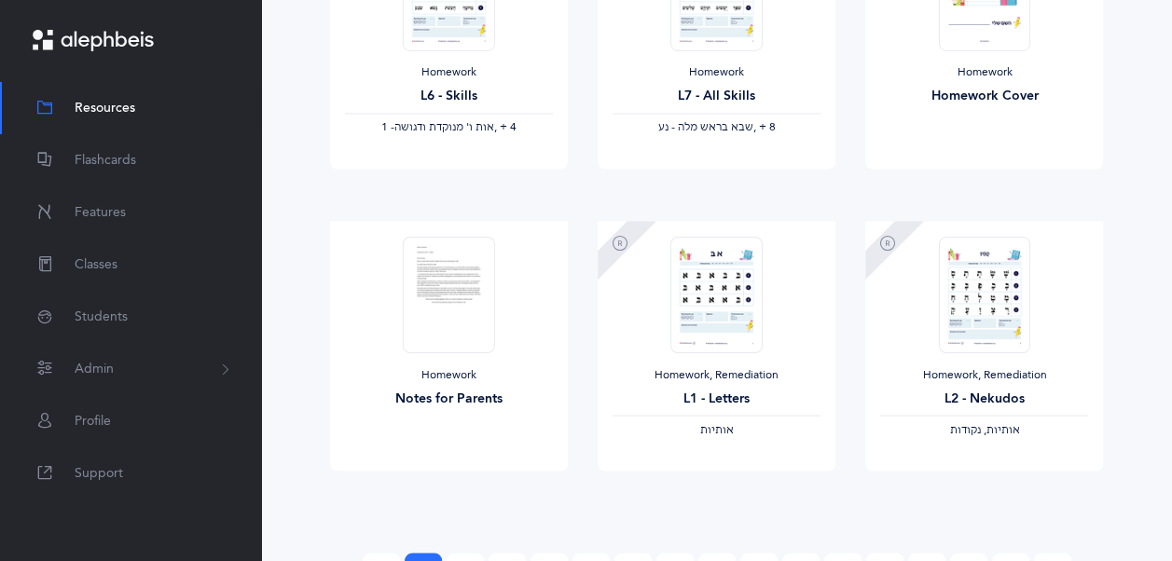
scroll to position [1659, 0]
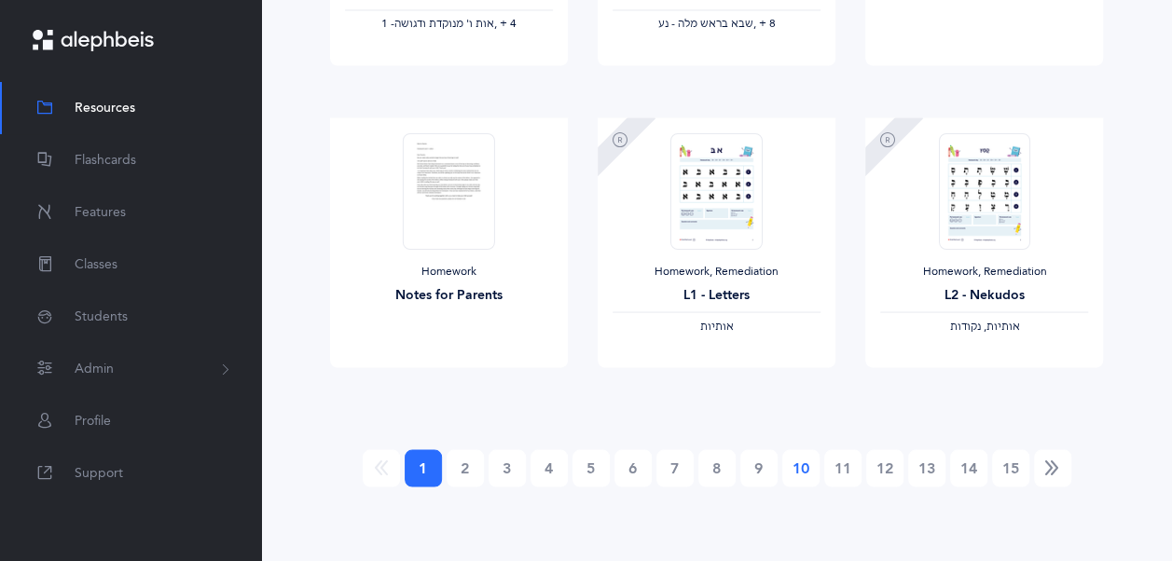
click at [807, 468] on link "10" at bounding box center [800, 467] width 37 height 37
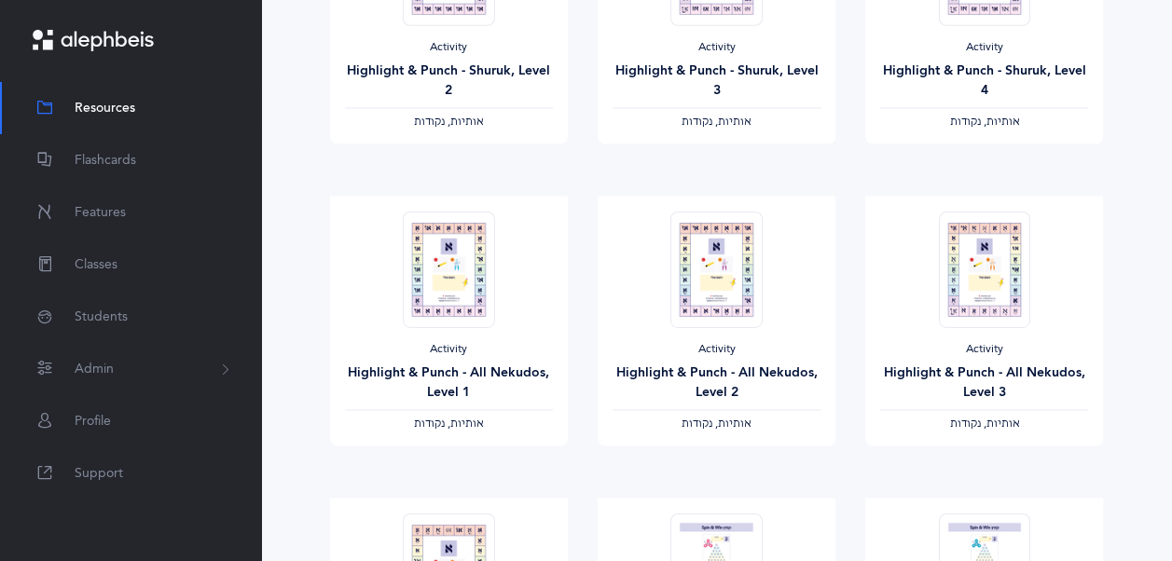
scroll to position [1585, 0]
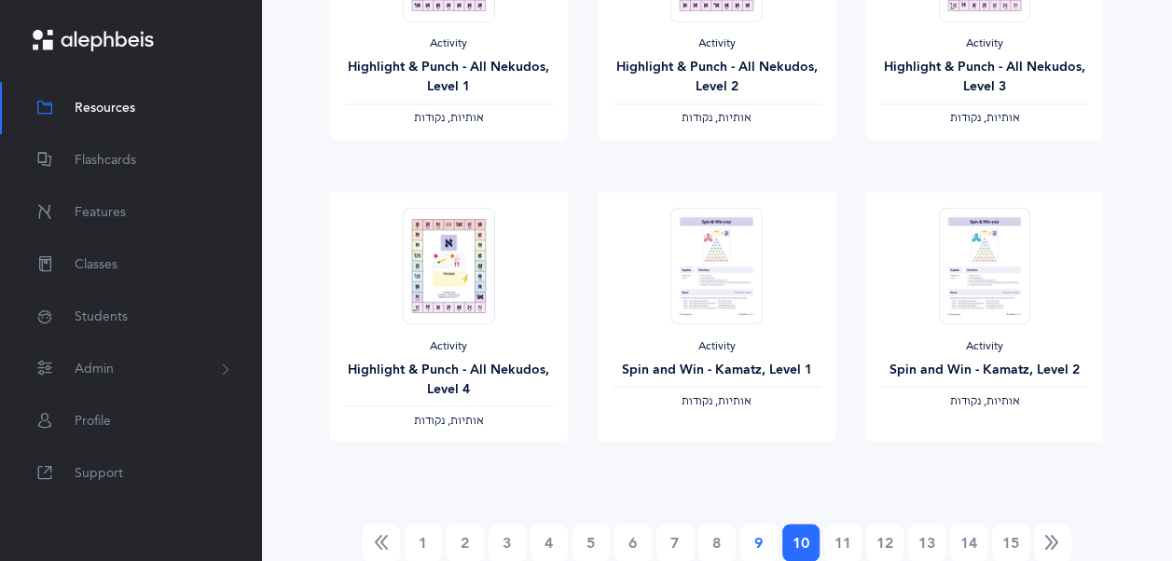
click at [757, 527] on link "9" at bounding box center [758, 542] width 37 height 37
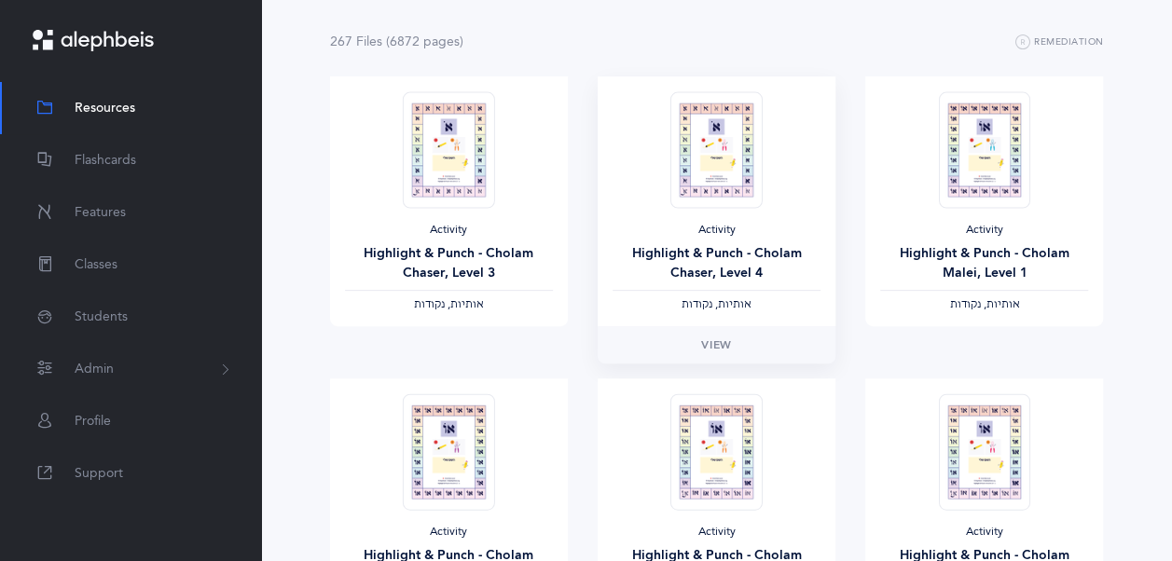
scroll to position [0, 0]
